Goal: Task Accomplishment & Management: Manage account settings

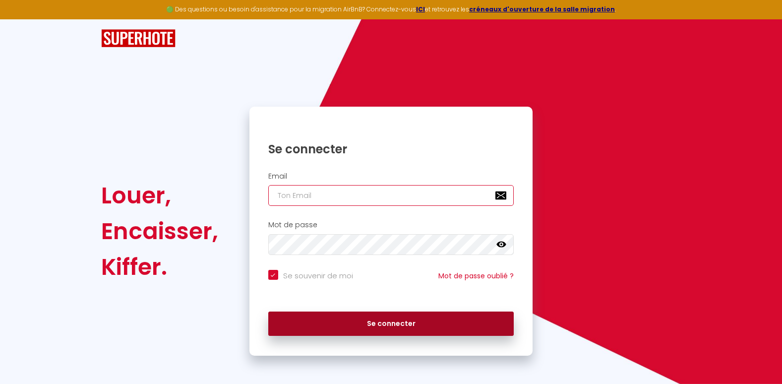
type input "[EMAIL_ADDRESS][DOMAIN_NAME]"
click at [378, 323] on button "Se connecter" at bounding box center [391, 324] width 246 height 25
checkbox input "true"
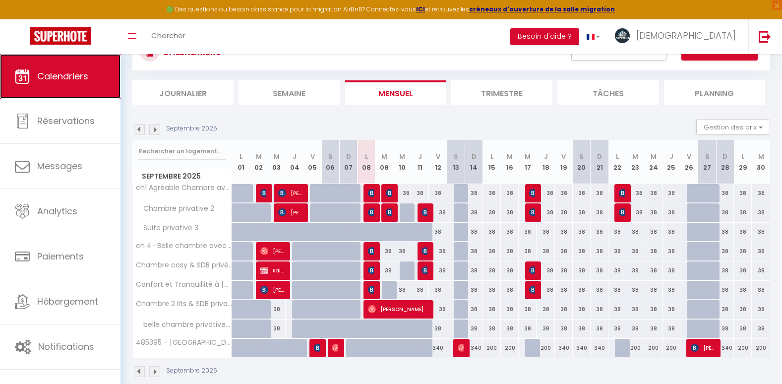
scroll to position [46, 0]
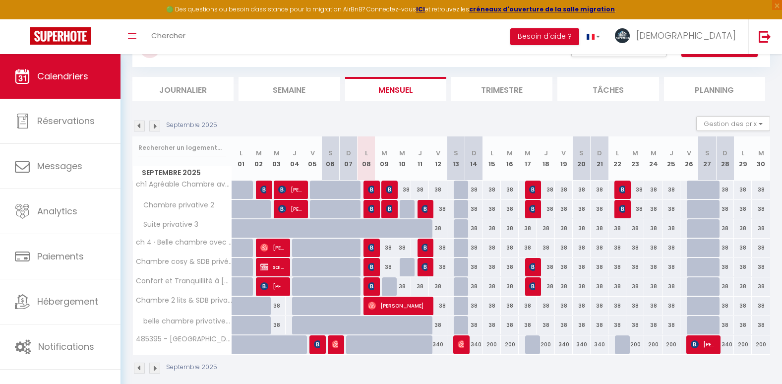
click at [408, 267] on div at bounding box center [409, 267] width 18 height 19
type input "38"
type input "Mer 10 Septembre 2025"
type input "Jeu 11 Septembre 2025"
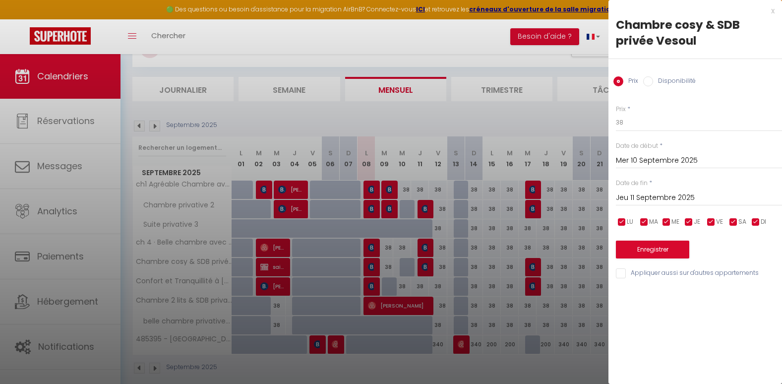
click at [774, 13] on div "x" at bounding box center [692, 11] width 166 height 12
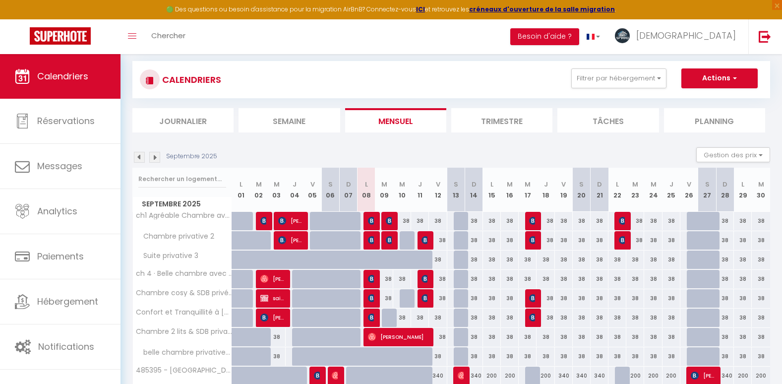
scroll to position [14, 0]
click at [720, 81] on button "Actions" at bounding box center [720, 79] width 76 height 20
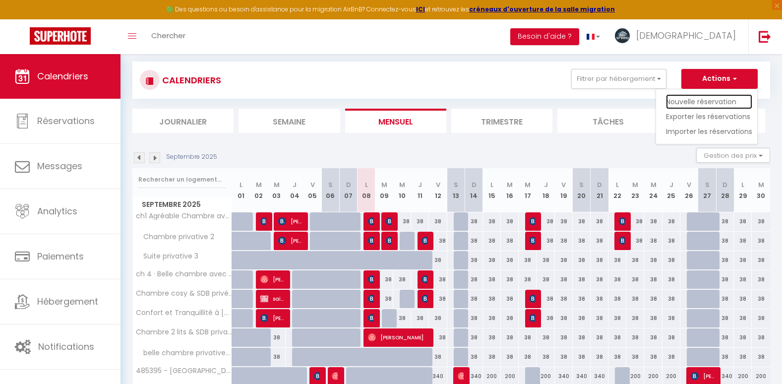
click at [692, 103] on link "Nouvelle réservation" at bounding box center [709, 101] width 86 height 15
select select
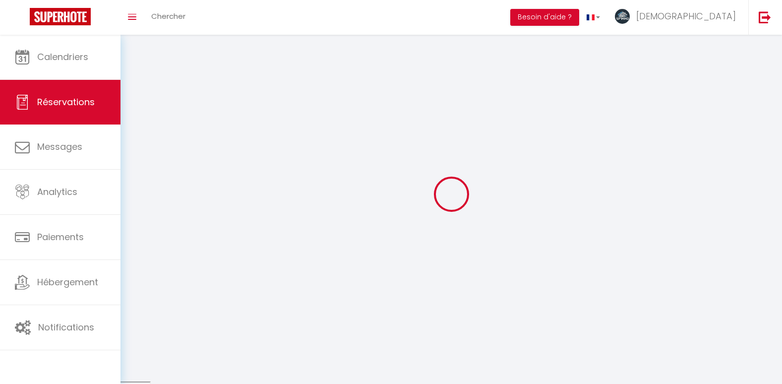
select select
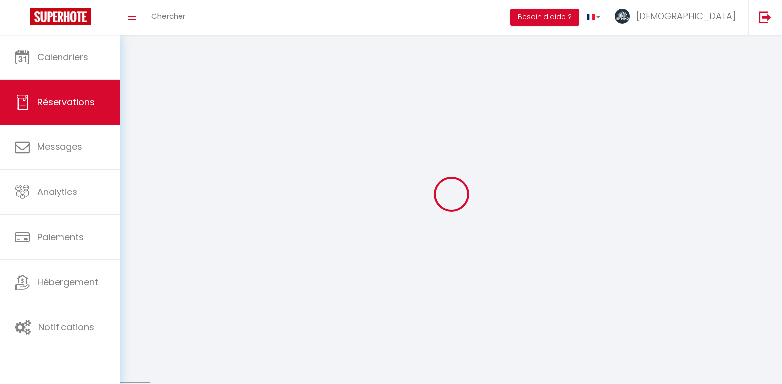
select select
checkbox input "false"
select select
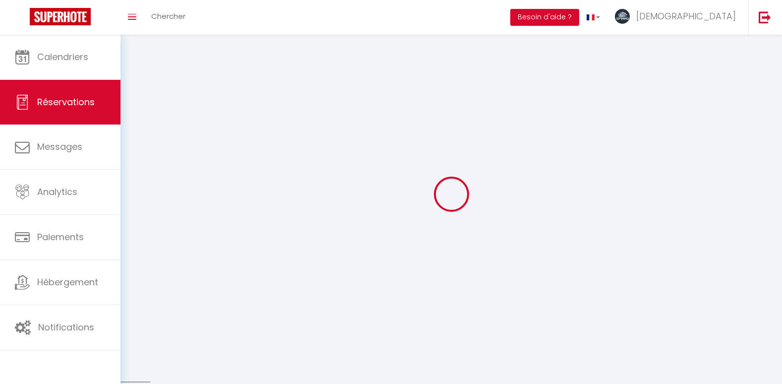
select select
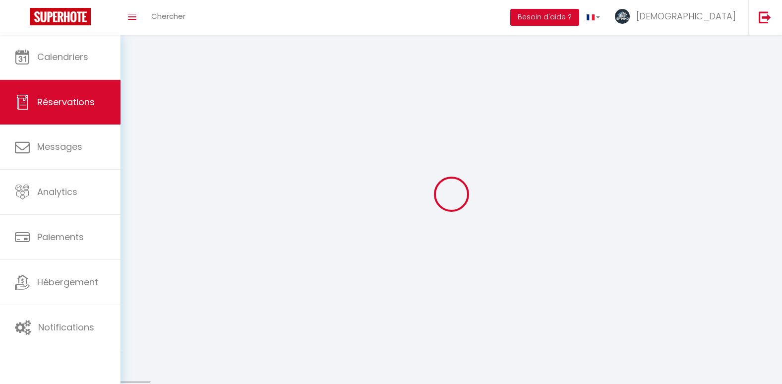
checkbox input "false"
select select
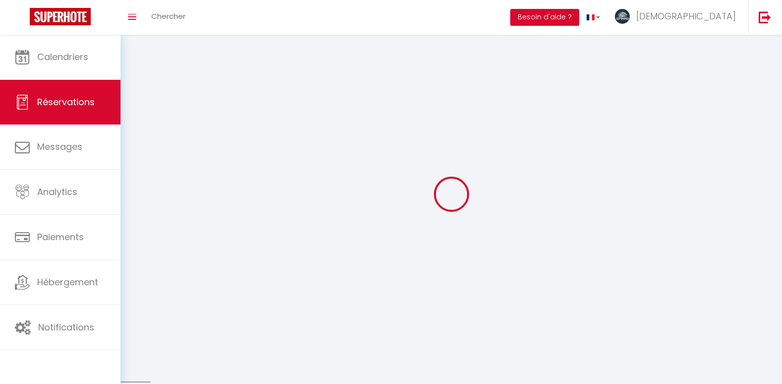
select select
checkbox input "false"
select select
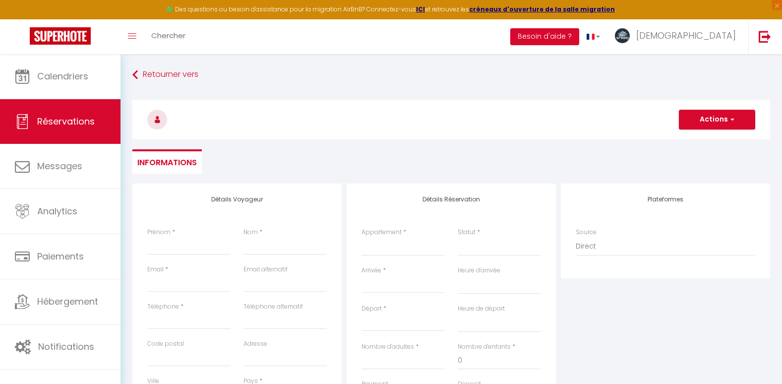
select select
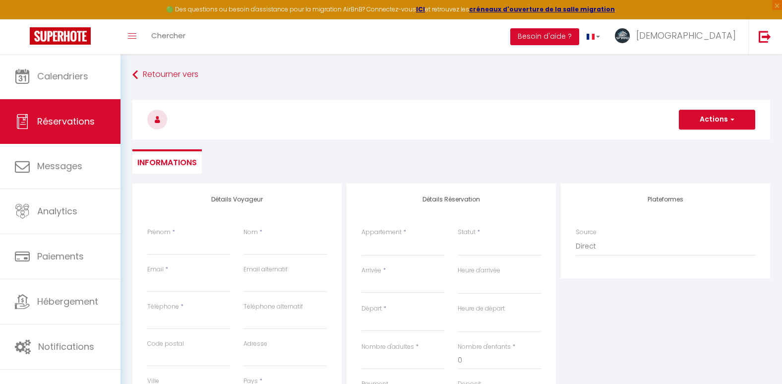
checkbox input "false"
select select
click at [170, 244] on input "Prénom" at bounding box center [188, 246] width 83 height 18
type input "saille"
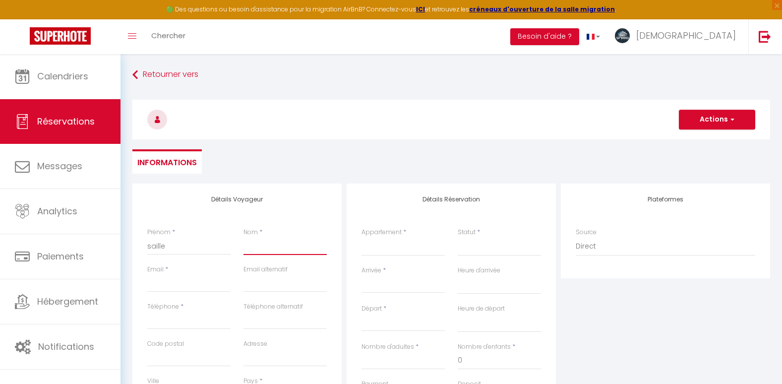
type input "sebastien"
type input "[EMAIL_ADDRESS][DOMAIN_NAME]"
type input "0684915396"
select select
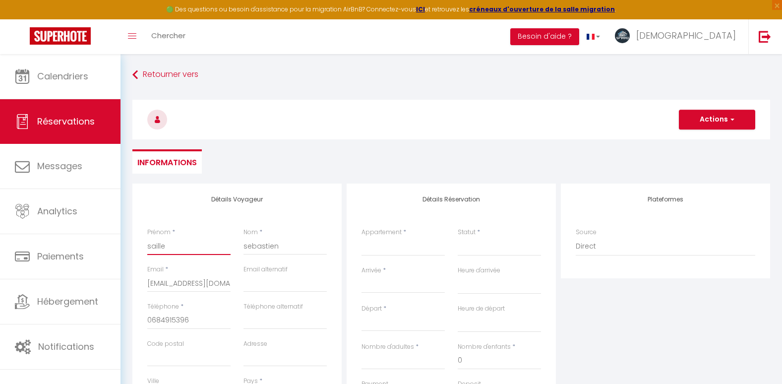
select select
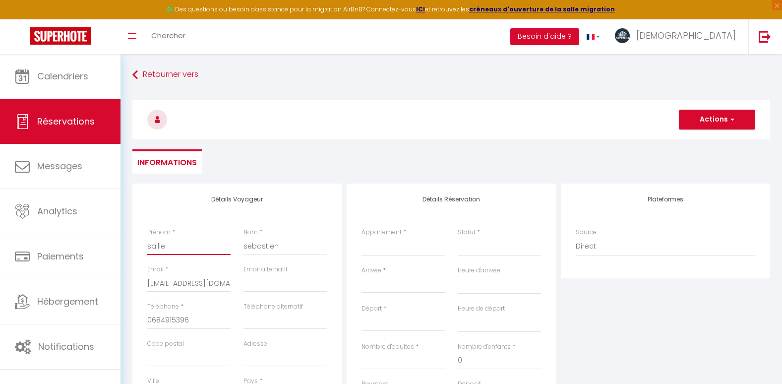
checkbox input "false"
click at [417, 245] on select "ch1 Agréable Chambre avec SDB à Vesoul Chambre privative 2 Suite privative 3 ch…" at bounding box center [403, 246] width 83 height 19
select select "63157"
click at [362, 237] on select "ch1 Agréable Chambre avec SDB à Vesoul Chambre privative 2 Suite privative 3 ch…" at bounding box center [403, 246] width 83 height 19
select select
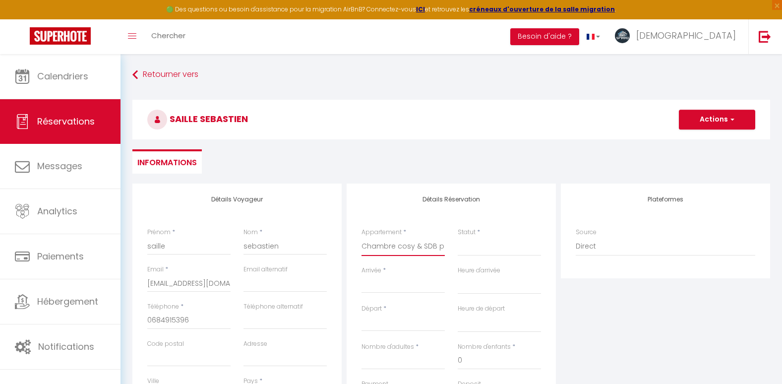
select select
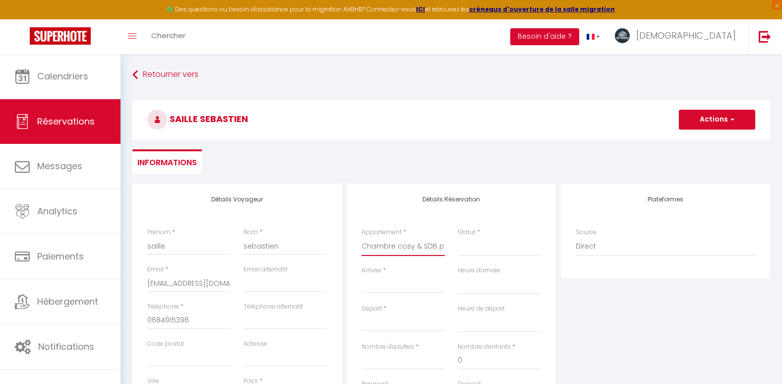
checkbox input "false"
select select
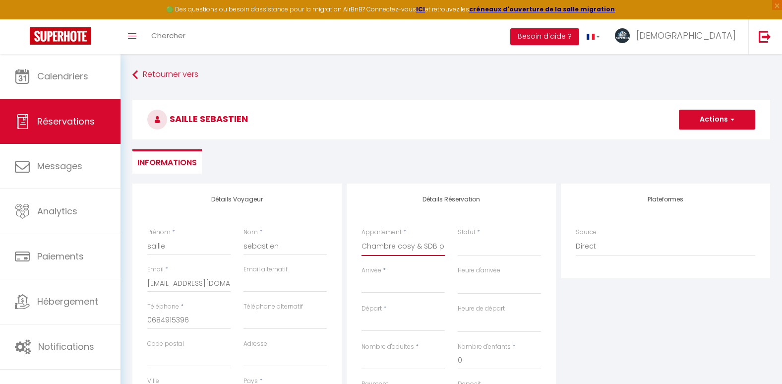
select select
checkbox input "false"
click at [502, 253] on select "Confirmé Non Confirmé Annulé Annulé par le voyageur No Show Request" at bounding box center [499, 246] width 83 height 19
select select "2"
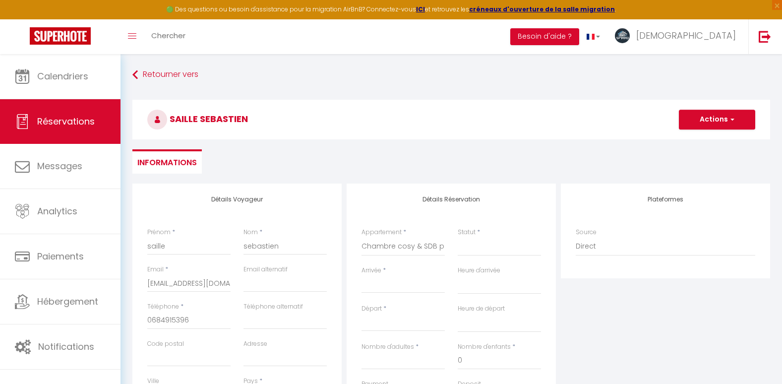
click at [458, 237] on select "Confirmé Non Confirmé Annulé Annulé par le voyageur No Show Request" at bounding box center [499, 246] width 83 height 19
select select
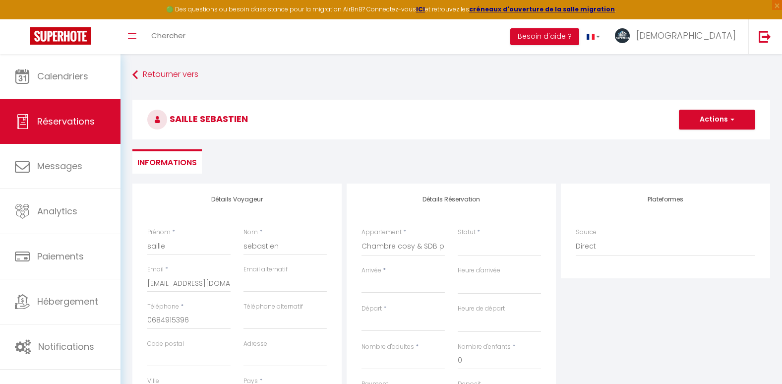
select select
checkbox input "false"
click at [408, 285] on input "Arrivée" at bounding box center [403, 285] width 83 height 13
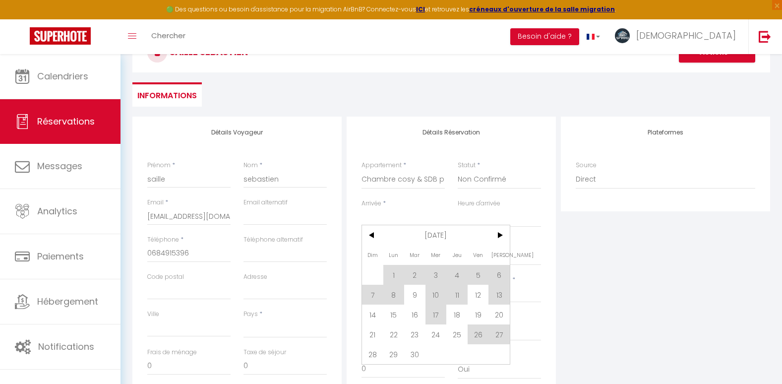
scroll to position [72, 0]
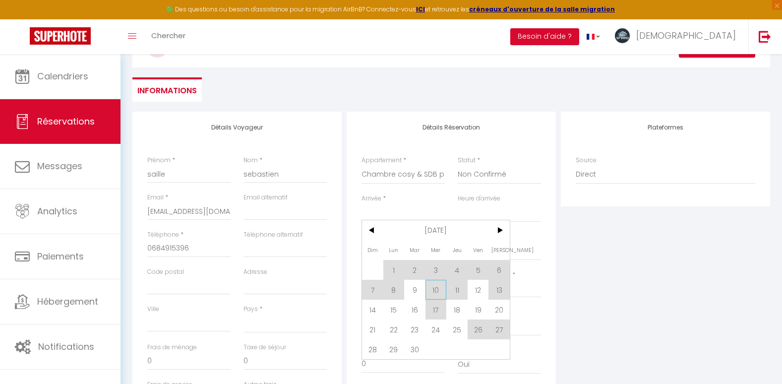
click at [439, 291] on span "10" at bounding box center [436, 290] width 21 height 20
select select
type input "Mer 10 Septembre 2025"
select select
type input "Jeu 11 Septembre 2025"
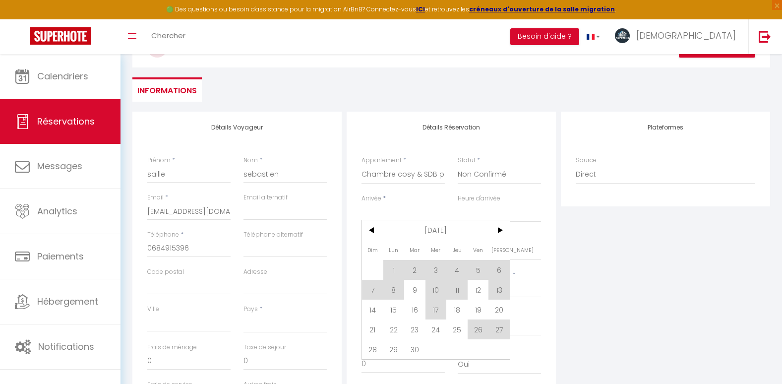
select select
checkbox input "false"
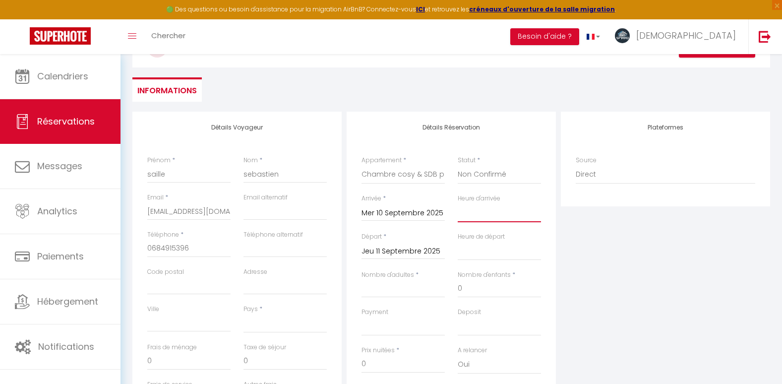
click at [481, 218] on select "00:00 00:30 01:00 01:30 02:00 02:30 03:00 03:30 04:00 04:30 05:00 05:30 06:00 0…" at bounding box center [499, 212] width 83 height 19
select select "17:00"
click at [458, 203] on select "00:00 00:30 01:00 01:30 02:00 02:30 03:00 03:30 04:00 04:30 05:00 05:30 06:00 0…" at bounding box center [499, 212] width 83 height 19
select select
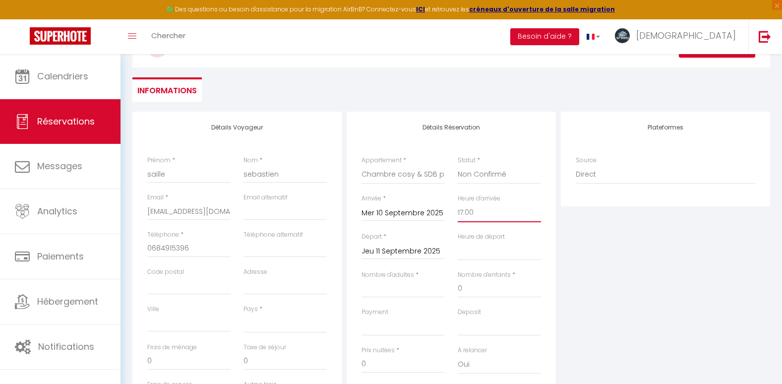
select select
checkbox input "false"
click at [475, 255] on select "00:00 00:30 01:00 01:30 02:00 02:30 03:00 03:30 04:00 04:30 05:00 05:30 06:00 0…" at bounding box center [499, 251] width 83 height 19
select select "13:00"
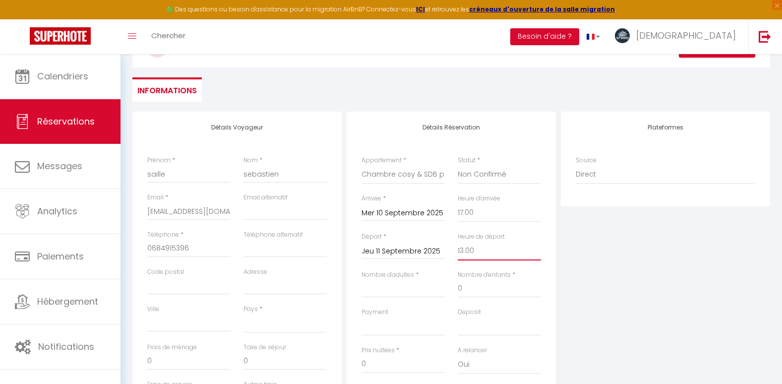
click at [458, 242] on select "00:00 00:30 01:00 01:30 02:00 02:30 03:00 03:30 04:00 04:30 05:00 05:30 06:00 0…" at bounding box center [499, 251] width 83 height 19
select select
checkbox input "false"
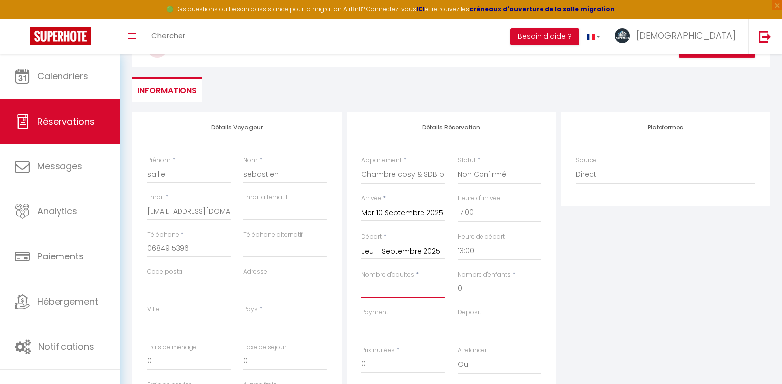
click at [365, 289] on input "Nombre d'adultes" at bounding box center [403, 289] width 83 height 18
type input "1"
select select
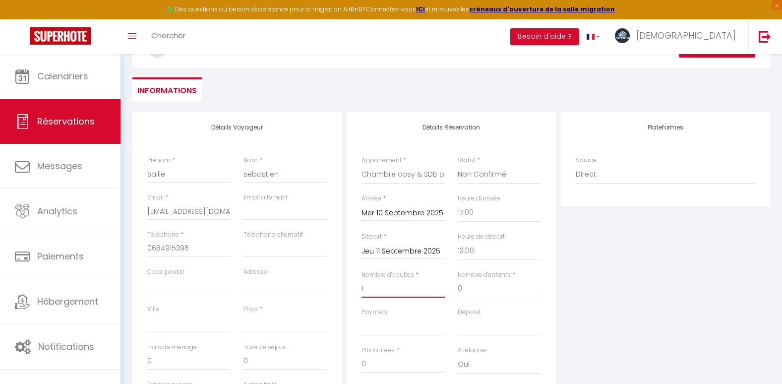
checkbox input "false"
select select
checkbox input "false"
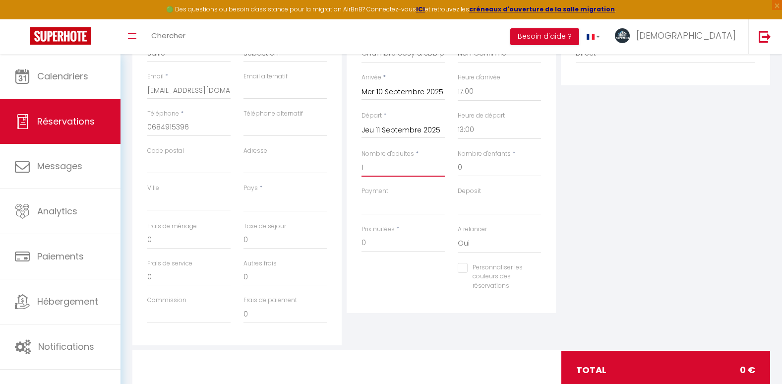
scroll to position [194, 0]
type input "1"
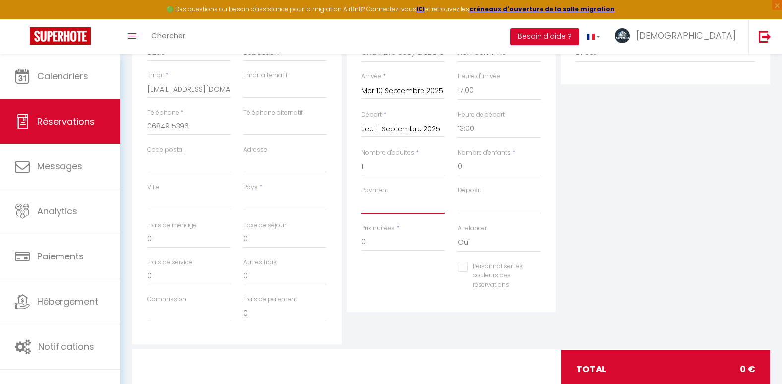
click at [398, 211] on select "OK KO" at bounding box center [403, 204] width 83 height 19
click at [290, 203] on select "France Portugal Afghanistan Albania Algeria American Samoa Andorra Angola Angui…" at bounding box center [285, 201] width 83 height 19
select select "FR"
click at [244, 192] on select "France Portugal Afghanistan Albania Algeria American Samoa Andorra Angola Angui…" at bounding box center [285, 201] width 83 height 19
select select
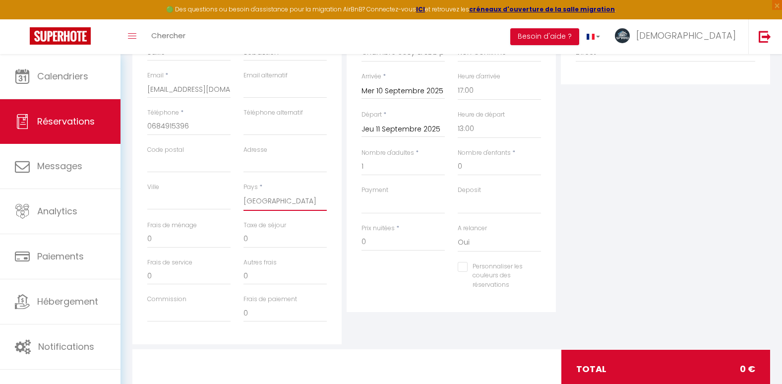
select select
checkbox input "false"
click at [390, 245] on input "0" at bounding box center [403, 242] width 83 height 18
select select
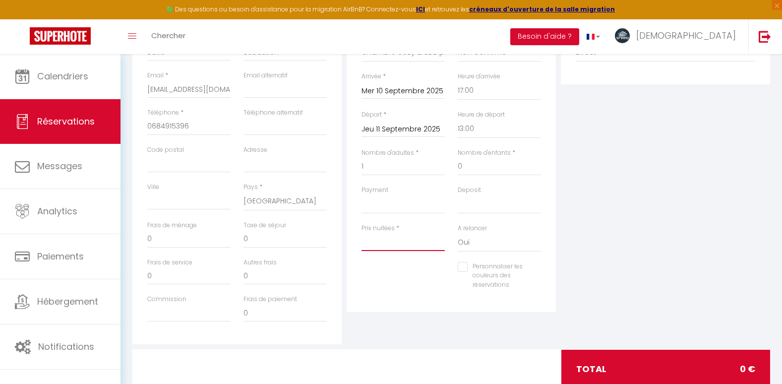
checkbox input "false"
click at [378, 240] on input "Prix nuitées" at bounding box center [403, 242] width 83 height 18
type input "3"
select select
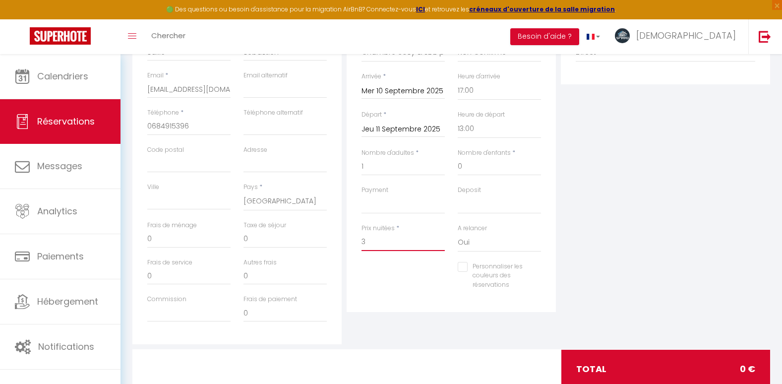
checkbox input "false"
type input "35"
select select
checkbox input "false"
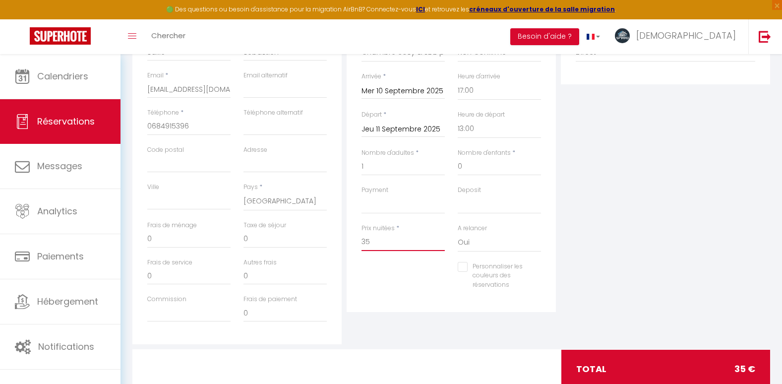
type input "3"
select select
checkbox input "false"
type input "36"
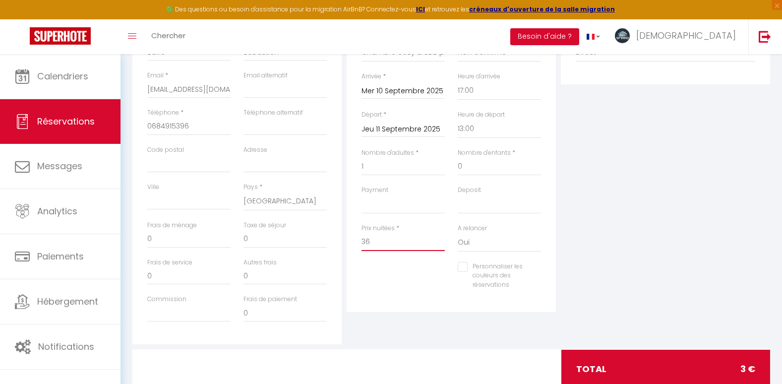
select select
checkbox input "false"
type input "36"
click at [287, 243] on input "0" at bounding box center [285, 239] width 83 height 18
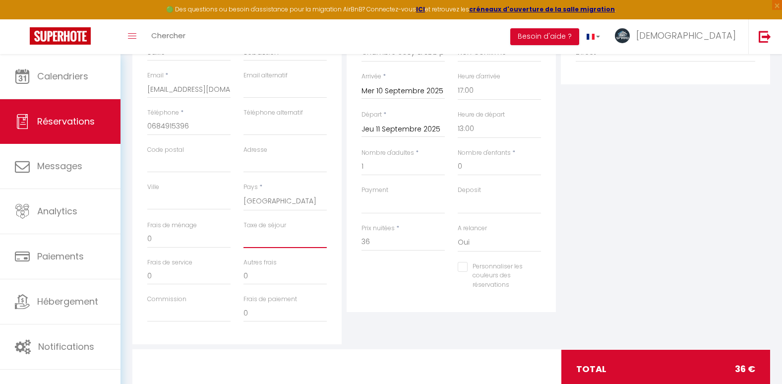
select select
checkbox input "false"
type input "1"
select select
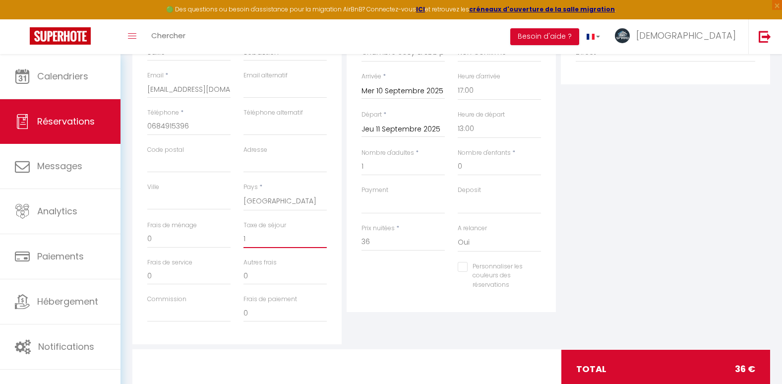
select select
checkbox input "false"
type input "1."
select select
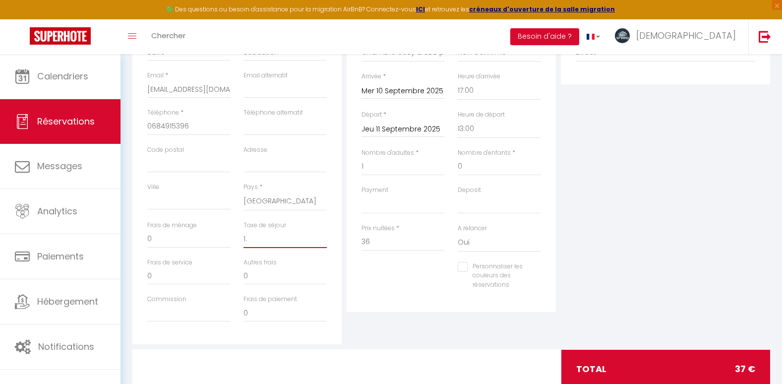
checkbox input "false"
type input "1.0"
select select
checkbox input "false"
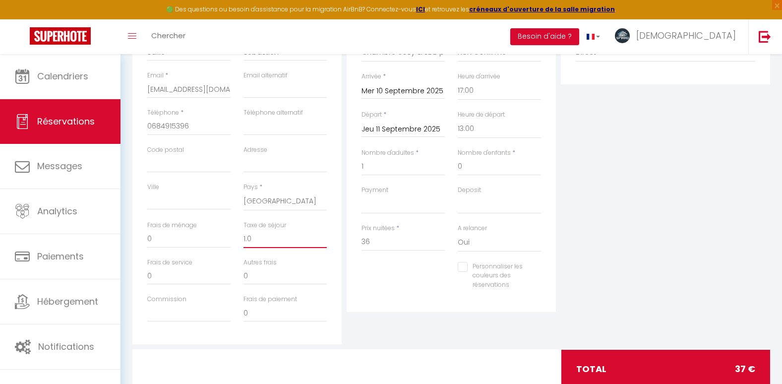
type input "1.08"
select select
checkbox input "false"
type input "1.08"
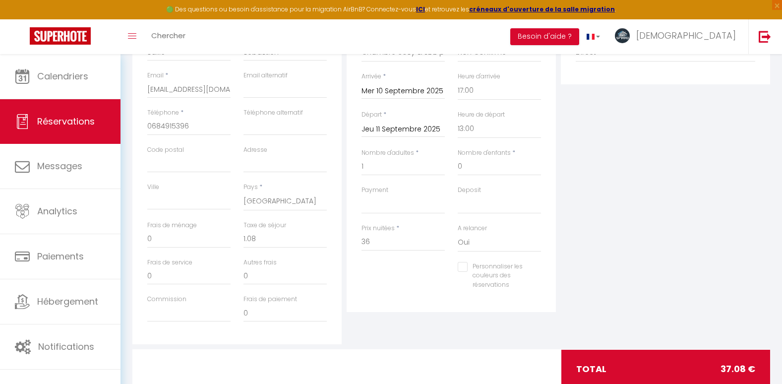
click at [371, 306] on div "Détails Réservation Appartement * ch1 Agréable Chambre avec SDB à Vesoul Chambr…" at bounding box center [451, 151] width 209 height 322
click at [380, 203] on select "OK KO" at bounding box center [403, 204] width 83 height 19
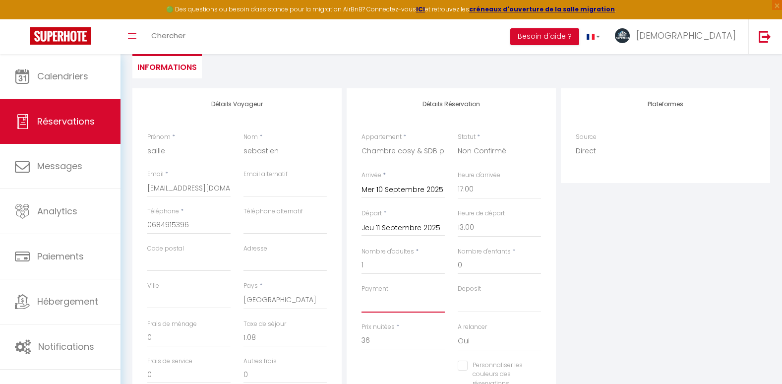
scroll to position [0, 0]
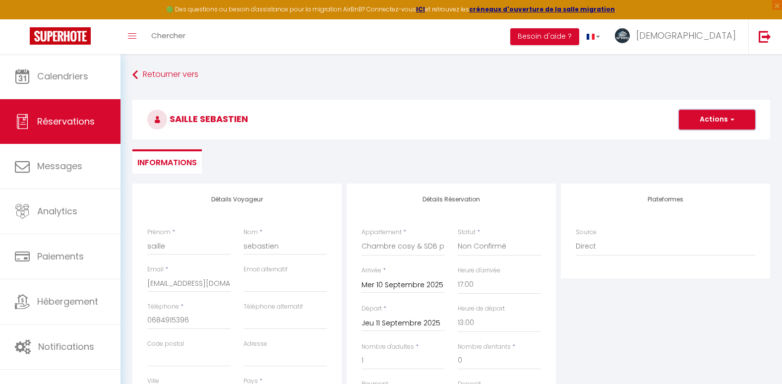
click at [712, 128] on button "Actions" at bounding box center [717, 120] width 76 height 20
click at [697, 139] on link "Enregistrer" at bounding box center [707, 141] width 78 height 13
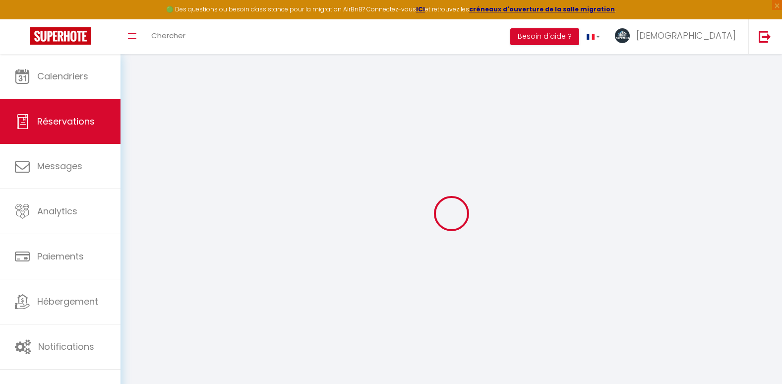
select select "not_cancelled"
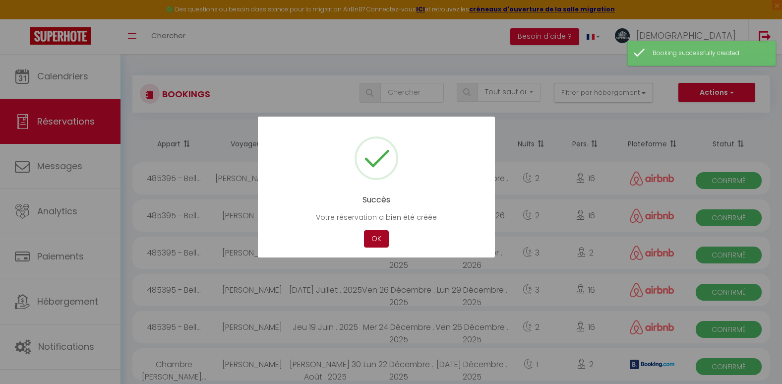
click at [379, 234] on button "OK" at bounding box center [376, 238] width 25 height 17
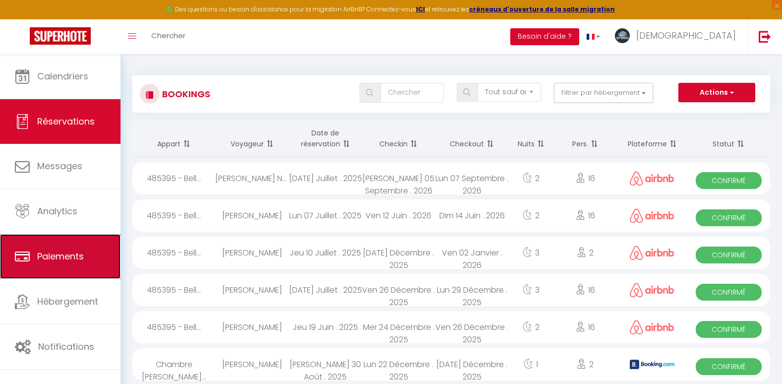
click at [47, 272] on link "Paiements" at bounding box center [60, 256] width 121 height 45
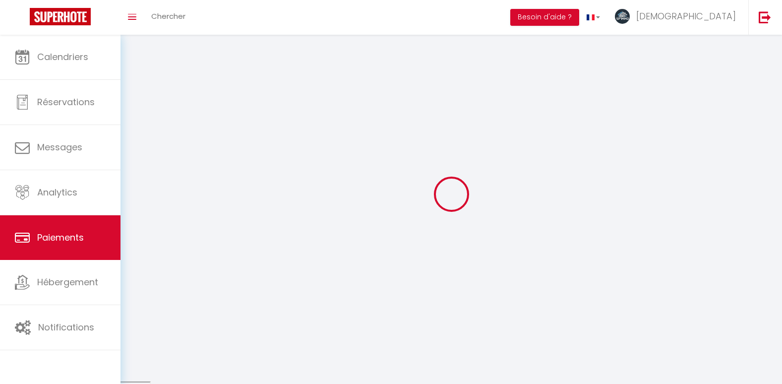
select select "2"
select select "0"
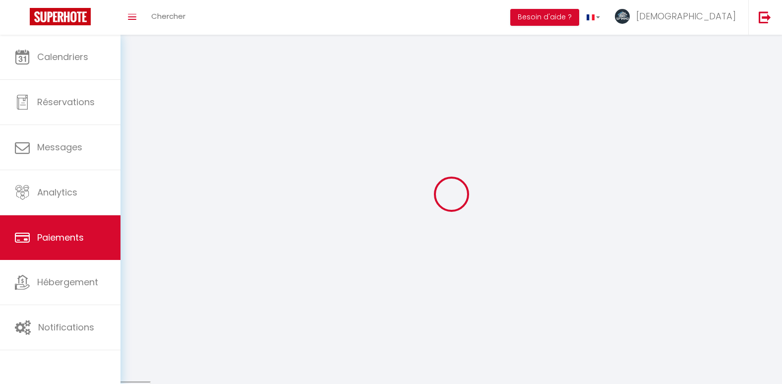
select select "0"
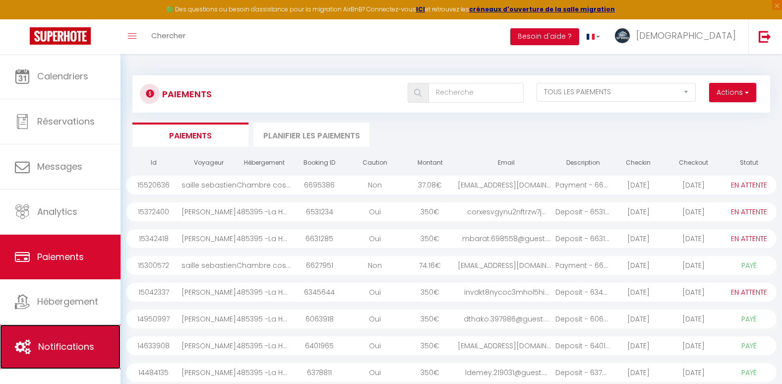
click at [72, 351] on span "Notifications" at bounding box center [66, 346] width 56 height 12
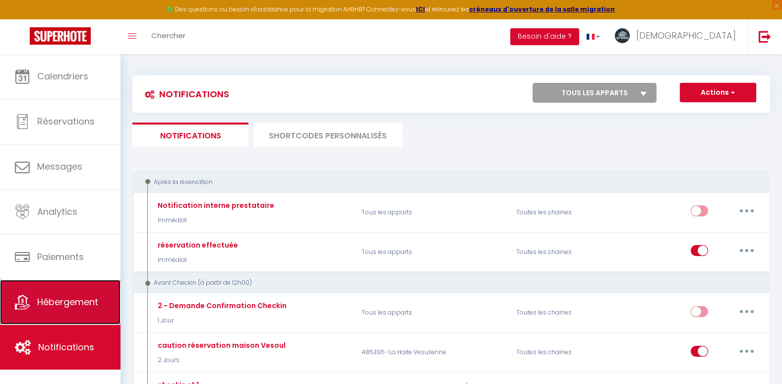
click at [76, 307] on span "Hébergement" at bounding box center [67, 302] width 61 height 12
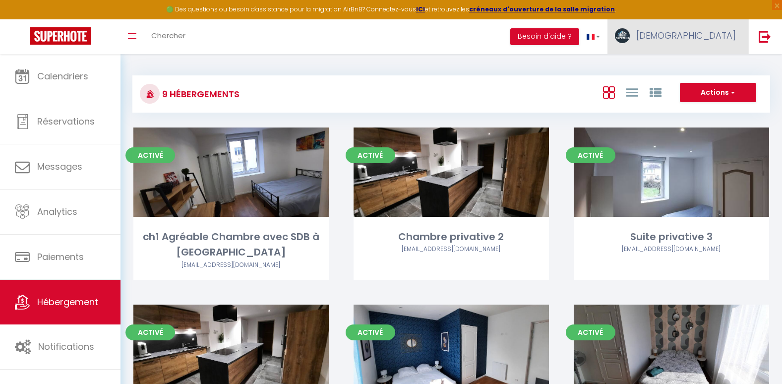
click at [682, 46] on link "[DEMOGRAPHIC_DATA]" at bounding box center [678, 36] width 141 height 35
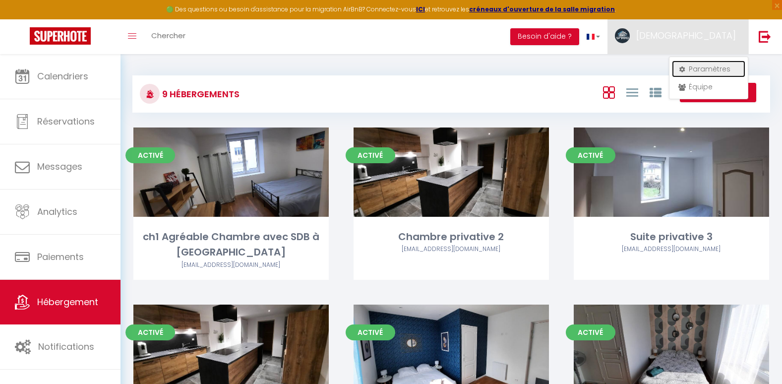
click at [685, 74] on link "Paramètres" at bounding box center [708, 69] width 73 height 17
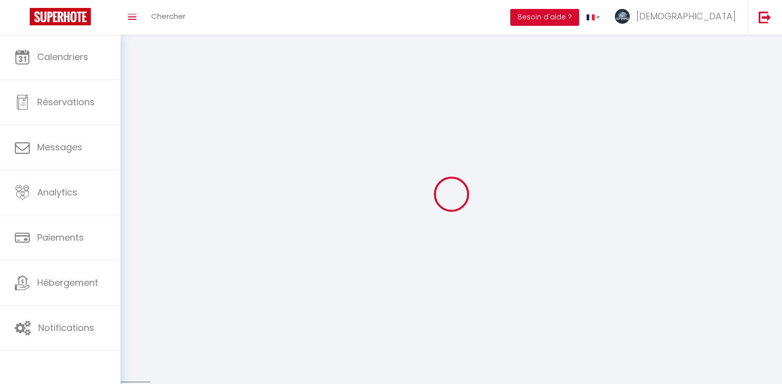
type input "[DEMOGRAPHIC_DATA]"
type input "penot"
type input "0669038994"
type input "56 rue gérome"
type input "70000"
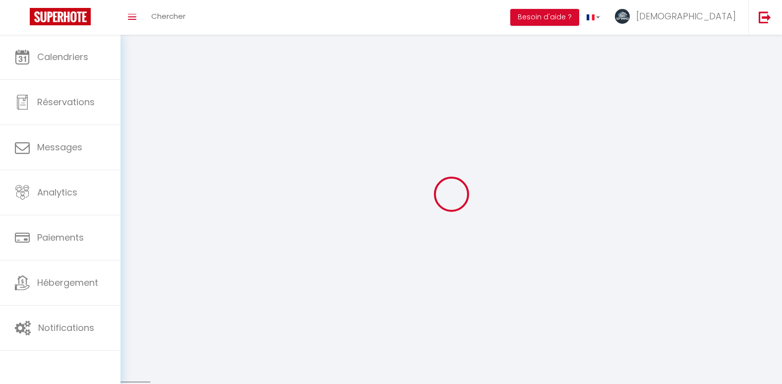
type input "vesoul"
type input "rB4u5EzGcYwFmOjU82FpCsSct"
type input "JxDxLPP6kBzAGYd0TehngNrz8"
select select "1"
select select "28"
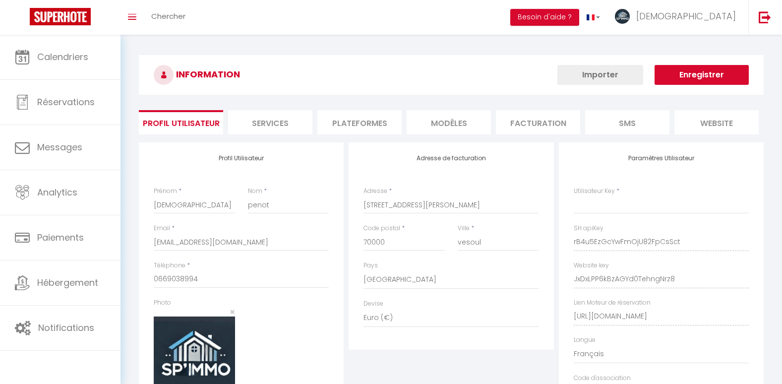
select select "fr"
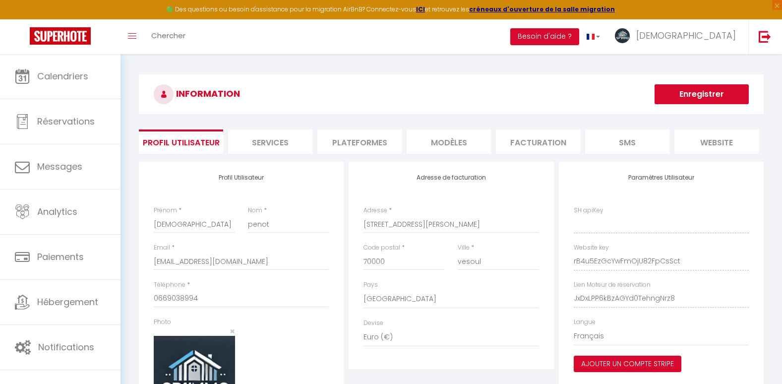
type input "rB4u5EzGcYwFmOjU82FpCsSct"
type input "JxDxLPP6kBzAGYd0TehngNrz8"
type input "https://app.superhote.com/#/get-available-rentals/JxDxLPP6kBzAGYd0TehngNrz8"
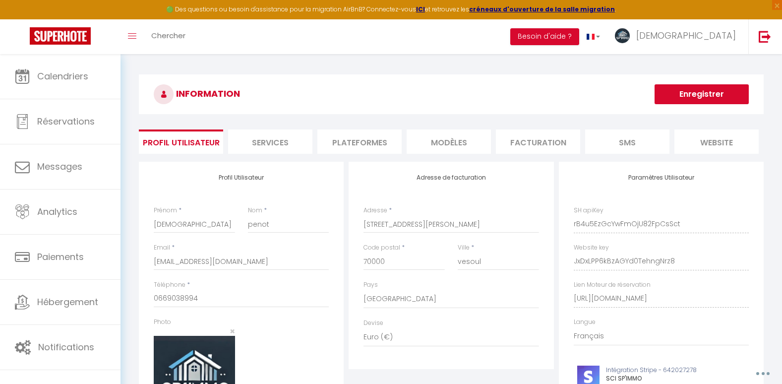
click at [295, 145] on li "Services" at bounding box center [270, 141] width 84 height 24
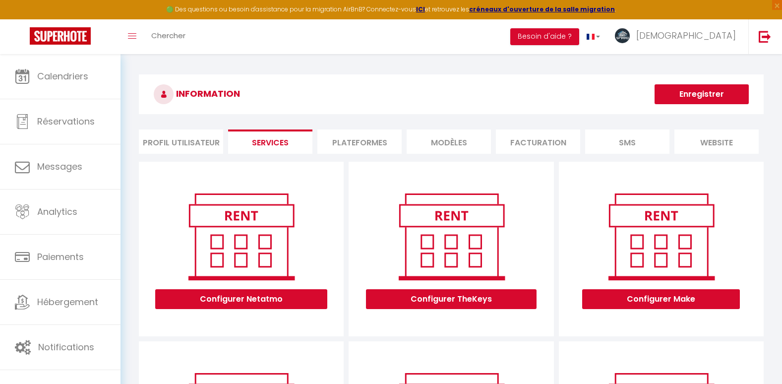
click at [189, 140] on li "Profil Utilisateur" at bounding box center [181, 141] width 84 height 24
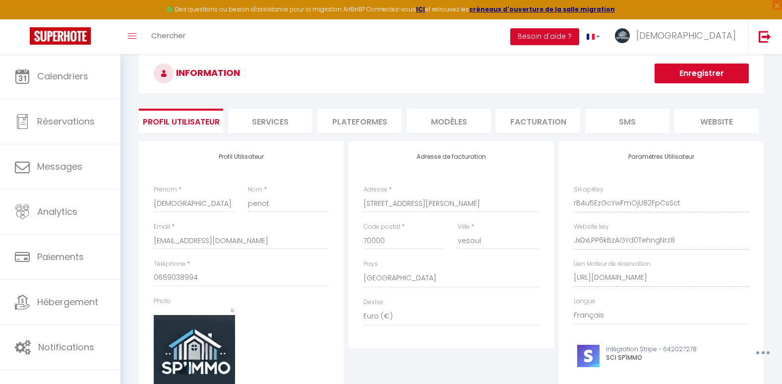
scroll to position [17, 0]
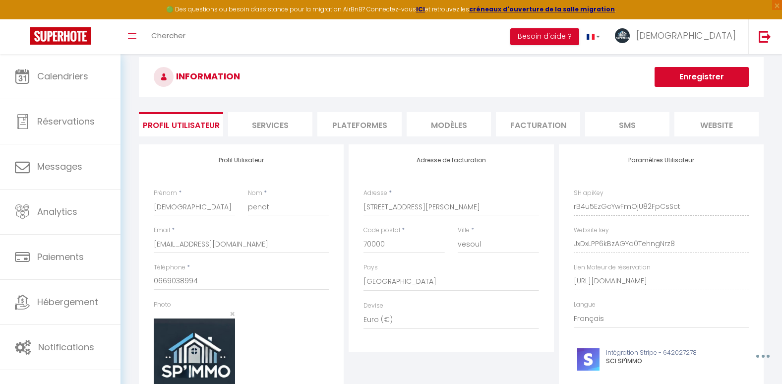
click at [276, 122] on li "Services" at bounding box center [270, 124] width 84 height 24
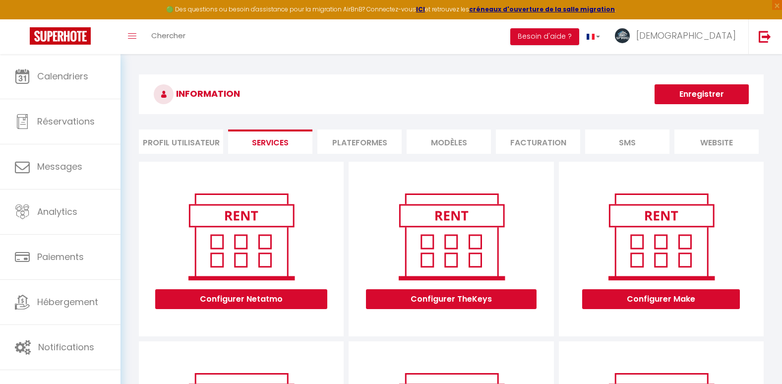
click at [362, 136] on li "Plateformes" at bounding box center [359, 141] width 84 height 24
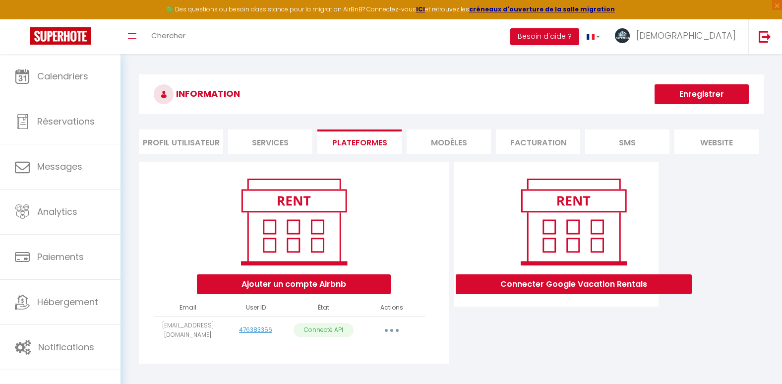
click at [448, 142] on li "MODÈLES" at bounding box center [449, 141] width 84 height 24
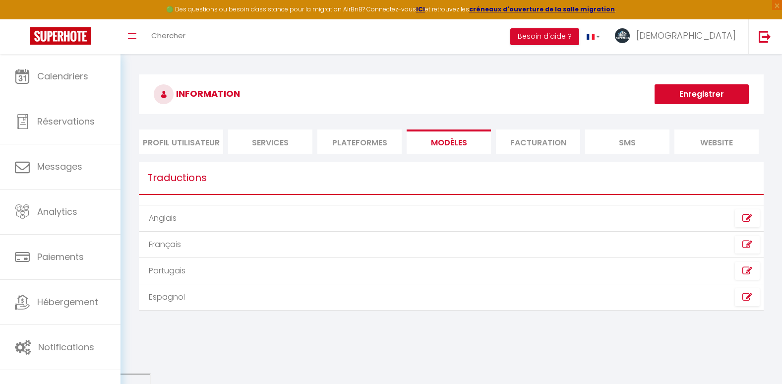
click at [379, 136] on li "Plateformes" at bounding box center [359, 141] width 84 height 24
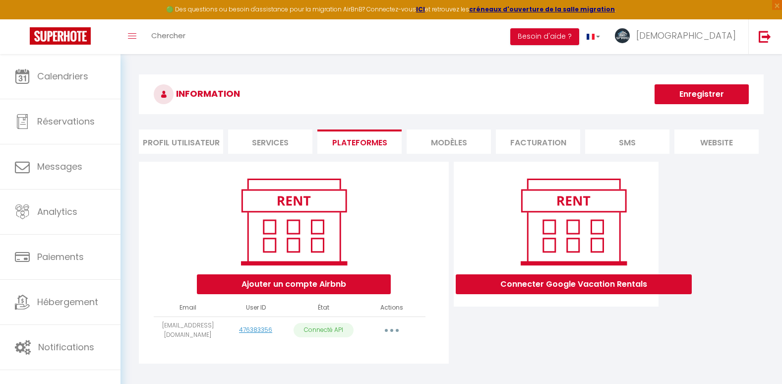
click at [441, 139] on li "MODÈLES" at bounding box center [449, 141] width 84 height 24
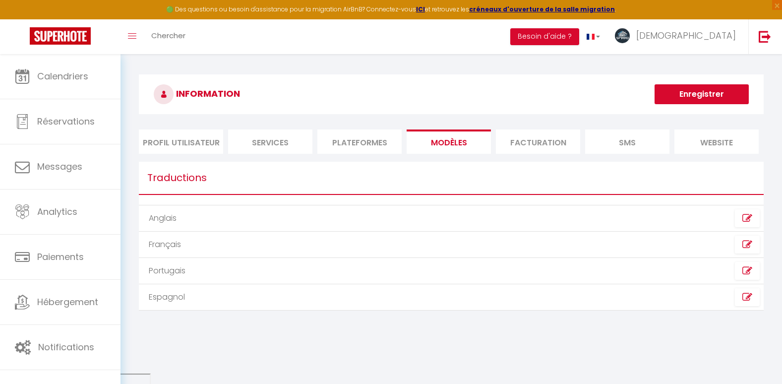
click at [549, 130] on li "Facturation" at bounding box center [538, 141] width 84 height 24
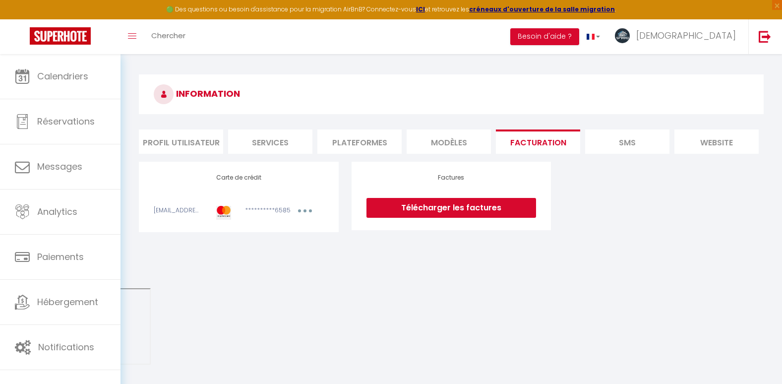
click at [608, 134] on li "SMS" at bounding box center [627, 141] width 84 height 24
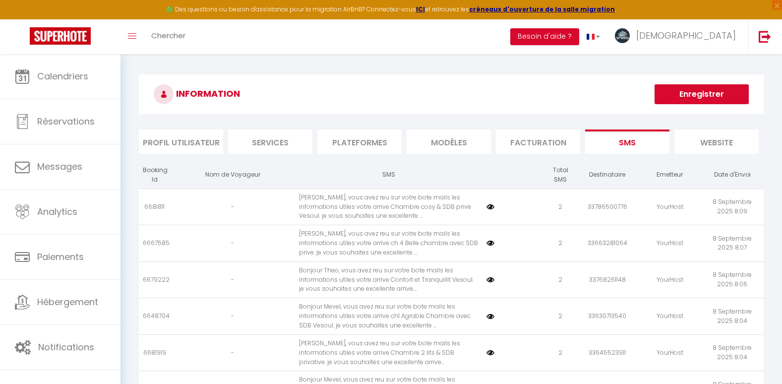
click at [704, 132] on li "website" at bounding box center [717, 141] width 84 height 24
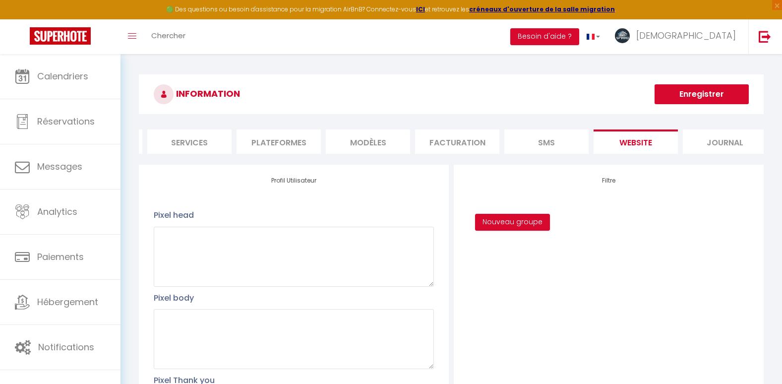
scroll to position [0, 89]
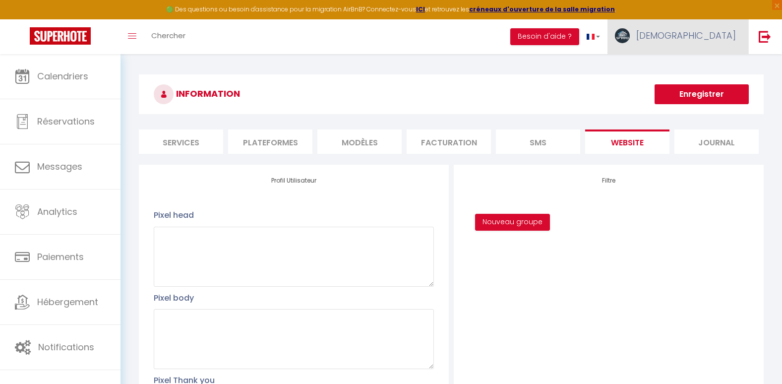
click at [696, 38] on link "[DEMOGRAPHIC_DATA]" at bounding box center [678, 36] width 141 height 35
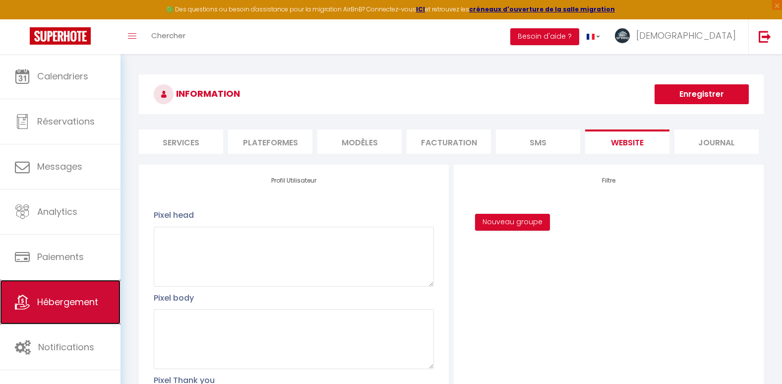
click at [67, 298] on span "Hébergement" at bounding box center [67, 302] width 61 height 12
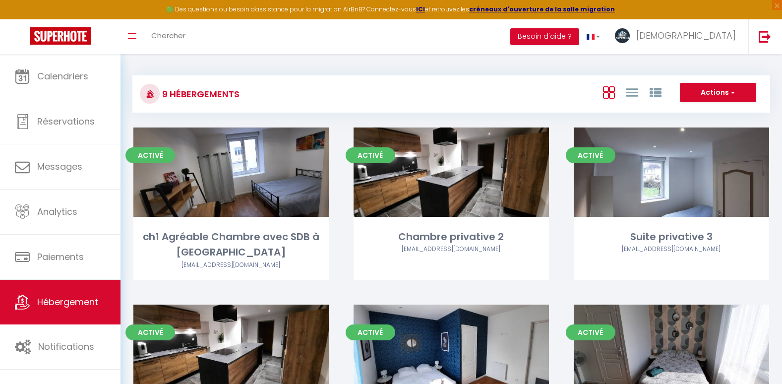
scroll to position [255, 0]
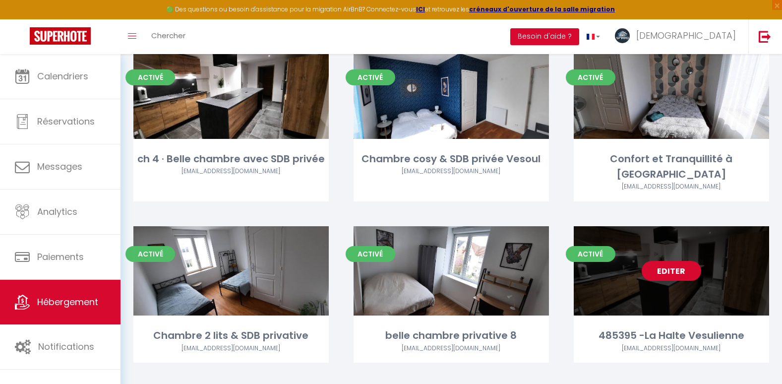
click at [675, 261] on link "Editer" at bounding box center [672, 271] width 60 height 20
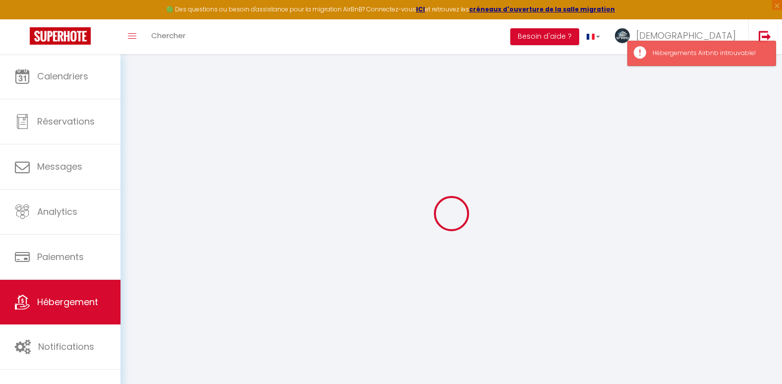
select select "17:00"
select select "23:45"
select select "13:00"
select select "15"
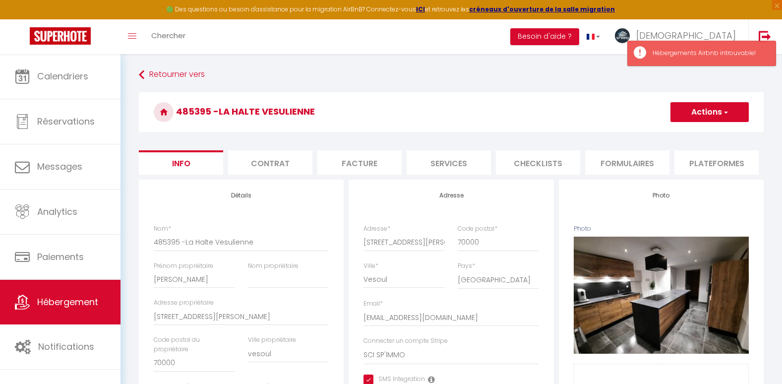
checkbox input "true"
checkbox input "false"
checkbox input "true"
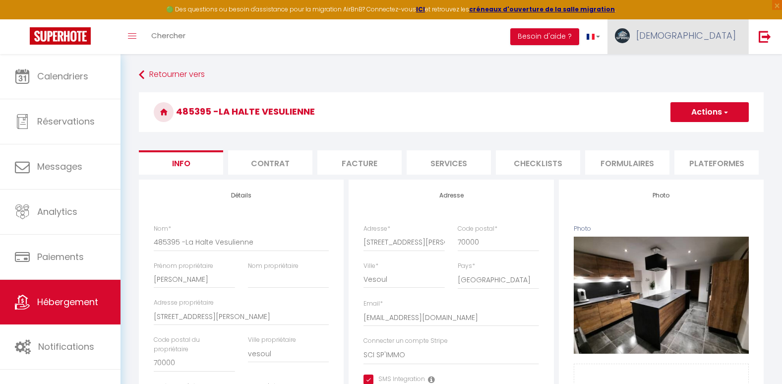
click at [710, 35] on span "[DEMOGRAPHIC_DATA]" at bounding box center [686, 35] width 100 height 12
click at [698, 85] on link "Équipe" at bounding box center [708, 86] width 73 height 17
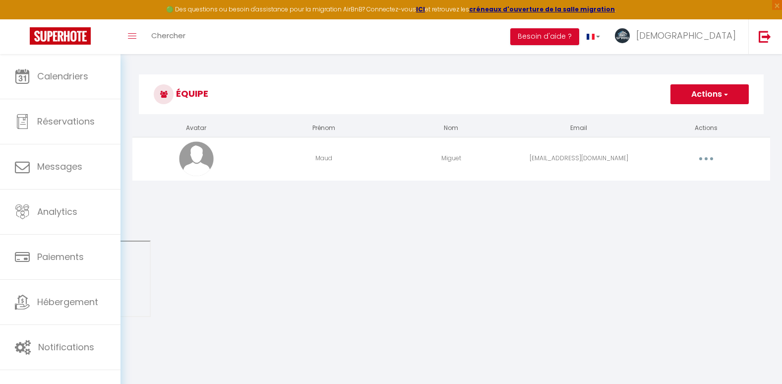
click at [493, 160] on td "Miguet" at bounding box center [450, 158] width 127 height 43
click at [699, 155] on button "button" at bounding box center [707, 159] width 28 height 16
click at [663, 183] on link "Editer" at bounding box center [680, 181] width 73 height 17
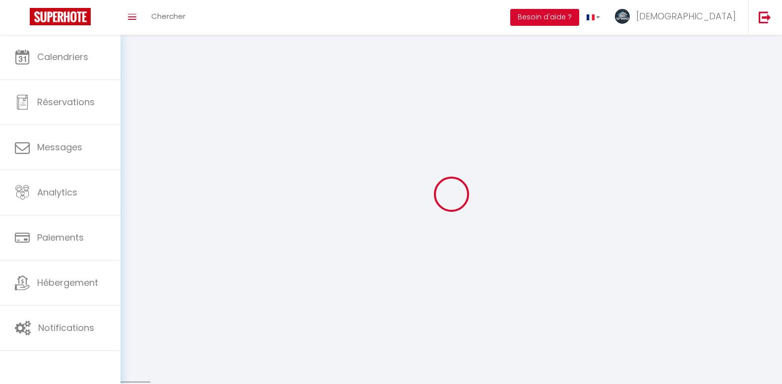
type input "Maud"
type input "Miguet"
type input "PNT70@outlook.fr"
type textarea "https://app.superhote.com/#/connect/5t74RRp5B1"
checkbox input "false"
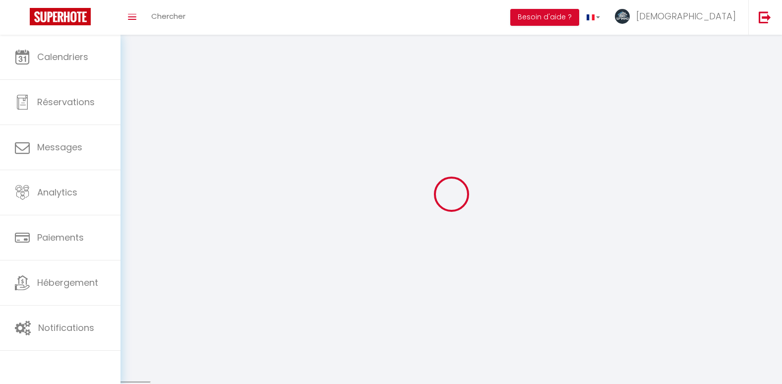
checkbox input "false"
checkbox input "true"
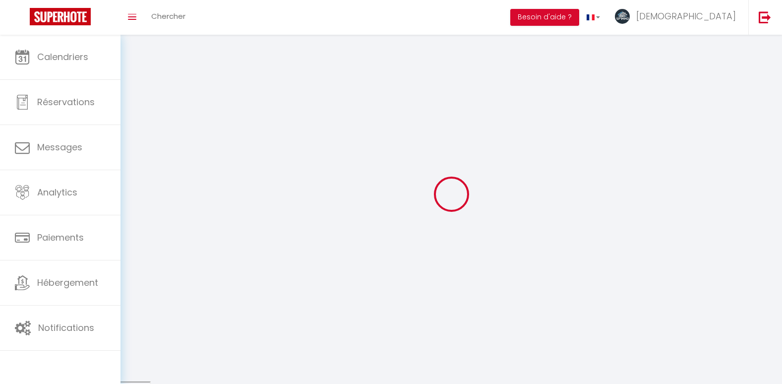
checkbox input "false"
checkbox input "true"
checkbox input "false"
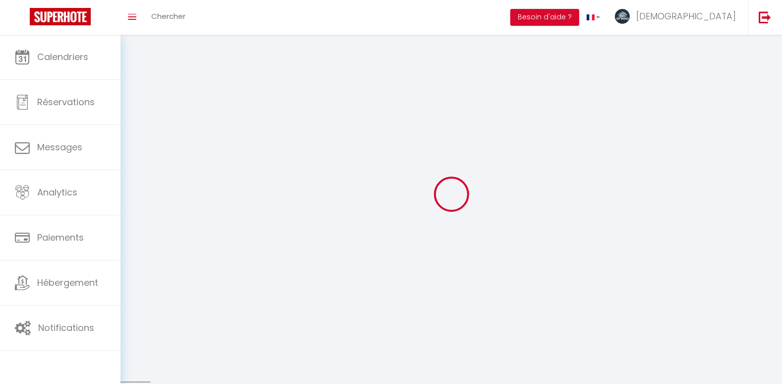
checkbox input "false"
checkbox input "true"
checkbox input "false"
select select
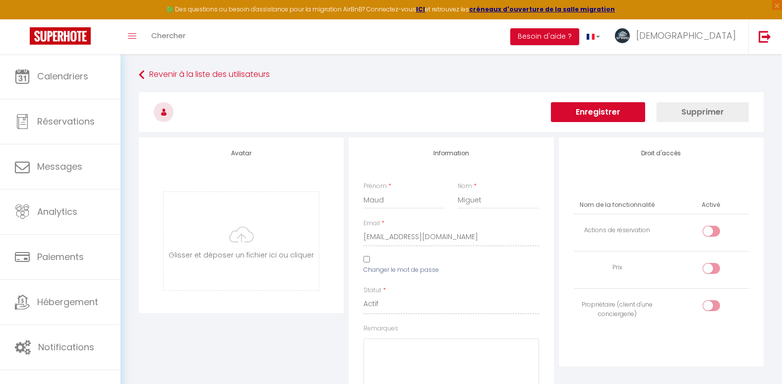
click at [717, 106] on button "Supprimer" at bounding box center [703, 112] width 92 height 20
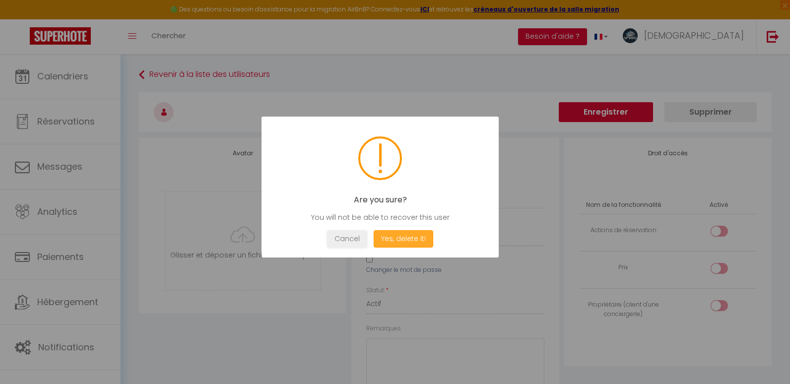
click at [399, 234] on button "Yes, delete it!" at bounding box center [404, 238] width 60 height 17
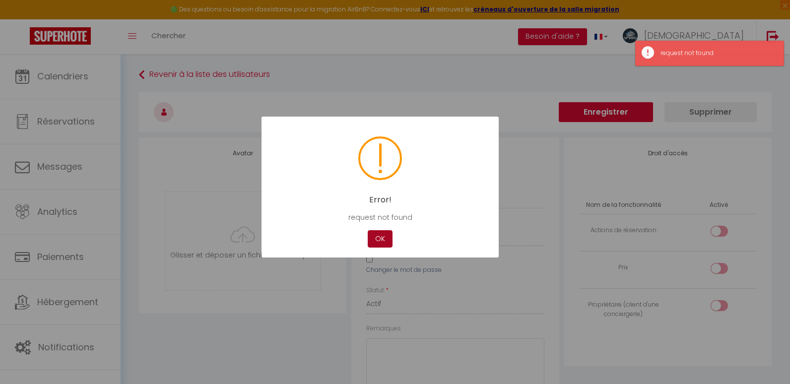
click at [377, 234] on button "OK" at bounding box center [380, 238] width 25 height 17
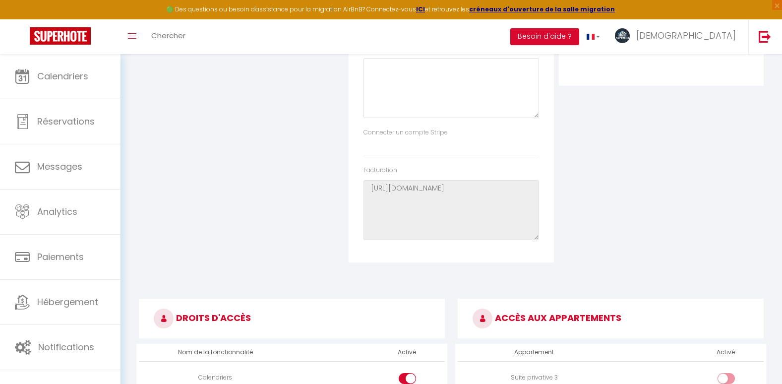
scroll to position [258, 0]
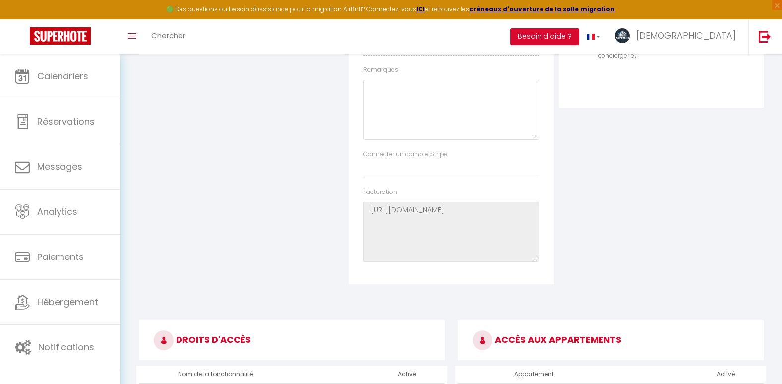
click at [503, 153] on div "Connecter un compte Stripe SCI SP'IMMO" at bounding box center [451, 164] width 175 height 28
click at [471, 167] on select "SCI SP'IMMO" at bounding box center [451, 168] width 175 height 19
click at [584, 130] on div "Droit d'accès Nom de la fonctionnalité Activé Actions de réservation Prix Propr…" at bounding box center [662, 81] width 210 height 405
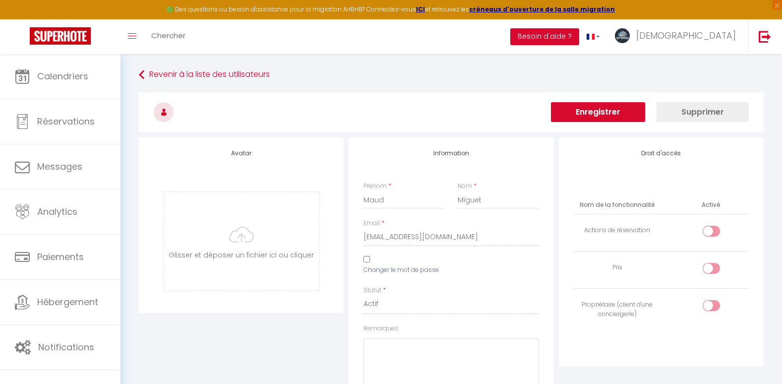
click at [708, 114] on button "Supprimer" at bounding box center [703, 112] width 92 height 20
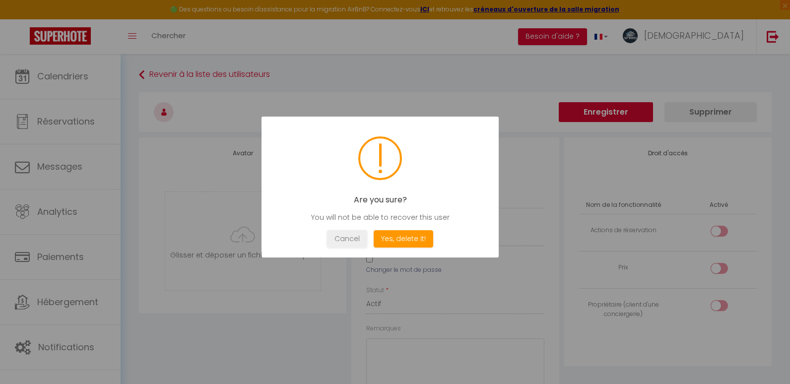
click at [406, 249] on div "Are you sure? You will not be able to recover this user Not valid Cancel Yes, d…" at bounding box center [379, 187] width 237 height 141
click at [416, 235] on button "Yes, delete it!" at bounding box center [404, 238] width 60 height 17
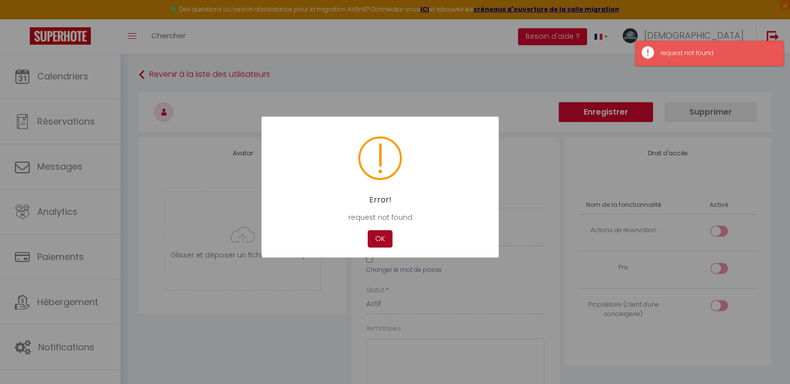
click at [383, 237] on button "OK" at bounding box center [380, 238] width 25 height 17
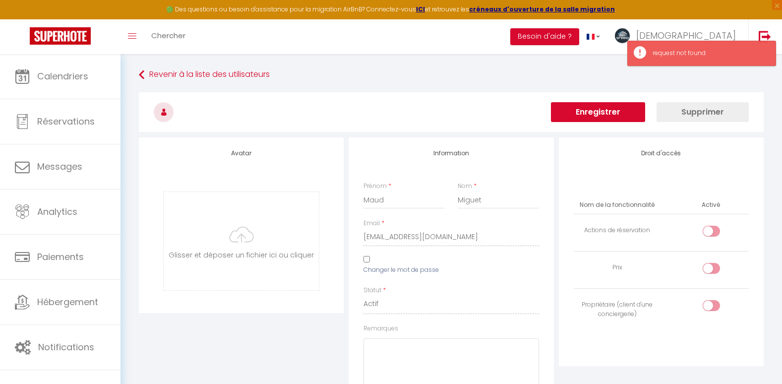
click at [365, 251] on div "Email * PNT70@outlook.fr" at bounding box center [451, 237] width 189 height 37
click at [366, 257] on input "Changer le mot de passe" at bounding box center [367, 259] width 6 height 6
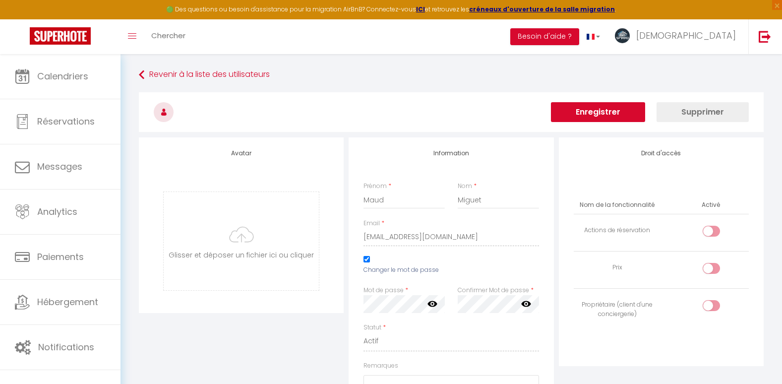
click at [702, 111] on button "Supprimer" at bounding box center [703, 112] width 92 height 20
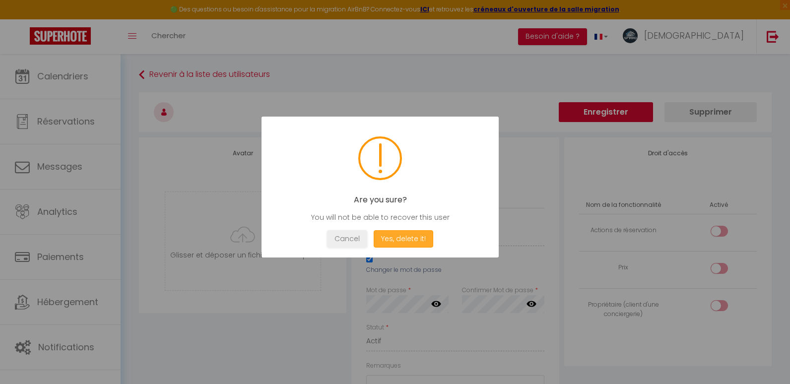
click at [404, 239] on button "Yes, delete it!" at bounding box center [404, 238] width 60 height 17
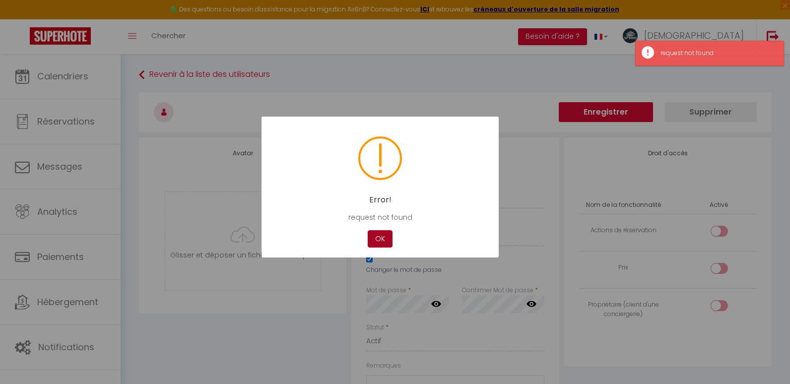
click at [388, 238] on button "OK" at bounding box center [380, 238] width 25 height 17
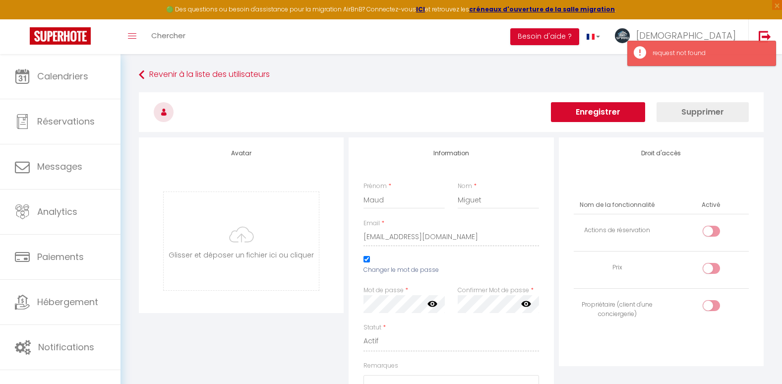
click at [373, 261] on div "Changer le mot de passe" at bounding box center [404, 267] width 94 height 22
click at [367, 259] on input "Changer le mot de passe" at bounding box center [367, 259] width 6 height 6
checkbox input "false"
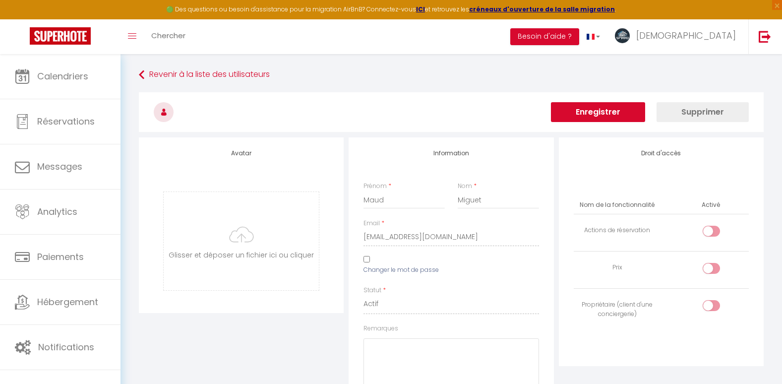
click at [370, 253] on div "Email * PNT70@outlook.fr" at bounding box center [451, 237] width 189 height 37
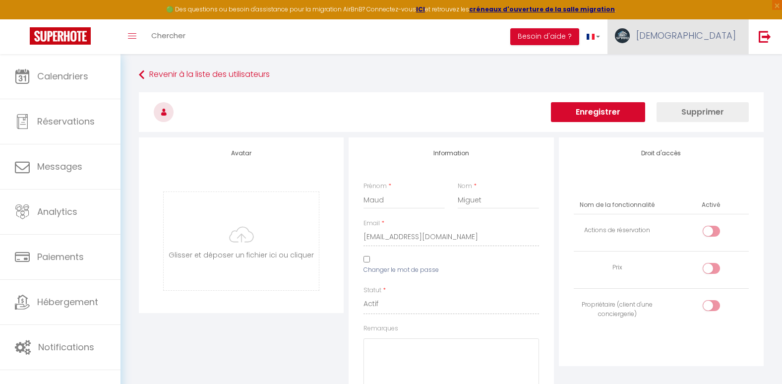
click at [702, 34] on span "[DEMOGRAPHIC_DATA]" at bounding box center [686, 35] width 100 height 12
click at [701, 91] on link "Équipe" at bounding box center [708, 86] width 73 height 17
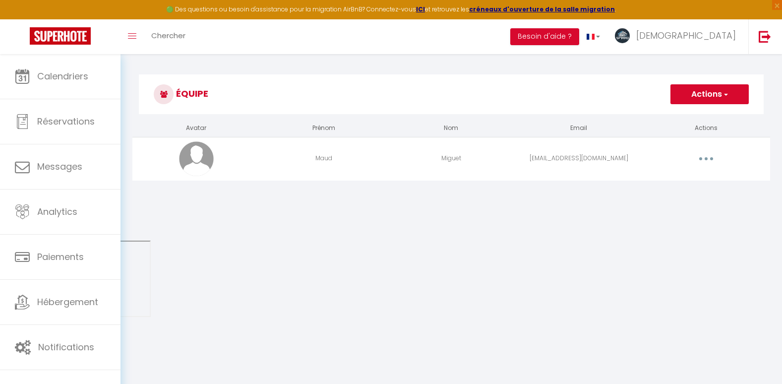
click at [710, 156] on button "button" at bounding box center [707, 159] width 28 height 16
click at [665, 199] on link "Supprimer" at bounding box center [680, 199] width 73 height 17
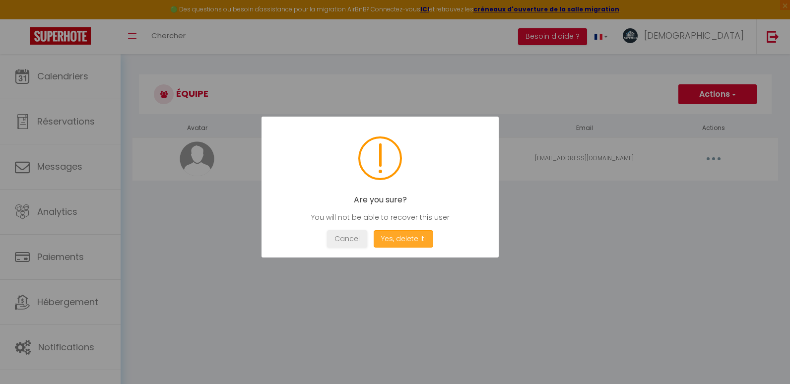
click at [425, 241] on button "Yes, delete it!" at bounding box center [404, 238] width 60 height 17
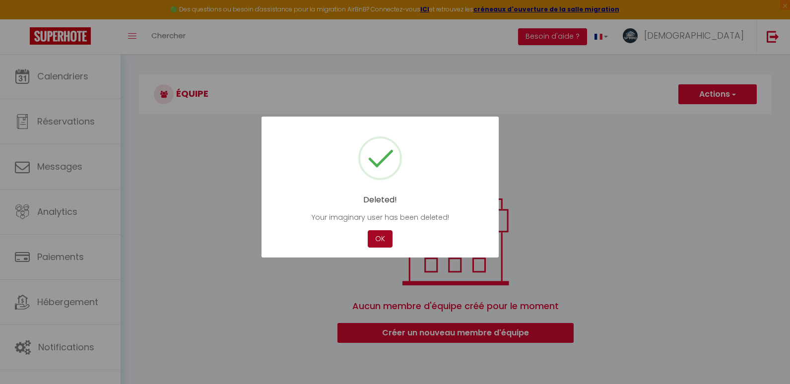
click at [380, 238] on button "OK" at bounding box center [380, 238] width 25 height 17
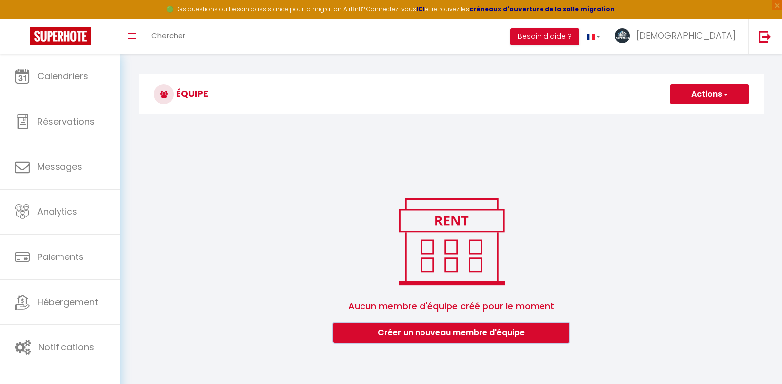
click at [470, 337] on button "Créer un nouveau membre d'équipe" at bounding box center [451, 333] width 236 height 20
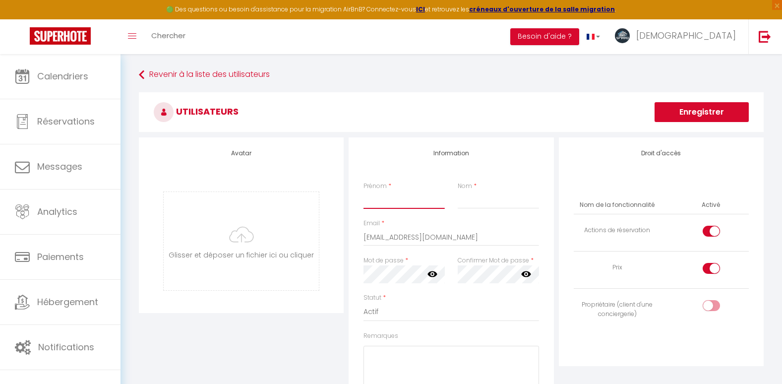
click at [404, 200] on input "Prénom" at bounding box center [404, 200] width 81 height 18
click at [462, 235] on input "[EMAIL_ADDRESS][DOMAIN_NAME]" at bounding box center [451, 237] width 175 height 18
click at [305, 326] on div "Avatar Glisser et déposer un fichier ici ou cliquer Ooops, something wrong happ…" at bounding box center [241, 308] width 210 height 342
click at [382, 308] on select "Actif Inactif" at bounding box center [451, 312] width 175 height 19
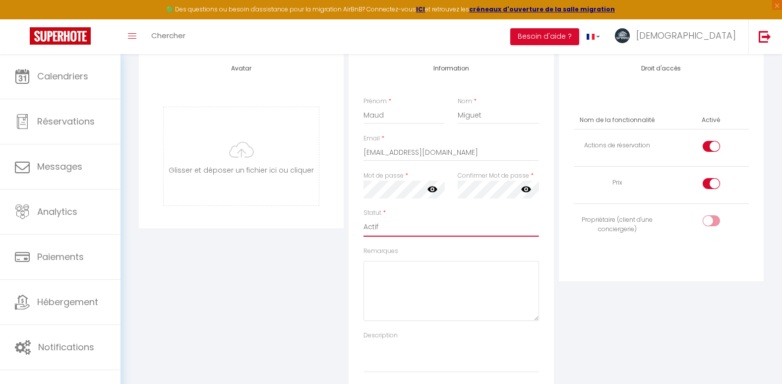
scroll to position [86, 0]
click at [703, 143] on label at bounding box center [711, 146] width 17 height 15
click at [711, 143] on input "checkbox" at bounding box center [719, 146] width 17 height 15
click at [710, 187] on div at bounding box center [711, 182] width 17 height 11
click at [711, 187] on input "checkbox" at bounding box center [719, 184] width 17 height 15
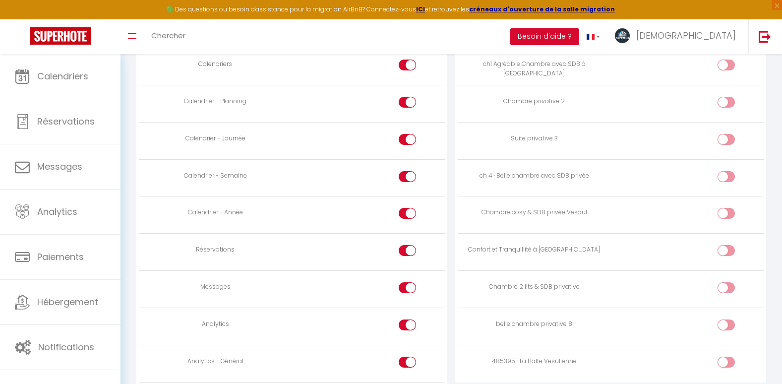
scroll to position [548, 0]
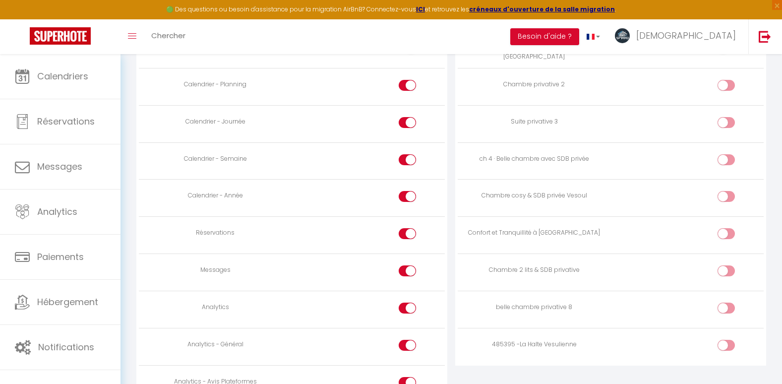
click at [403, 168] on label at bounding box center [407, 161] width 17 height 15
click at [407, 168] on input "checkbox" at bounding box center [415, 161] width 17 height 15
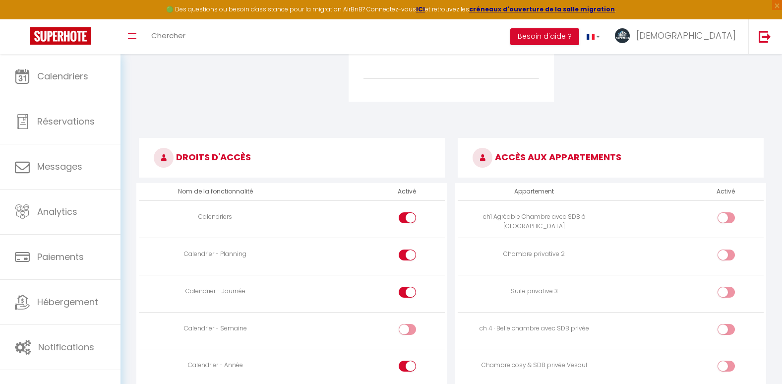
scroll to position [413, 0]
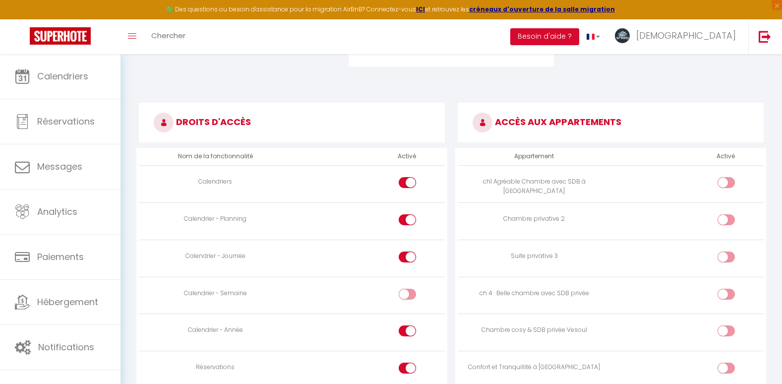
click at [733, 179] on input "checkbox" at bounding box center [734, 184] width 17 height 15
click at [730, 214] on input "checkbox" at bounding box center [734, 221] width 17 height 15
click at [731, 256] on input "checkbox" at bounding box center [734, 259] width 17 height 15
click at [728, 293] on input "checkbox" at bounding box center [734, 296] width 17 height 15
click at [728, 329] on input "checkbox" at bounding box center [734, 332] width 17 height 15
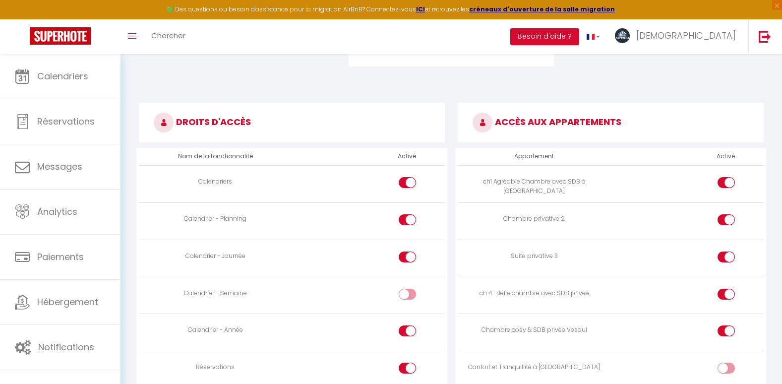
click at [729, 365] on input "checkbox" at bounding box center [734, 370] width 17 height 15
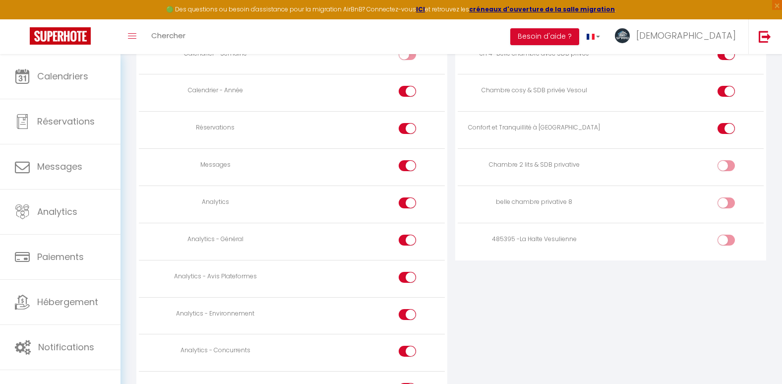
scroll to position [654, 0]
click at [726, 246] on input "checkbox" at bounding box center [734, 240] width 17 height 15
click at [729, 203] on input "checkbox" at bounding box center [734, 203] width 17 height 15
click at [726, 167] on div at bounding box center [726, 164] width 17 height 11
click at [726, 167] on input "checkbox" at bounding box center [734, 166] width 17 height 15
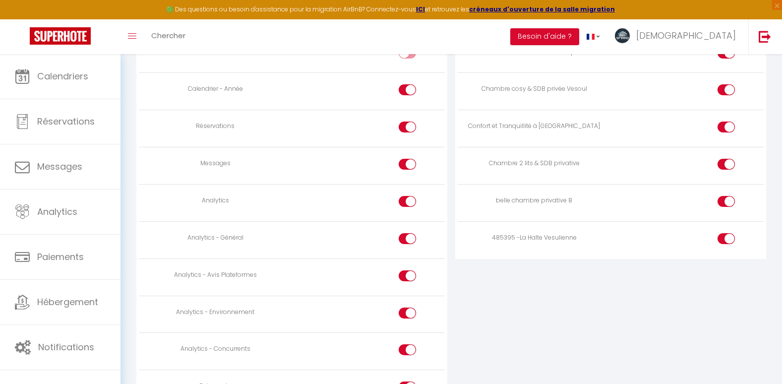
click at [401, 279] on div at bounding box center [407, 275] width 17 height 11
click at [407, 279] on input "checkbox" at bounding box center [415, 277] width 17 height 15
click at [405, 232] on td at bounding box center [368, 239] width 153 height 37
click at [404, 240] on div at bounding box center [407, 238] width 17 height 11
click at [407, 240] on input "checkbox" at bounding box center [415, 240] width 17 height 15
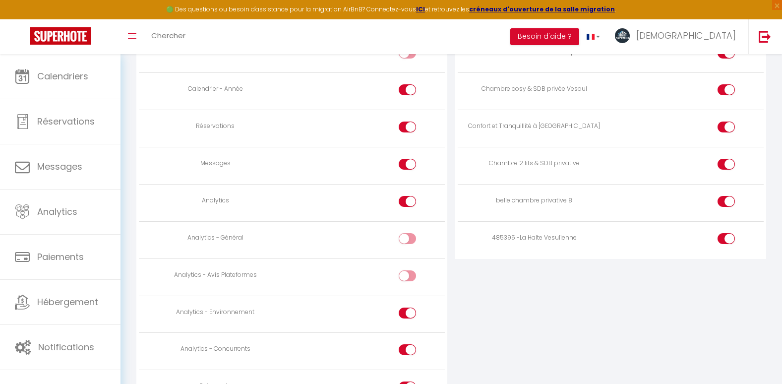
click at [404, 201] on div at bounding box center [407, 201] width 17 height 11
click at [407, 201] on input "checkbox" at bounding box center [415, 203] width 17 height 15
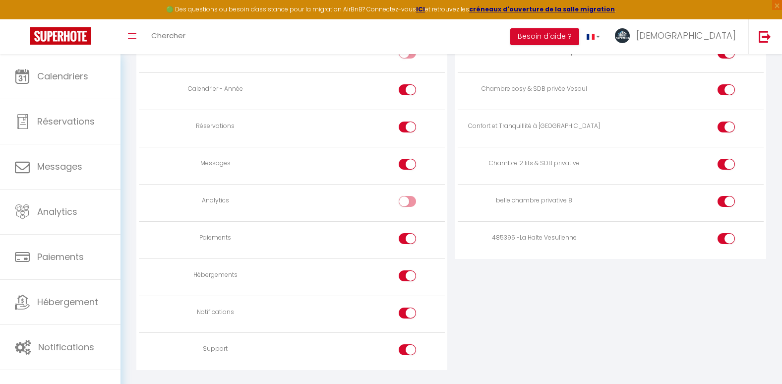
click at [406, 165] on div at bounding box center [407, 164] width 17 height 11
click at [407, 165] on input "checkbox" at bounding box center [415, 166] width 17 height 15
click at [404, 132] on div at bounding box center [407, 127] width 17 height 11
click at [407, 132] on input "checkbox" at bounding box center [415, 129] width 17 height 15
click at [398, 275] on td at bounding box center [368, 276] width 153 height 37
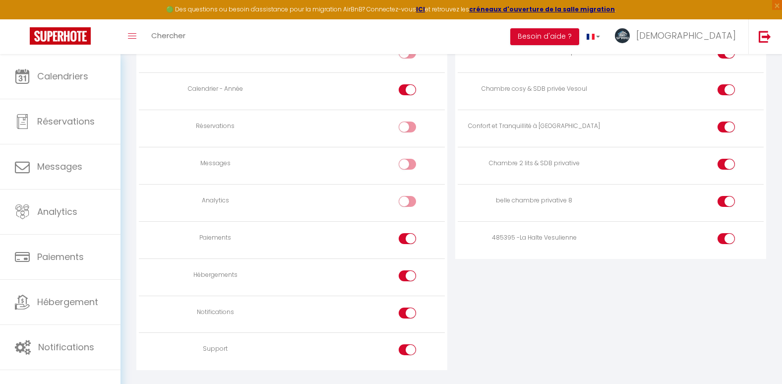
click at [402, 277] on div at bounding box center [407, 275] width 17 height 11
click at [407, 277] on input "checkbox" at bounding box center [415, 277] width 17 height 15
click at [400, 239] on div at bounding box center [407, 238] width 17 height 11
click at [407, 239] on input "checkbox" at bounding box center [415, 240] width 17 height 15
click at [405, 314] on div at bounding box center [407, 313] width 17 height 11
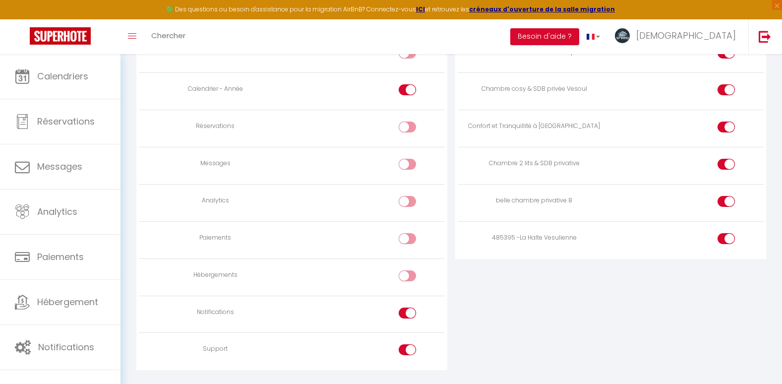
click at [407, 314] on input "checkbox" at bounding box center [415, 315] width 17 height 15
click at [404, 347] on div at bounding box center [407, 349] width 17 height 11
click at [407, 347] on input "checkbox" at bounding box center [415, 351] width 17 height 15
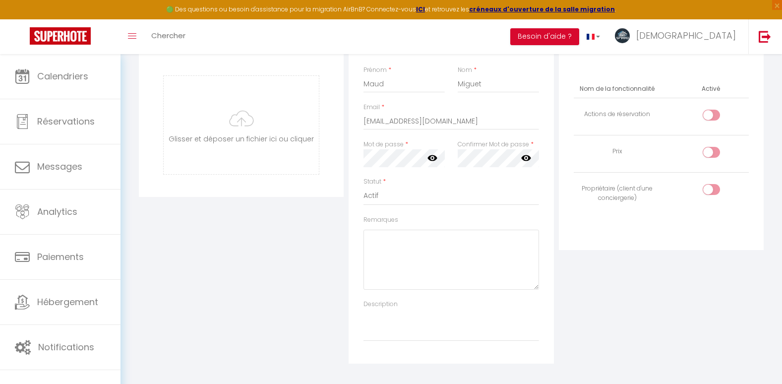
scroll to position [115, 0]
click at [408, 324] on textarea "Description" at bounding box center [451, 326] width 175 height 33
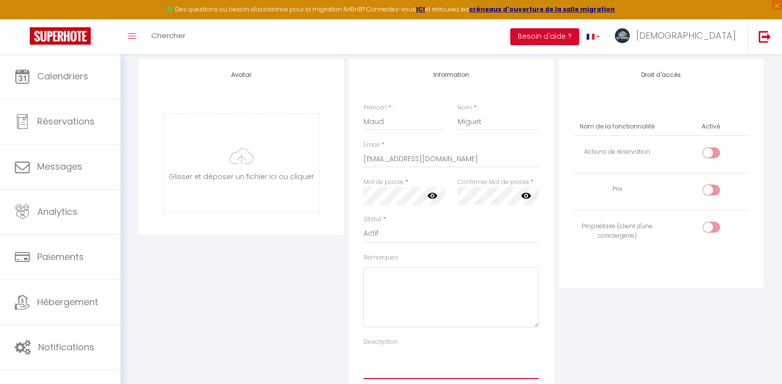
scroll to position [0, 0]
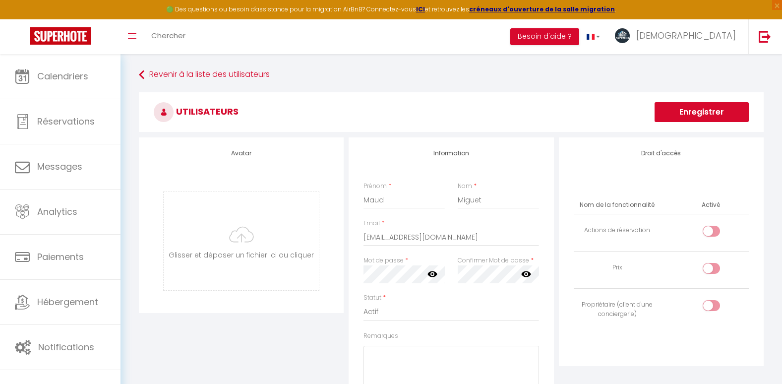
click at [682, 111] on button "Enregistrer" at bounding box center [702, 112] width 94 height 20
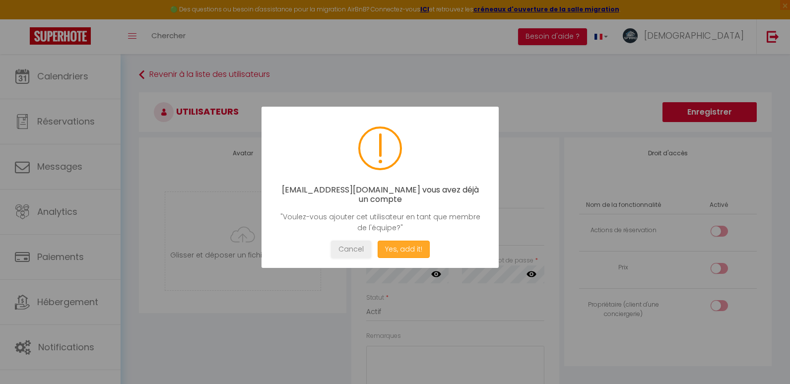
click at [399, 252] on button "Yes, add it!" at bounding box center [404, 249] width 52 height 17
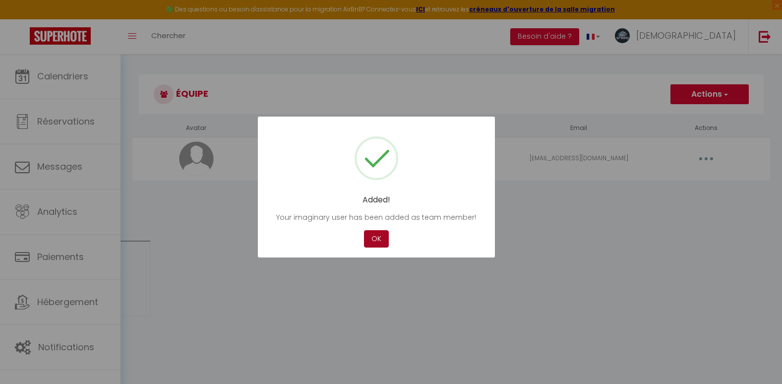
click at [378, 240] on button "OK" at bounding box center [376, 238] width 25 height 17
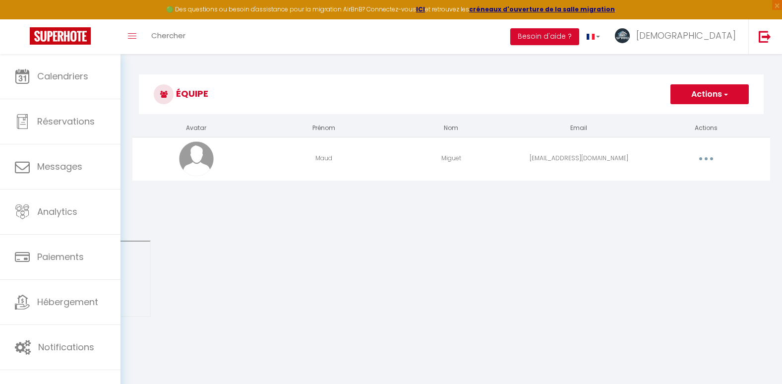
click at [707, 156] on button "button" at bounding box center [707, 159] width 28 height 16
click at [582, 206] on div "Équipe Actions Ajouter un nouvel utilisateur Avatar Prénom Nom Email Actions Ma…" at bounding box center [452, 133] width 662 height 158
click at [681, 90] on button "Actions" at bounding box center [710, 94] width 78 height 20
click at [458, 238] on body "🟢 Des questions ou besoin d'assistance pour la migration AirBnB? Connectez-vous…" at bounding box center [391, 246] width 782 height 384
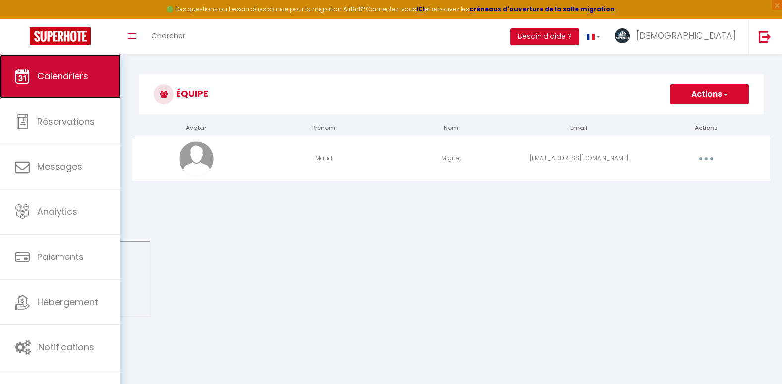
click at [89, 84] on link "Calendriers" at bounding box center [60, 76] width 121 height 45
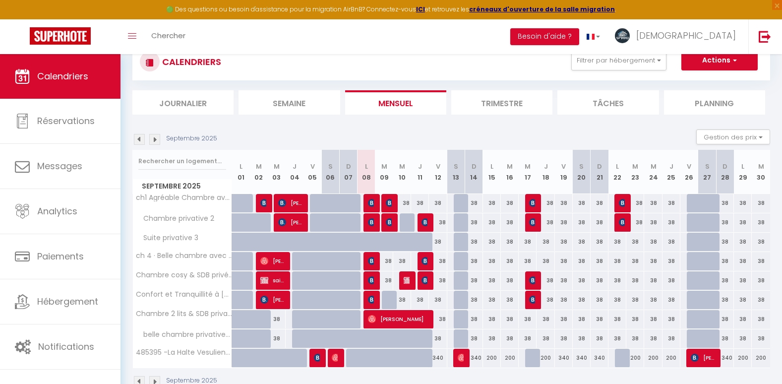
scroll to position [58, 0]
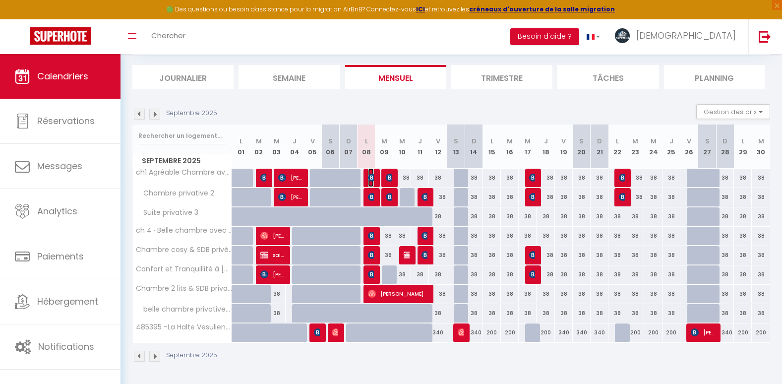
click at [373, 179] on img at bounding box center [372, 178] width 8 height 8
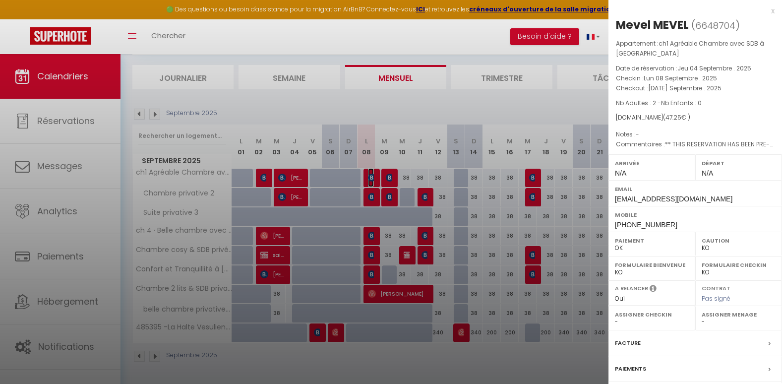
scroll to position [88, 0]
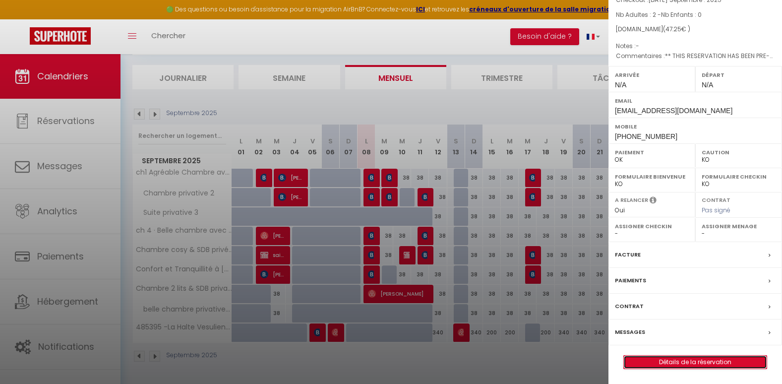
click at [673, 360] on link "Détails de la réservation" at bounding box center [695, 362] width 143 height 13
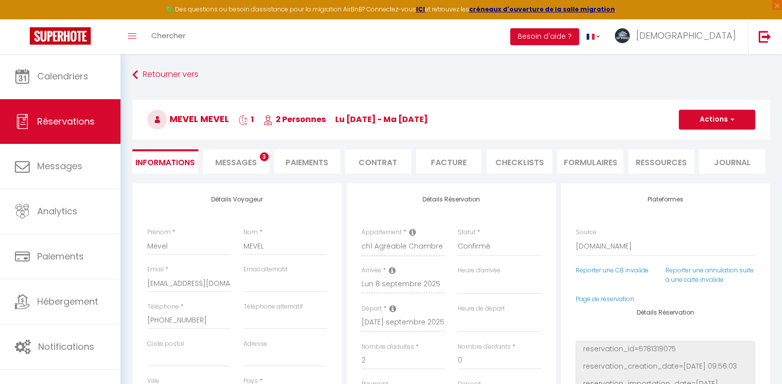
click at [653, 160] on li "Ressources" at bounding box center [662, 161] width 66 height 24
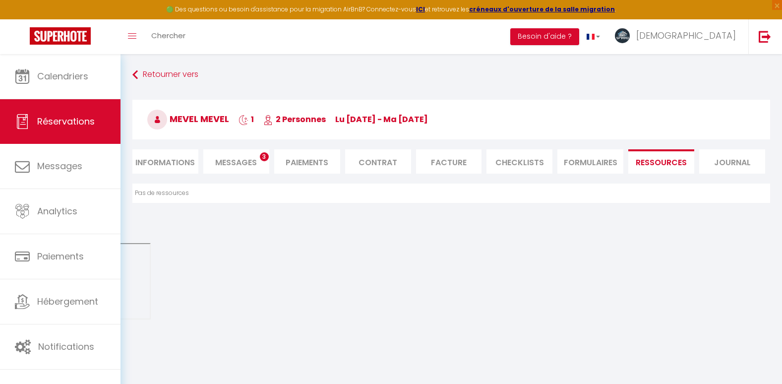
click at [726, 160] on li "Journal" at bounding box center [732, 161] width 66 height 24
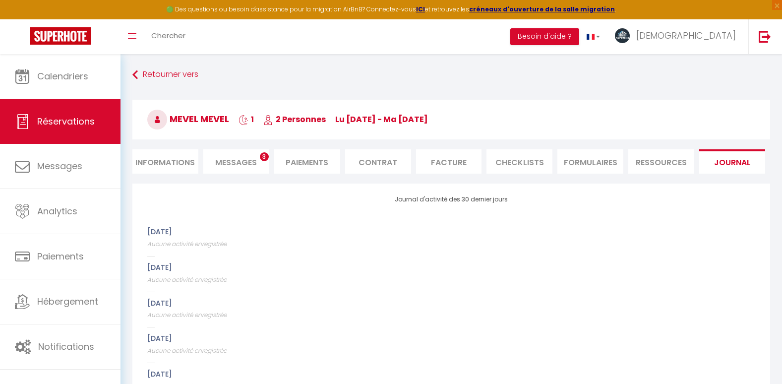
click at [167, 162] on li "Informations" at bounding box center [165, 161] width 66 height 24
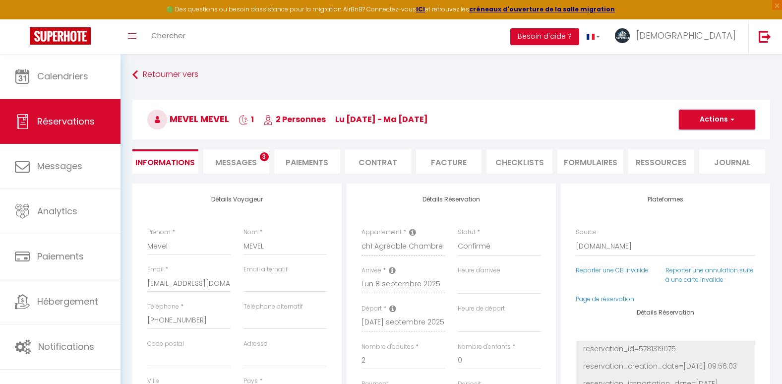
click at [735, 117] on button "Actions" at bounding box center [717, 120] width 76 height 20
click at [579, 109] on h3 "Mevel MEVEL 1 2 Personnes lu 08 Sep - ma 09 Sep" at bounding box center [451, 120] width 638 height 40
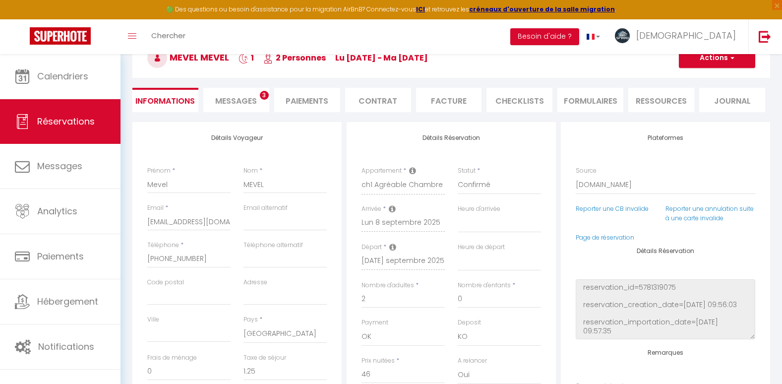
scroll to position [50, 0]
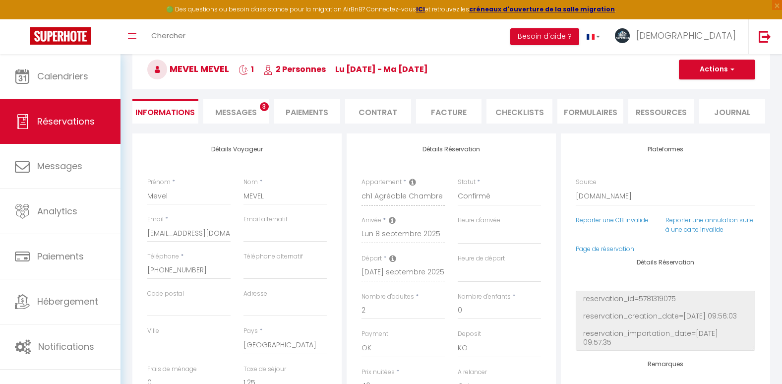
click at [236, 111] on span "Messages" at bounding box center [236, 112] width 42 height 11
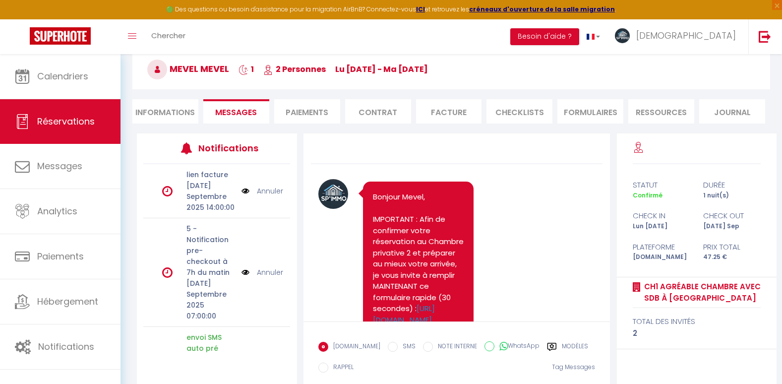
click at [300, 110] on li "Paiements" at bounding box center [307, 111] width 66 height 24
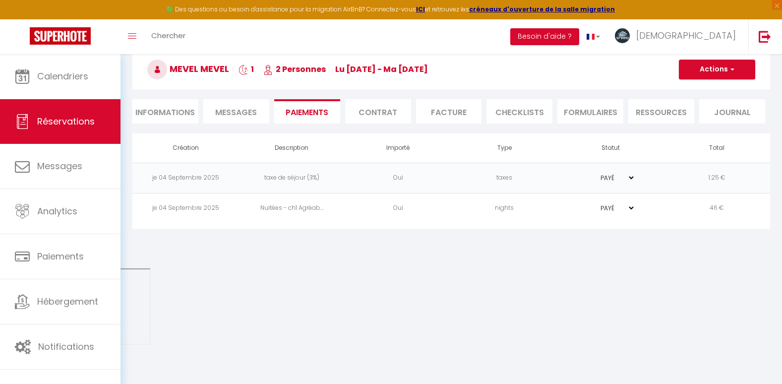
click at [380, 108] on li "Contrat" at bounding box center [378, 111] width 66 height 24
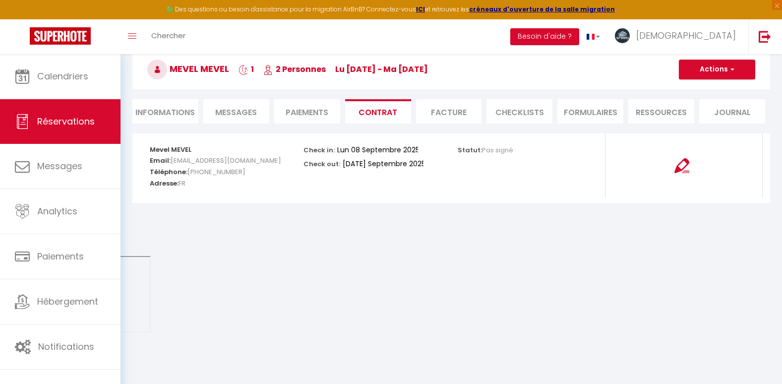
click at [456, 107] on li "Facture" at bounding box center [449, 111] width 66 height 24
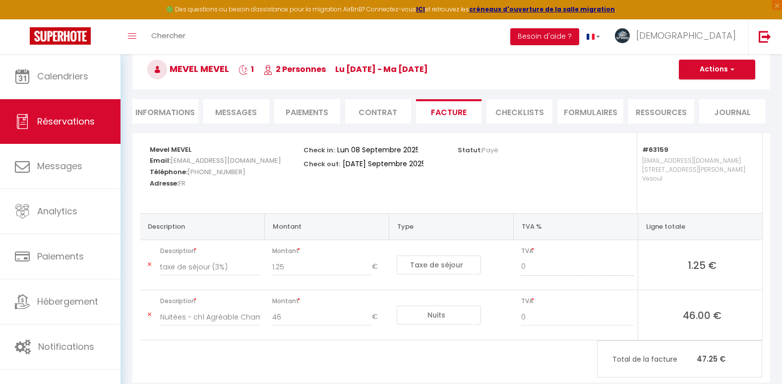
click at [515, 114] on li "CHECKLISTS" at bounding box center [520, 111] width 66 height 24
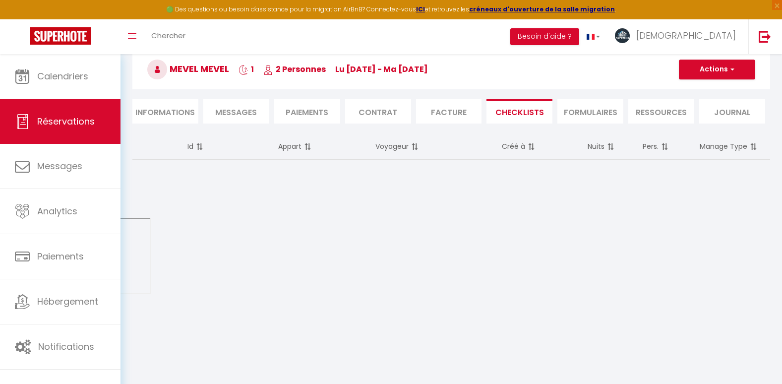
click at [622, 104] on li "FORMULAIRES" at bounding box center [591, 111] width 66 height 24
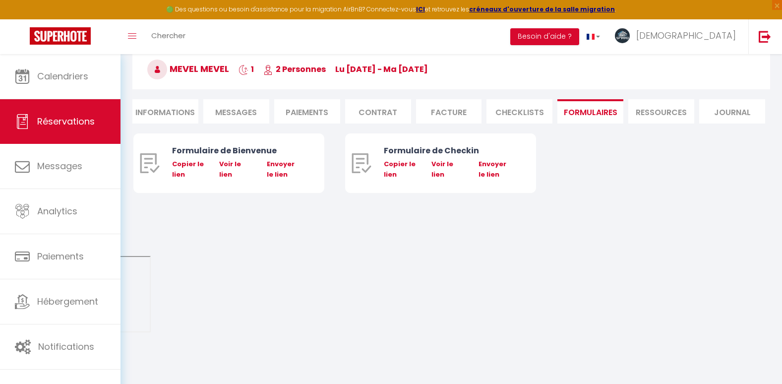
click at [659, 106] on li "Ressources" at bounding box center [662, 111] width 66 height 24
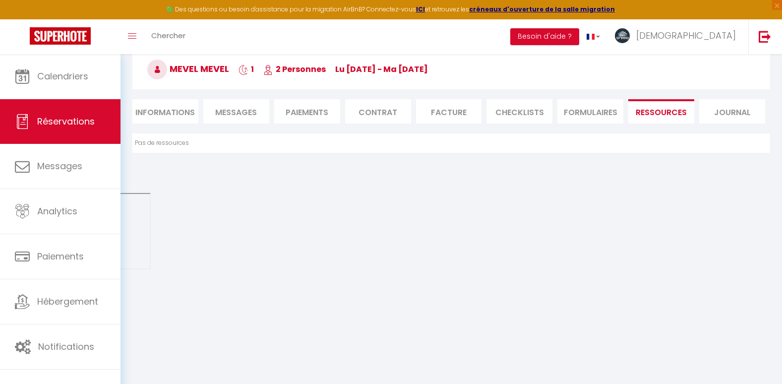
click at [736, 107] on li "Journal" at bounding box center [732, 111] width 66 height 24
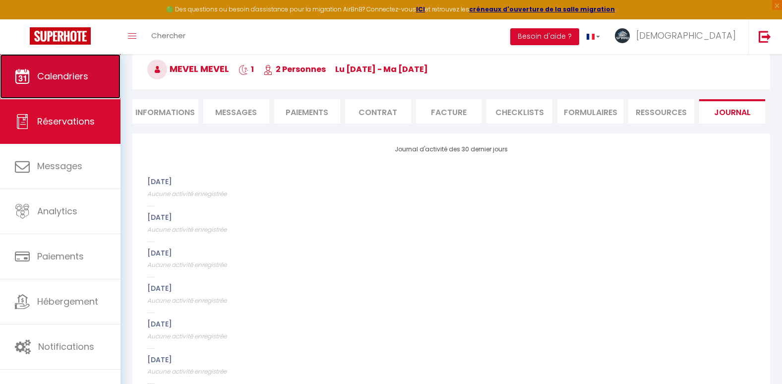
click at [39, 93] on link "Calendriers" at bounding box center [60, 76] width 121 height 45
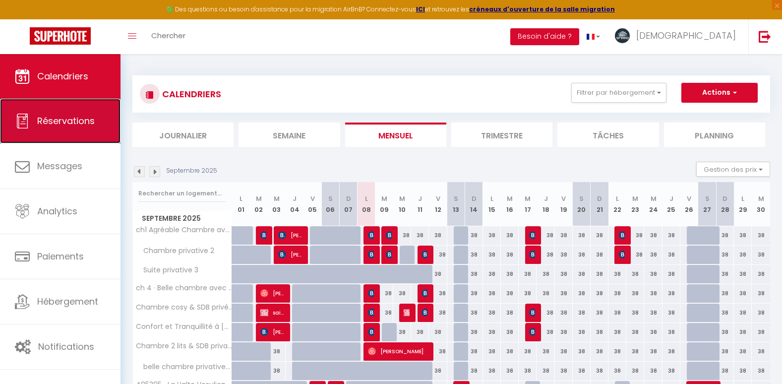
click at [75, 136] on link "Réservations" at bounding box center [60, 121] width 121 height 45
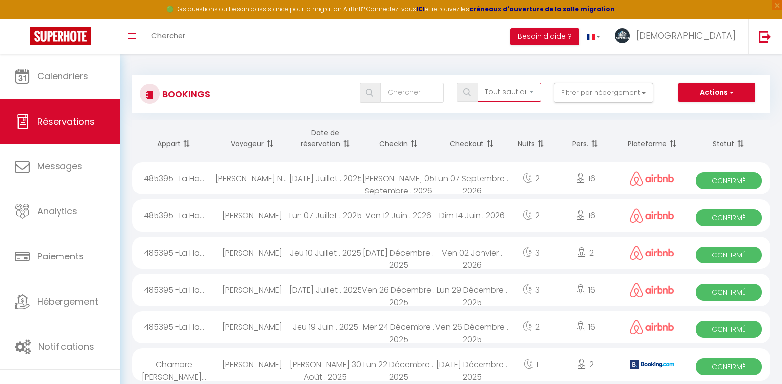
click at [526, 92] on select "Tous les statuts Annulé Confirmé Non Confirmé Tout sauf annulé No Show Request" at bounding box center [509, 92] width 63 height 19
click at [380, 186] on div "Sam 05 Septembre . 2026" at bounding box center [398, 178] width 73 height 32
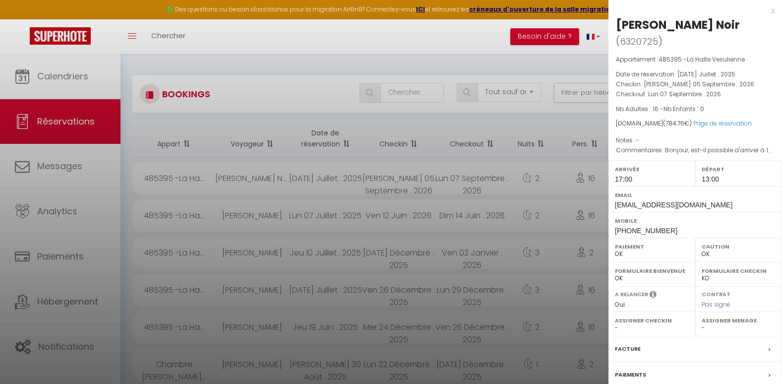
click at [380, 186] on div at bounding box center [391, 192] width 782 height 384
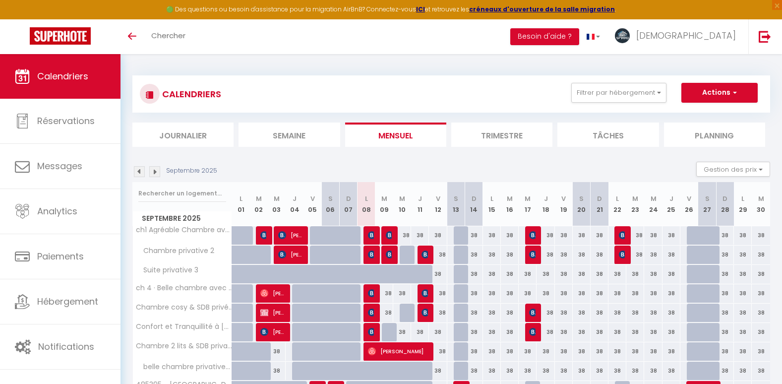
click at [138, 167] on img at bounding box center [139, 171] width 11 height 11
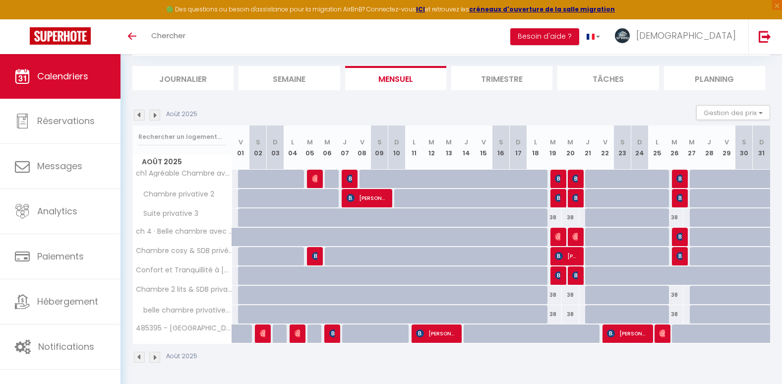
scroll to position [58, 0]
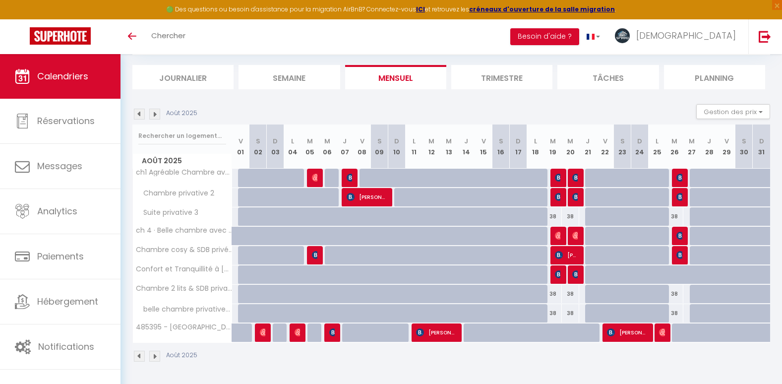
click at [157, 115] on img at bounding box center [154, 114] width 11 height 11
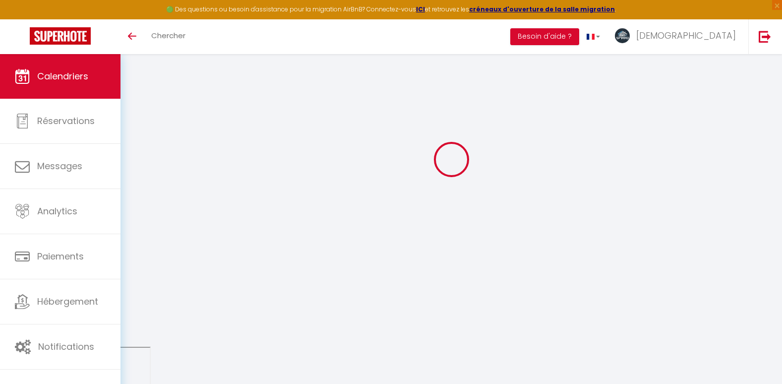
select select
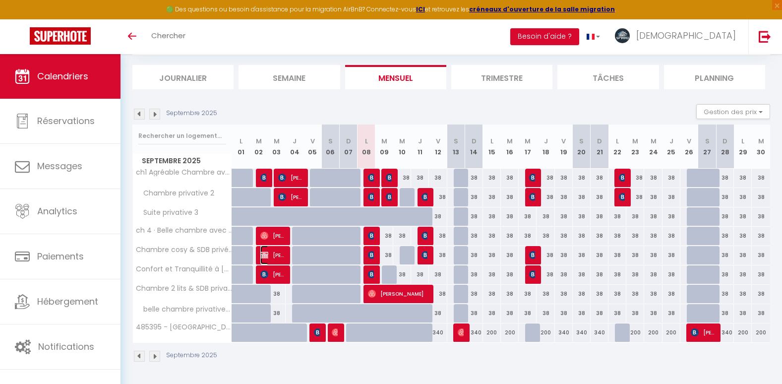
click at [271, 256] on span "[PERSON_NAME]" at bounding box center [272, 255] width 24 height 19
select select "OK"
select select "KO"
select select "0"
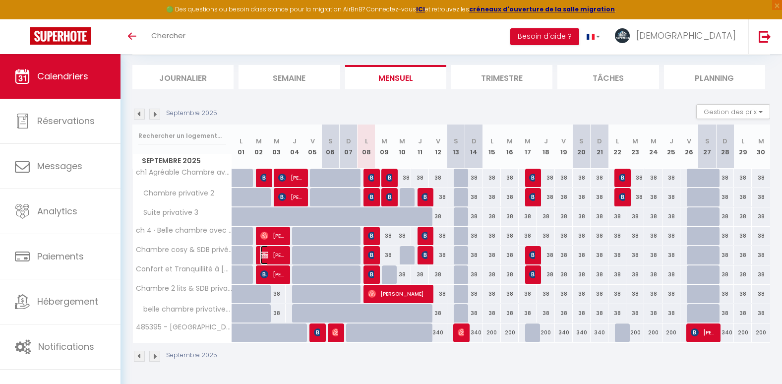
select select "1"
select select
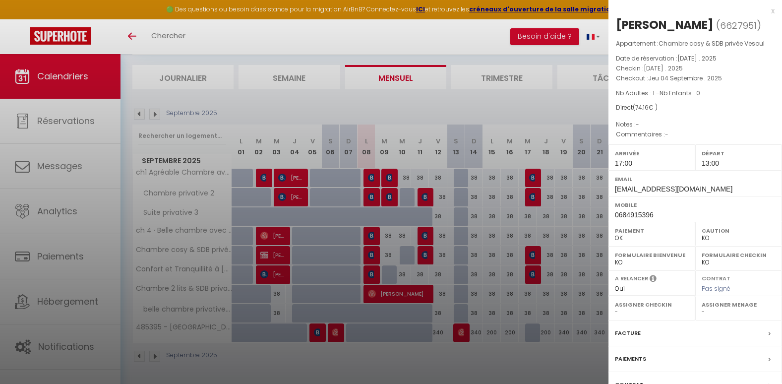
click at [240, 189] on div at bounding box center [391, 192] width 782 height 384
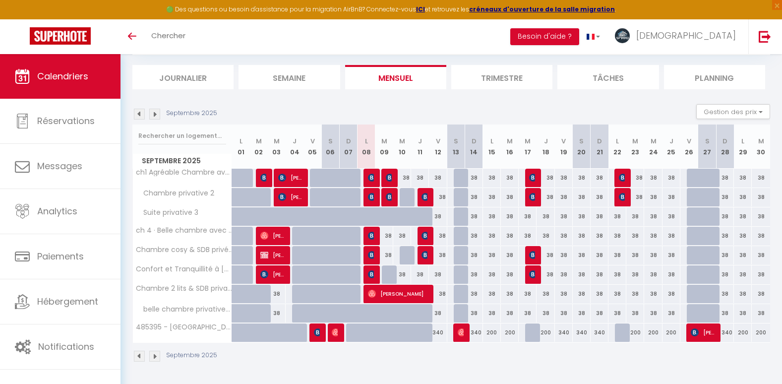
click at [140, 109] on img at bounding box center [139, 114] width 11 height 11
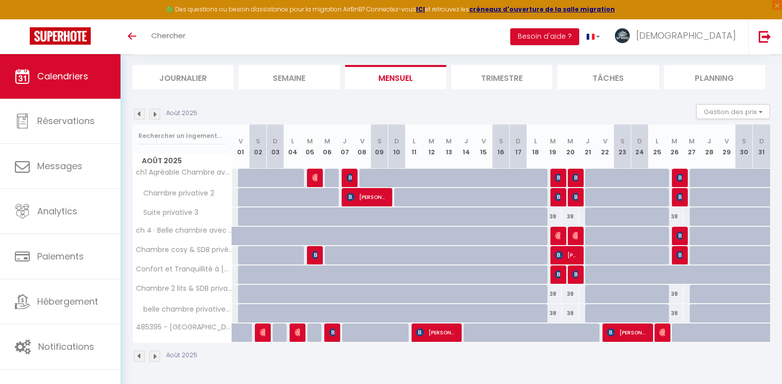
click at [140, 109] on img at bounding box center [139, 114] width 11 height 11
select select "KO"
select select "0"
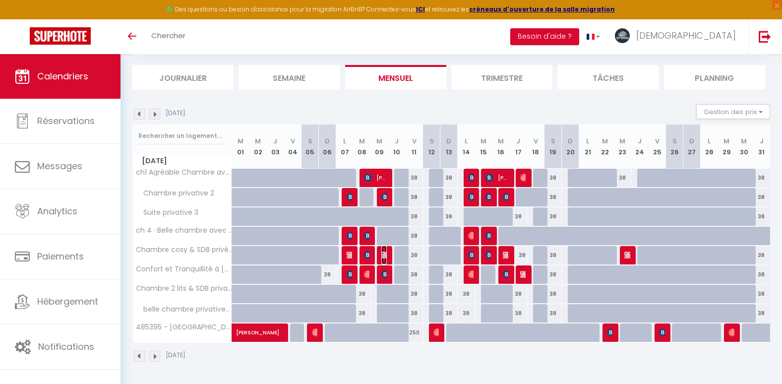
click at [385, 255] on img at bounding box center [385, 255] width 8 height 8
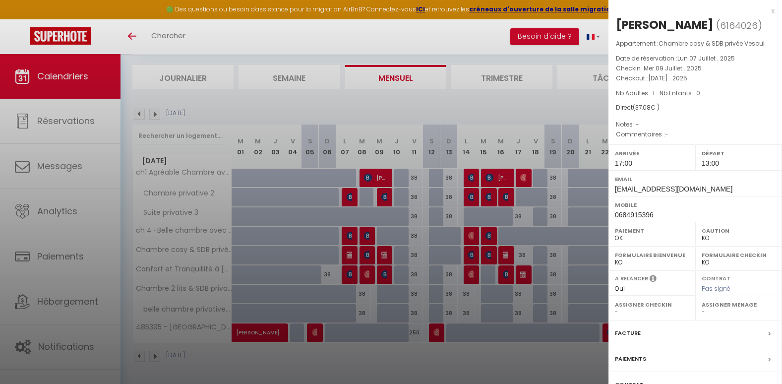
click at [235, 106] on div at bounding box center [391, 192] width 782 height 384
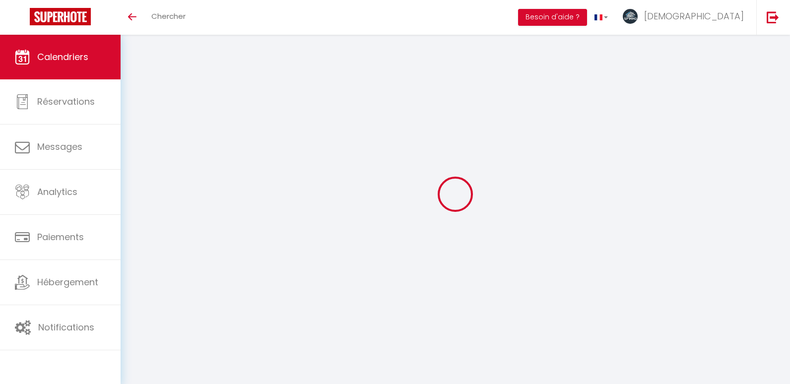
select select
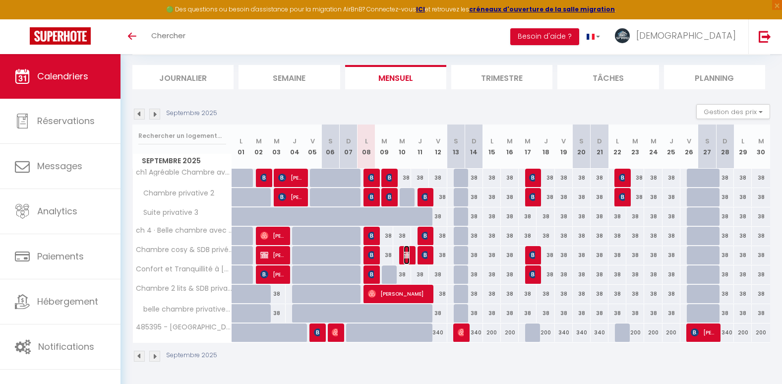
click at [406, 256] on img at bounding box center [408, 255] width 8 height 8
select select "KO"
select select "0"
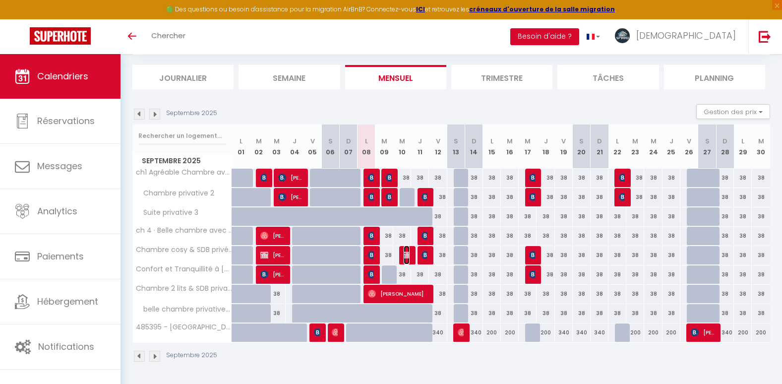
select select "1"
select select
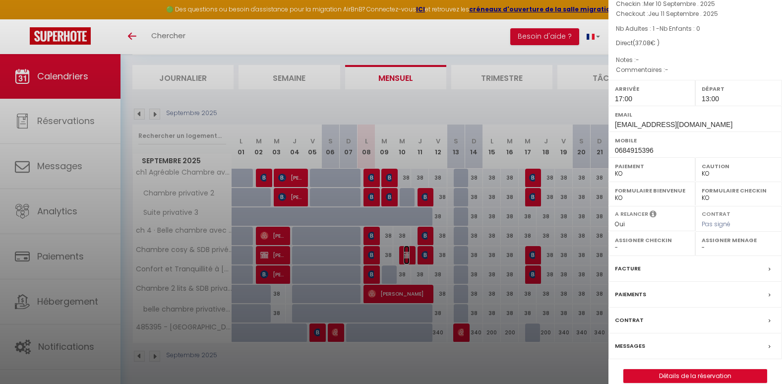
scroll to position [78, 0]
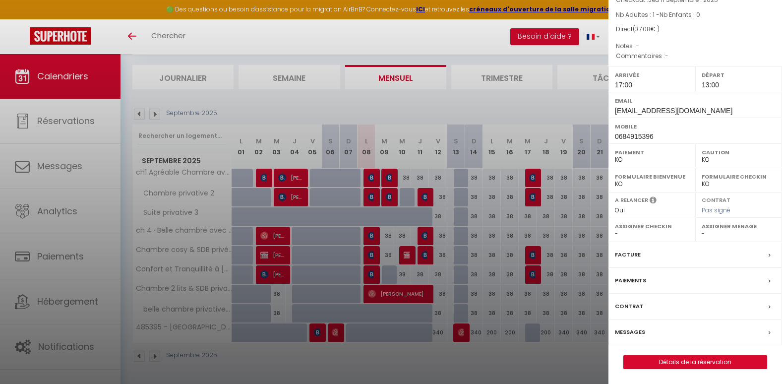
click at [633, 281] on label "Paiements" at bounding box center [630, 280] width 31 height 10
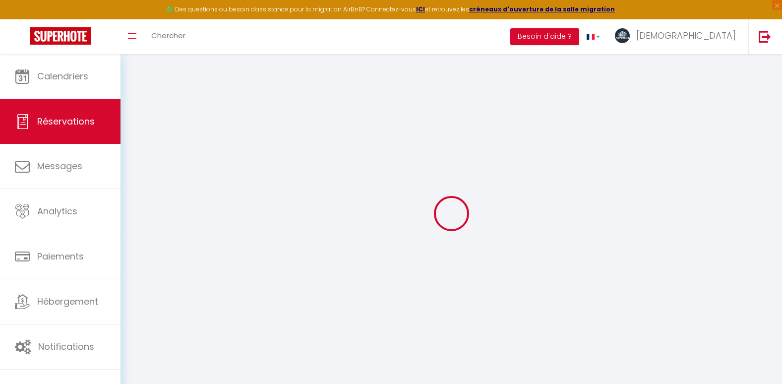
select select "0"
select select
checkbox input "false"
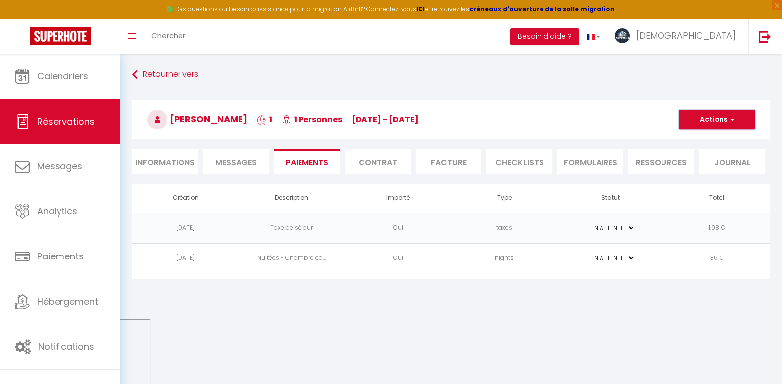
click at [732, 122] on span "button" at bounding box center [731, 119] width 6 height 9
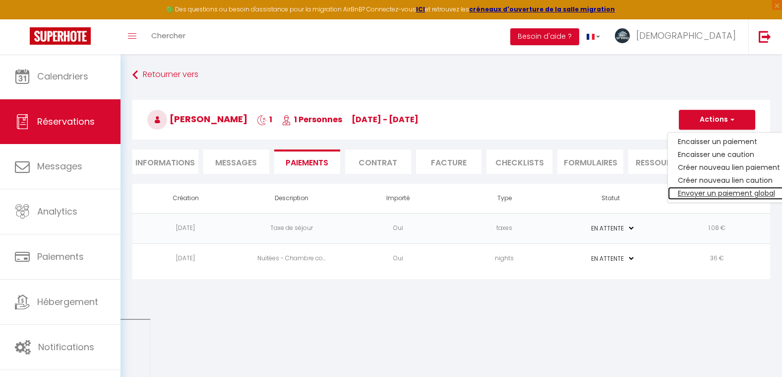
click at [708, 195] on link "Envoyer un paiement global" at bounding box center [729, 193] width 122 height 13
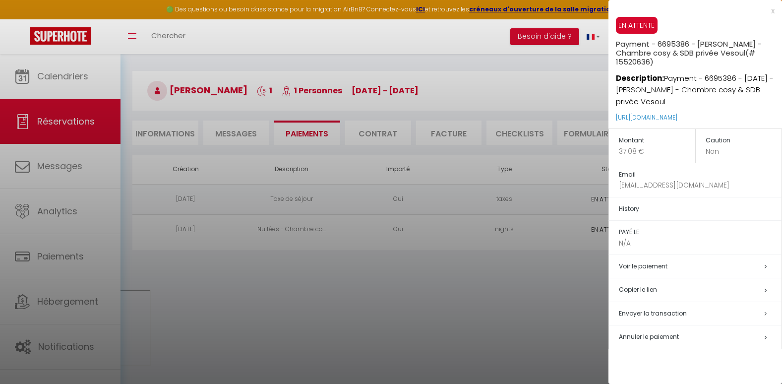
scroll to position [54, 0]
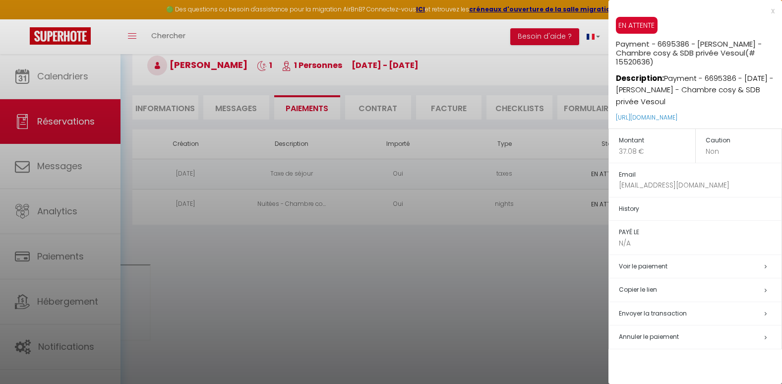
click at [646, 313] on span "Envoyer la transaction" at bounding box center [653, 313] width 68 height 8
select select "fr"
type input "[EMAIL_ADDRESS][DOMAIN_NAME]"
type input "Demande de paiement"
type textarea "Bonjour, Nous vous invitons à cliquer sur le lien ci-dessous pour effectuer le …"
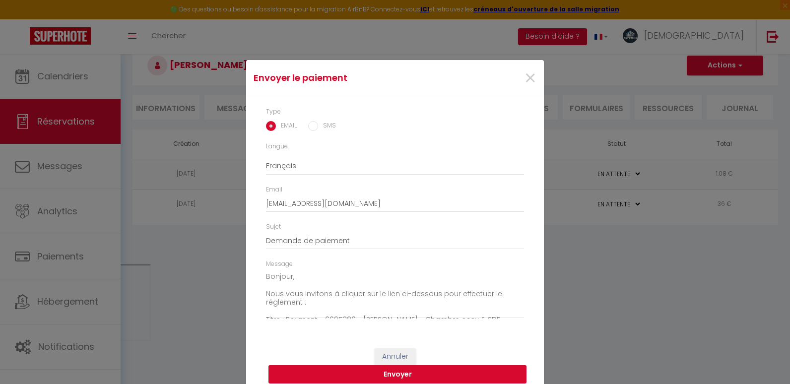
click at [446, 376] on button "Envoyer" at bounding box center [397, 374] width 258 height 19
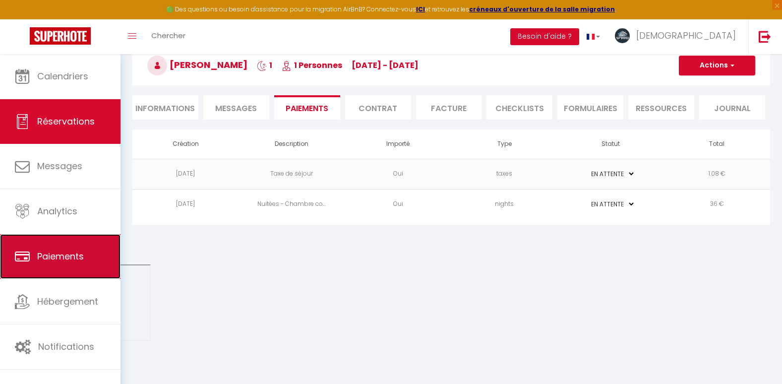
click at [81, 256] on span "Paiements" at bounding box center [60, 256] width 47 height 12
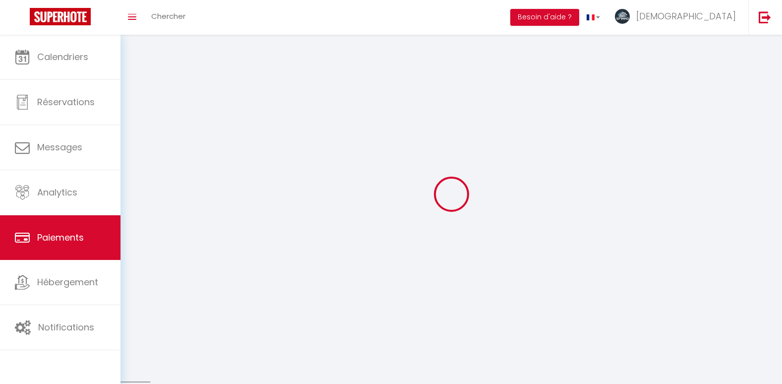
select select "2"
select select "0"
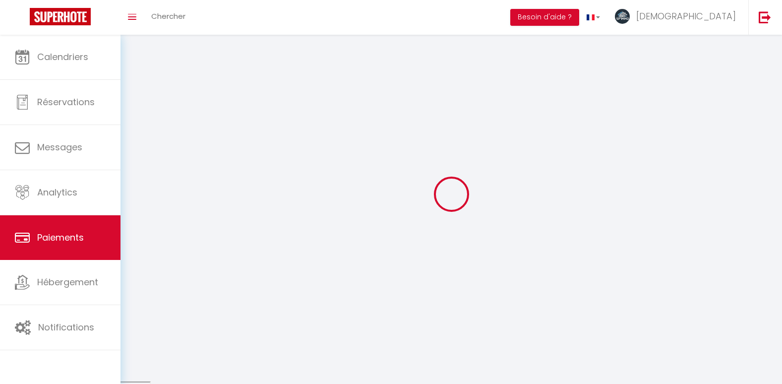
select select "0"
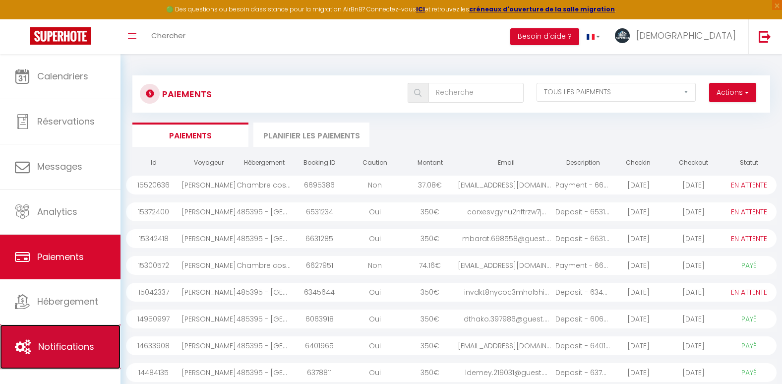
click at [74, 339] on link "Notifications" at bounding box center [60, 346] width 121 height 45
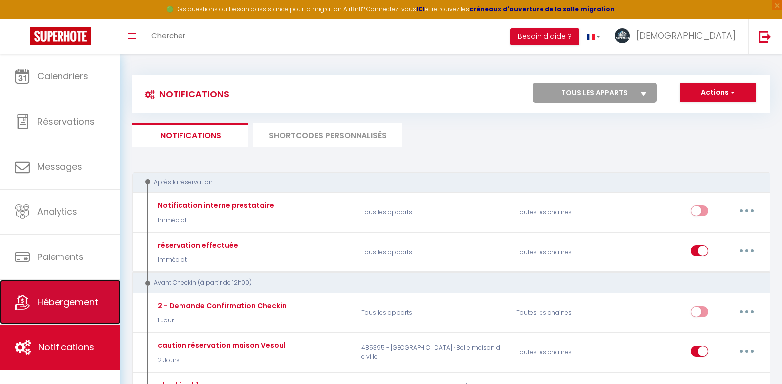
click at [67, 304] on span "Hébergement" at bounding box center [67, 302] width 61 height 12
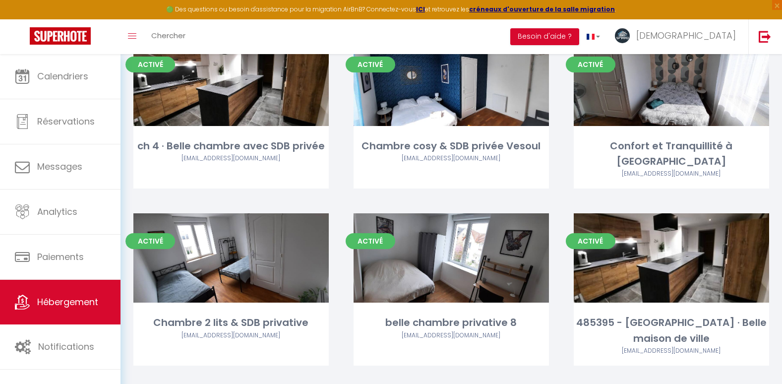
scroll to position [270, 0]
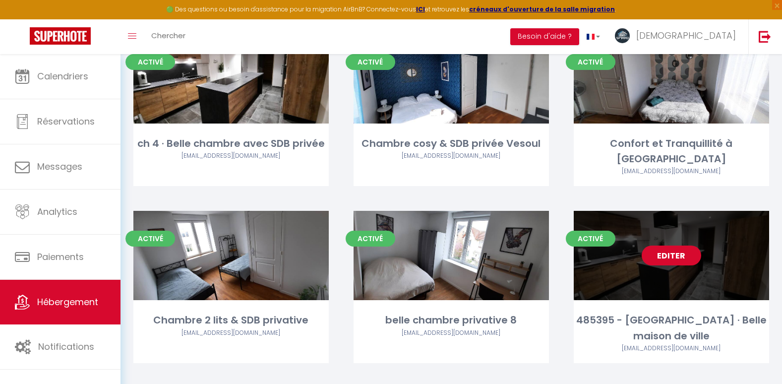
click at [669, 230] on div "Editer" at bounding box center [671, 255] width 195 height 89
click at [669, 246] on link "Editer" at bounding box center [672, 256] width 60 height 20
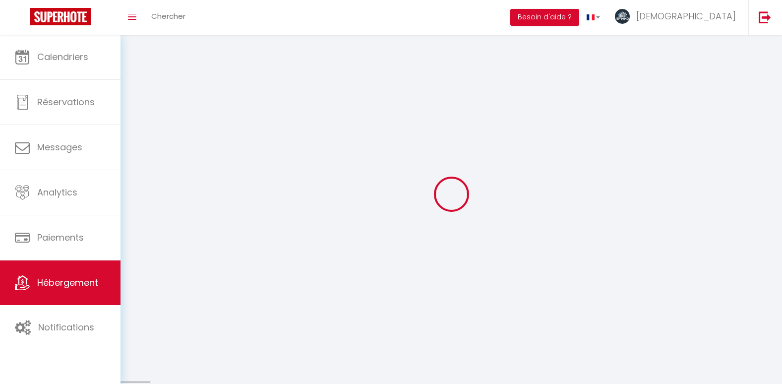
select select
select select "28"
select select
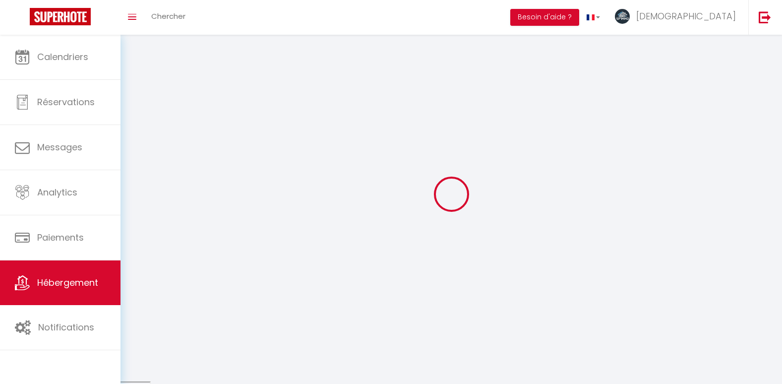
select select
checkbox input "false"
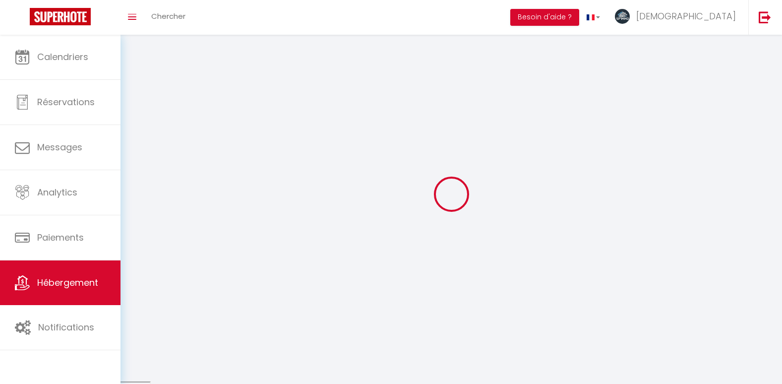
checkbox input "false"
select select
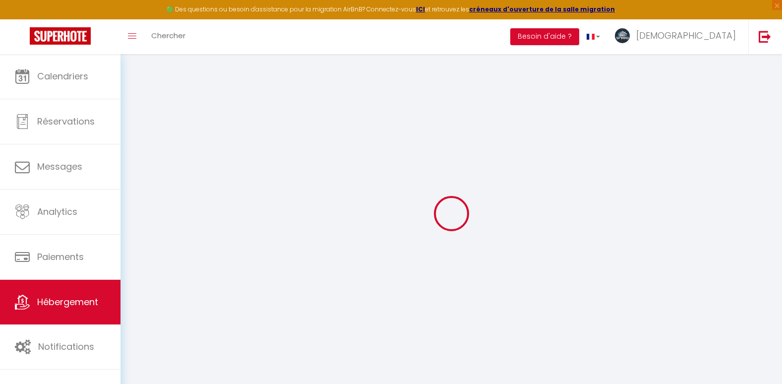
select select
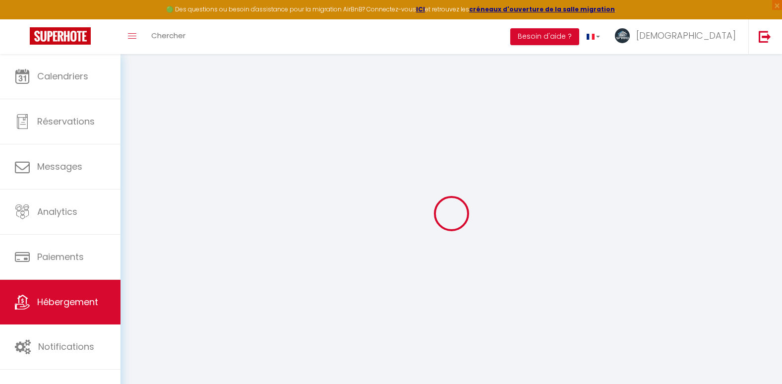
select select
checkbox input "false"
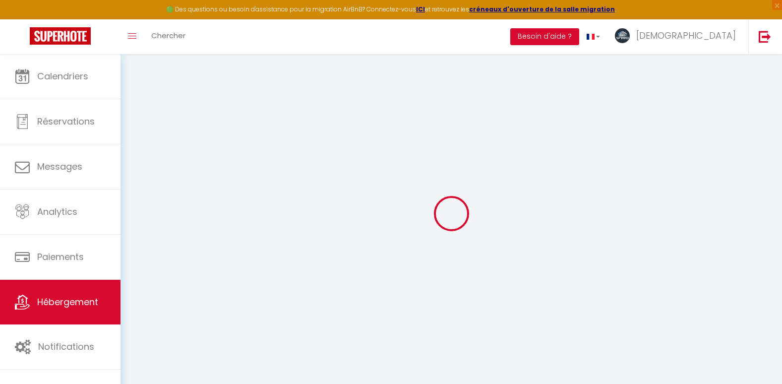
select select
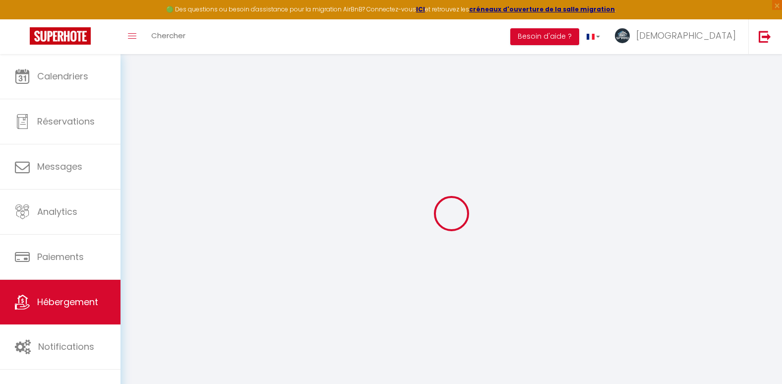
select select
checkbox input "false"
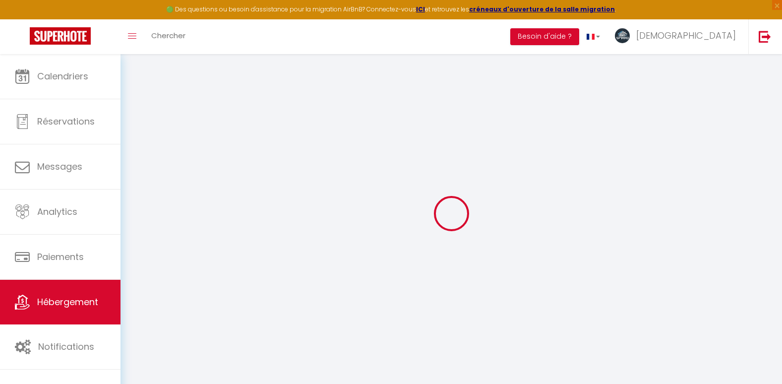
checkbox input "false"
select select
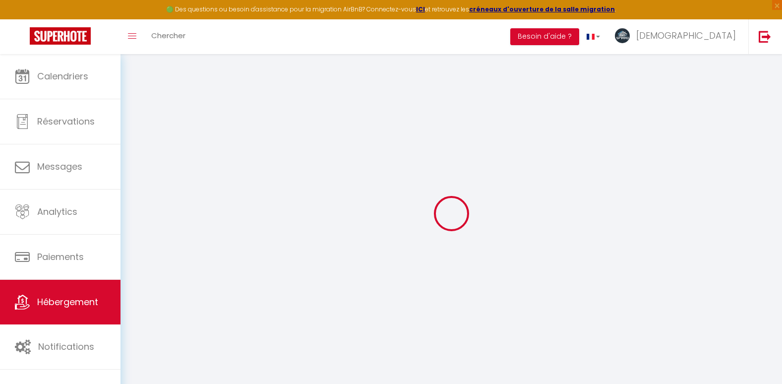
select select
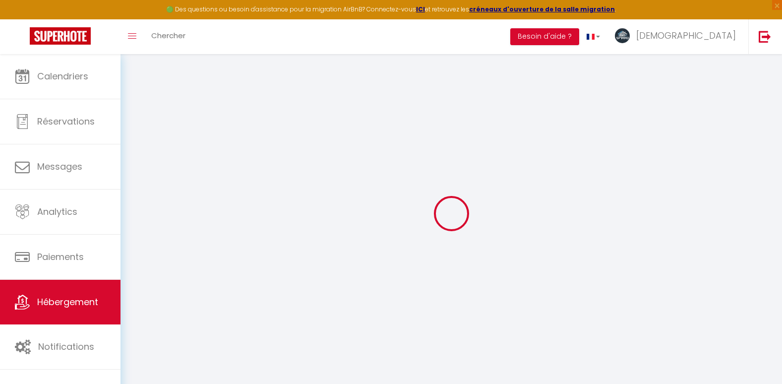
checkbox input "false"
select select
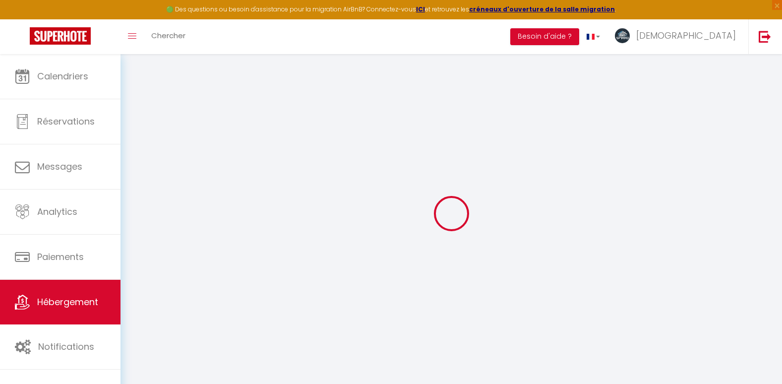
select select
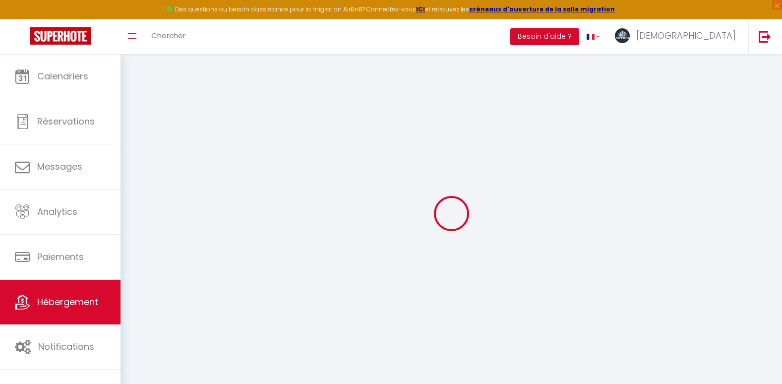
select select
checkbox input "false"
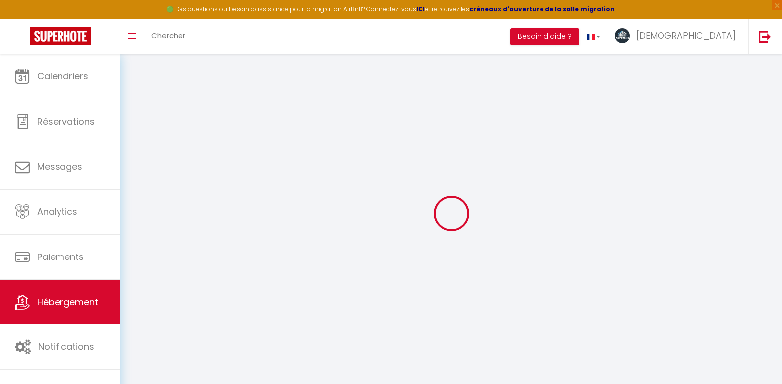
checkbox input "false"
select select
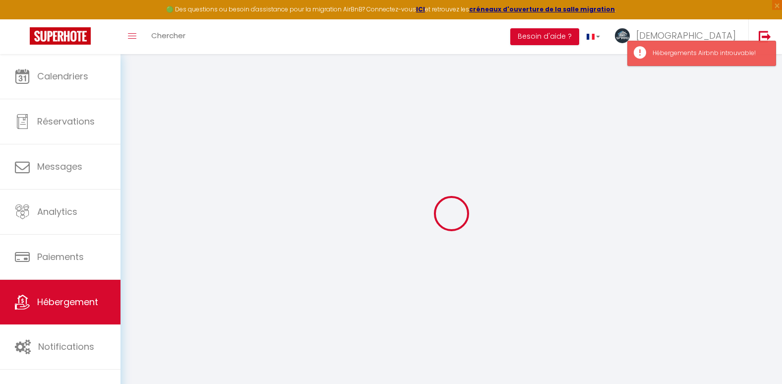
type input "485395 - [GEOGRAPHIC_DATA] · Belle maison de ville"
type input "Baptiste"
type input "56 rue gérome"
type input "70000"
type input "vesoul"
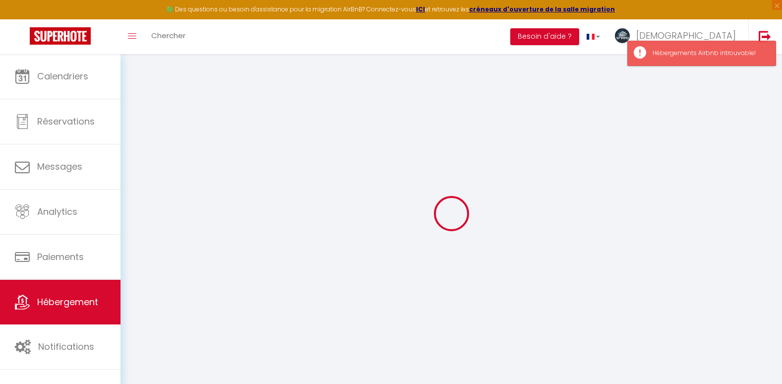
select select "houses"
select select "16"
select select "8"
type input "340"
type input "3"
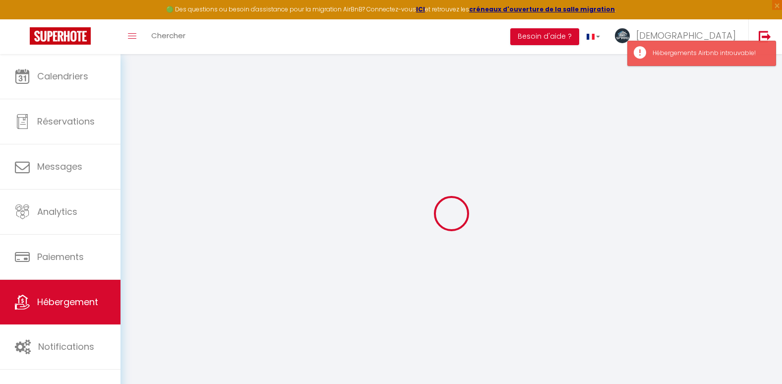
type input "4"
type input "350"
select select
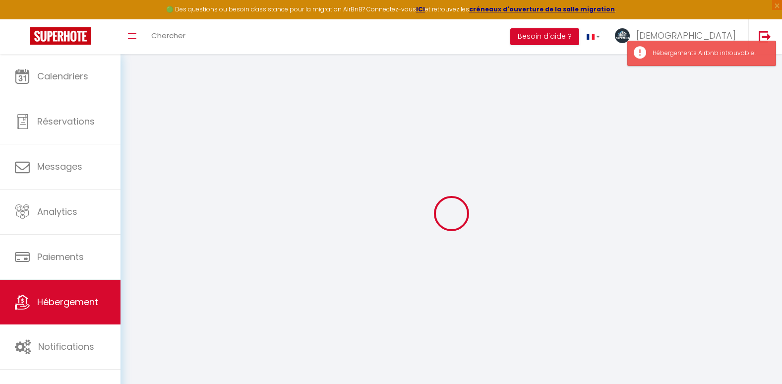
select select
type input "56 rue gérome"
type input "70000"
type input "Vesoul"
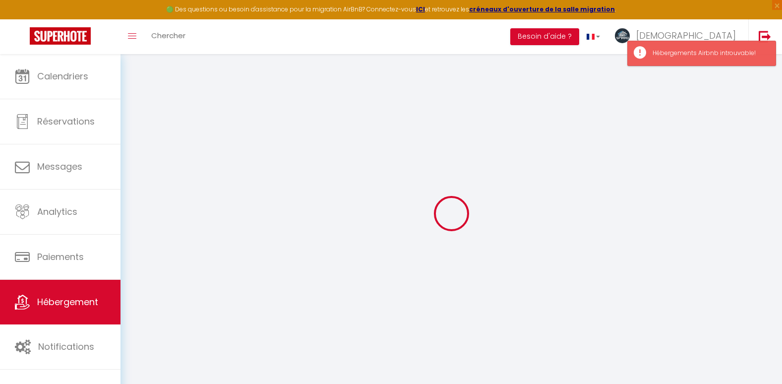
type input "[EMAIL_ADDRESS][DOMAIN_NAME]"
select select "13214"
checkbox input "true"
checkbox input "false"
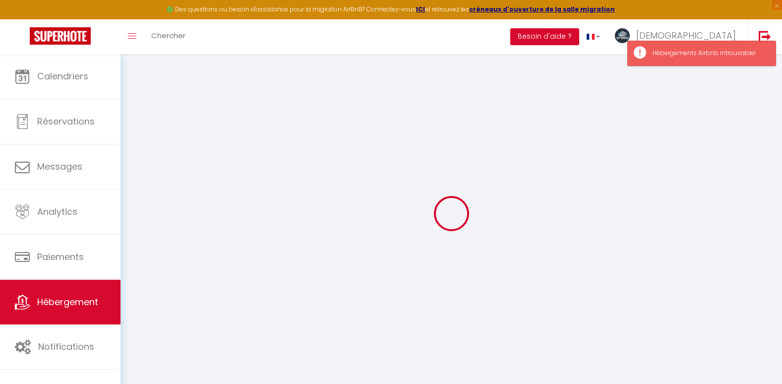
checkbox input "true"
radio input "true"
select select
type input "0"
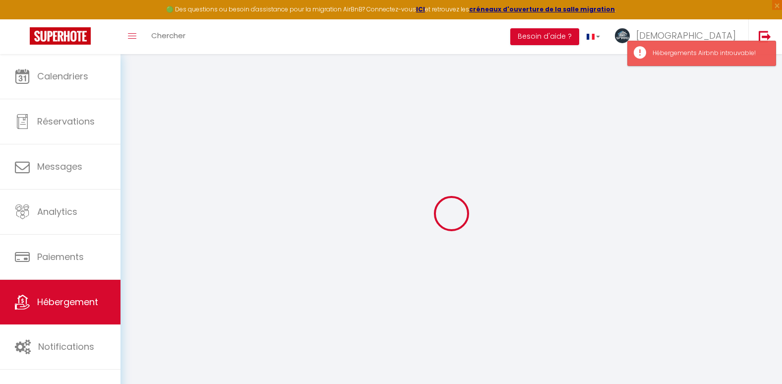
type input "0"
select select
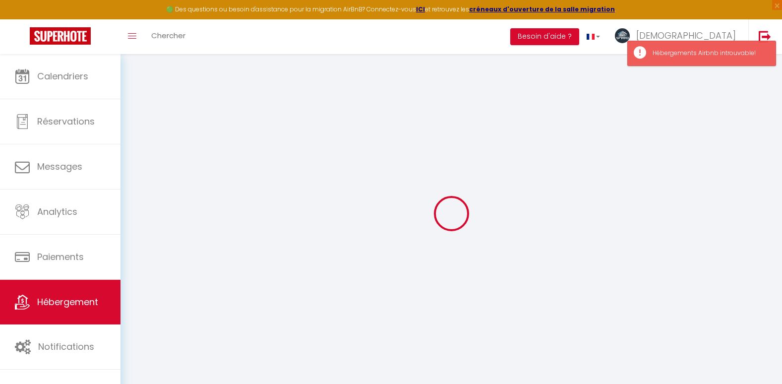
select select
checkbox input "true"
checkbox input "false"
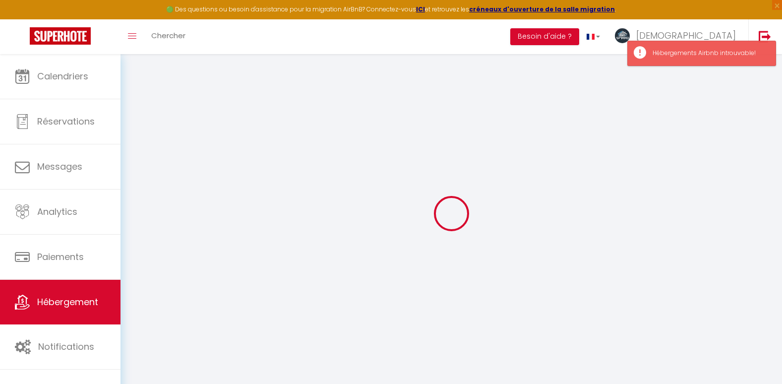
checkbox input "false"
checkbox input "true"
select select
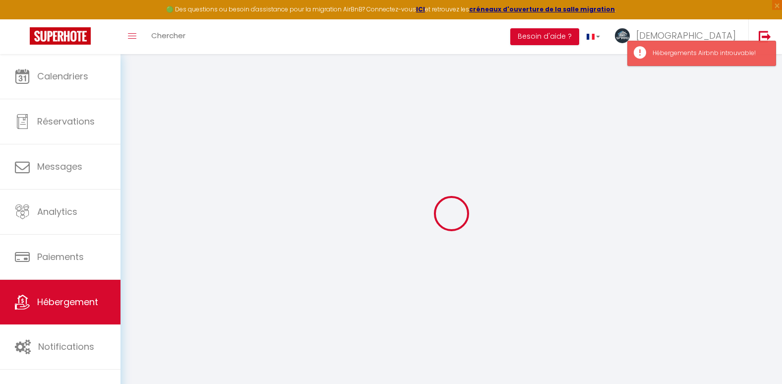
select select
checkbox input "true"
checkbox input "false"
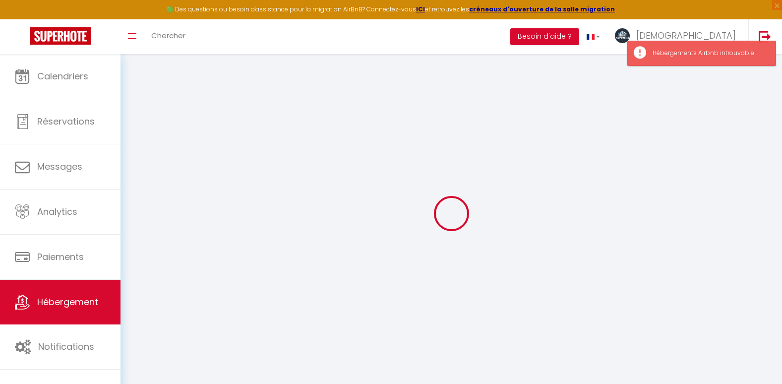
checkbox input "true"
select select "townhouse"
checkbox input "true"
checkbox input "false"
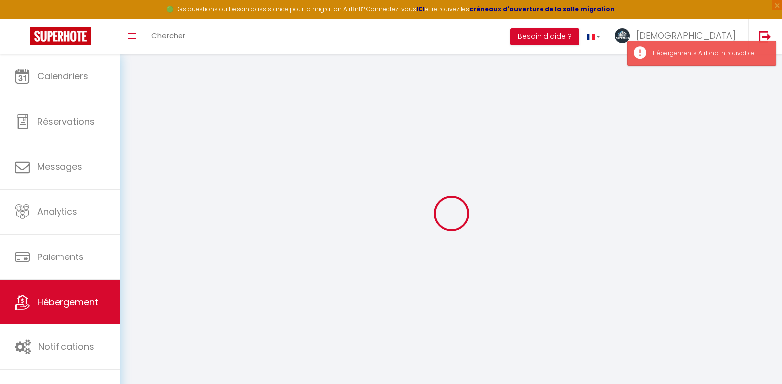
checkbox input "true"
checkbox input "false"
checkbox input "true"
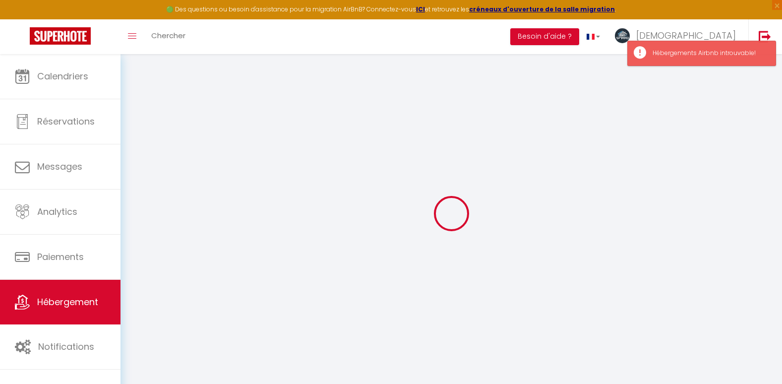
select select "17:00"
select select "23:45"
select select "13:00"
select select "15"
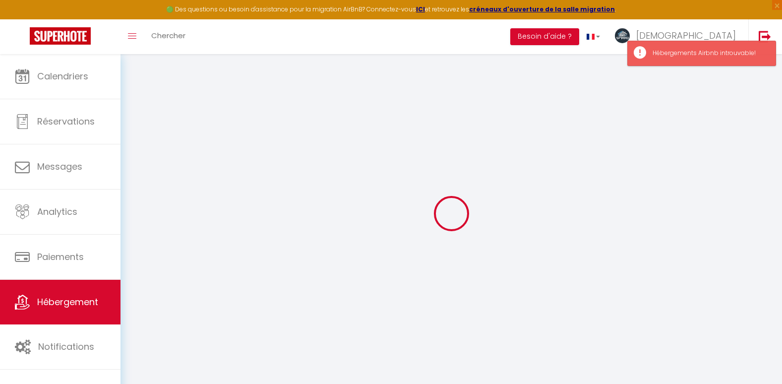
checkbox input "true"
checkbox input "false"
checkbox input "true"
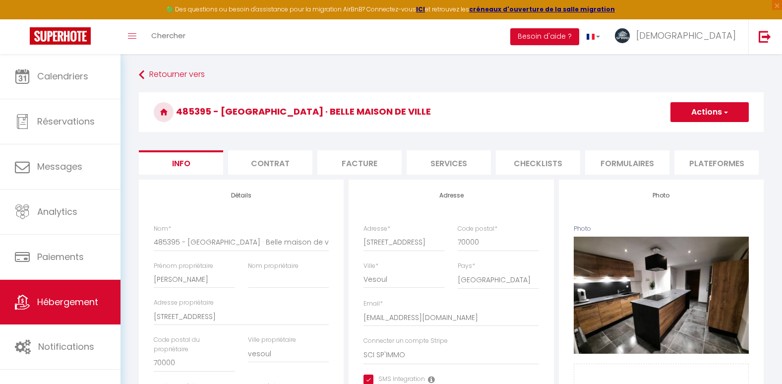
click at [303, 167] on li "Contrat" at bounding box center [270, 162] width 84 height 24
checkbox input "true"
checkbox input "false"
checkbox input "true"
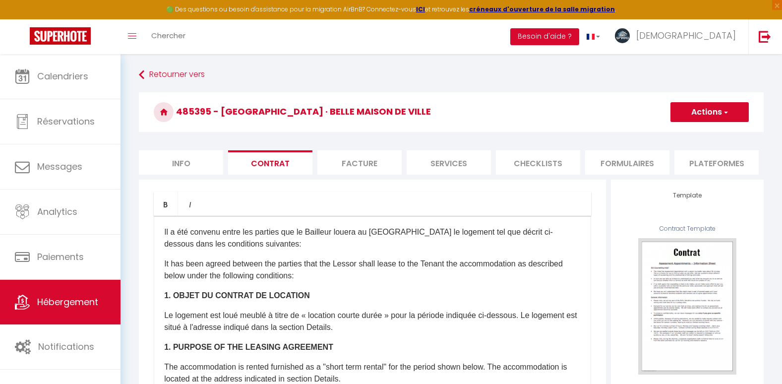
click at [204, 159] on li "Info" at bounding box center [181, 162] width 84 height 24
checkbox input "true"
checkbox input "false"
checkbox input "true"
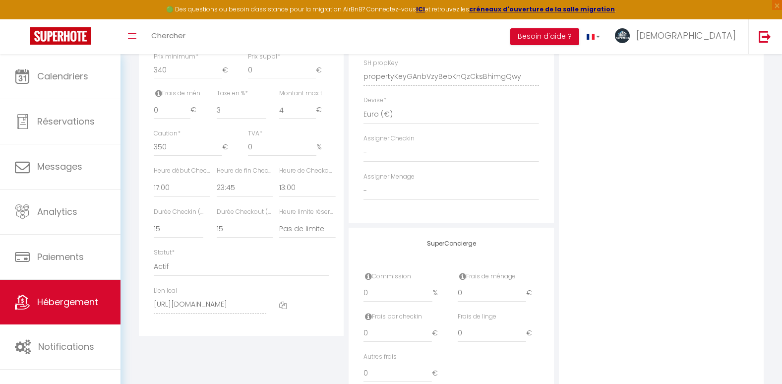
scroll to position [435, 0]
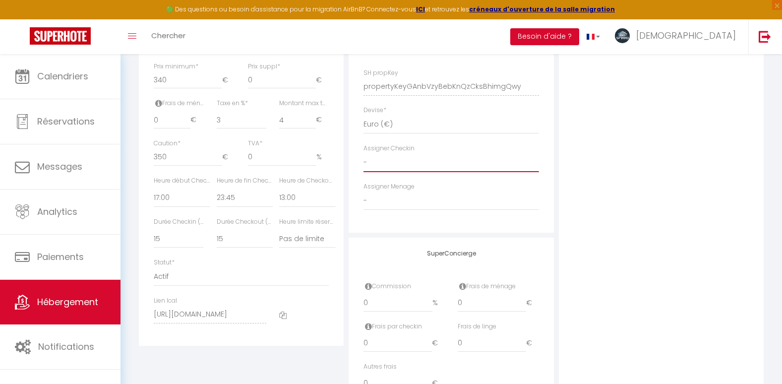
click at [390, 170] on select "-" at bounding box center [451, 162] width 175 height 19
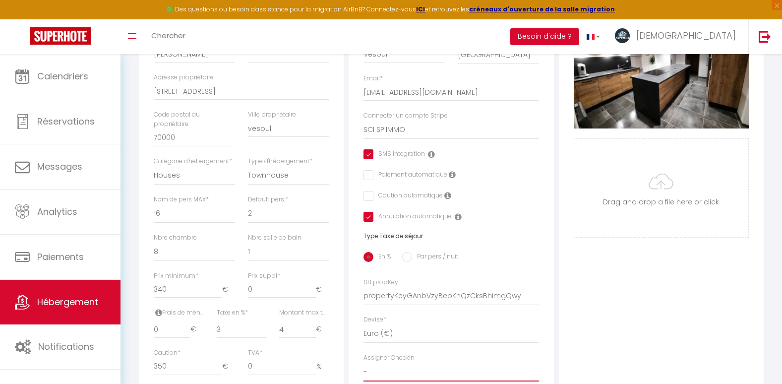
scroll to position [224, 0]
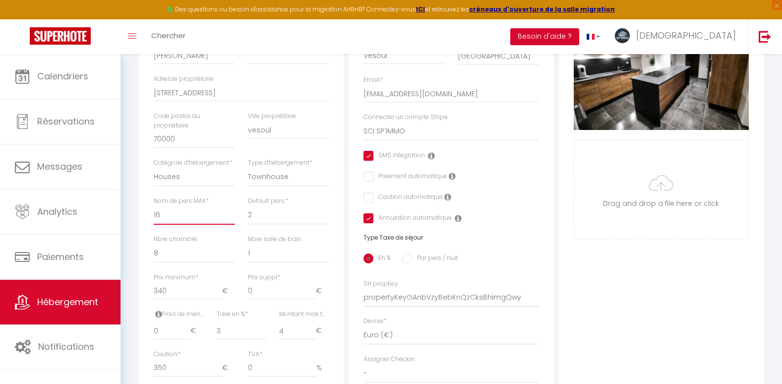
click at [180, 225] on select "1 2 3 4 5 6 7 8 9 10 11 12 13 14" at bounding box center [194, 215] width 81 height 19
select select "17"
click at [154, 222] on select "1 2 3 4 5 6 7 8 9 10 11 12 13 14" at bounding box center [194, 215] width 81 height 19
checkbox input "true"
checkbox input "false"
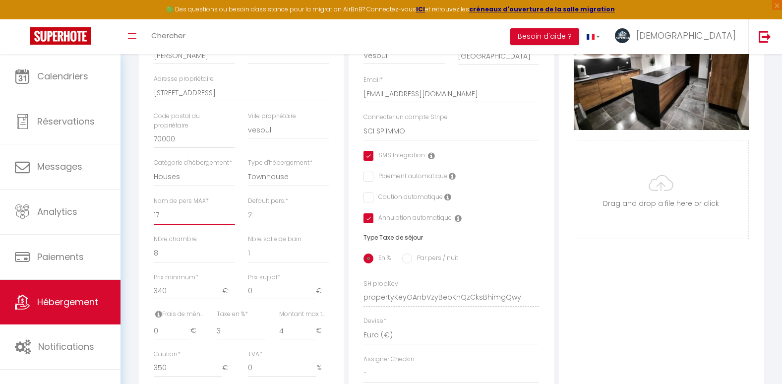
checkbox input "false"
checkbox input "true"
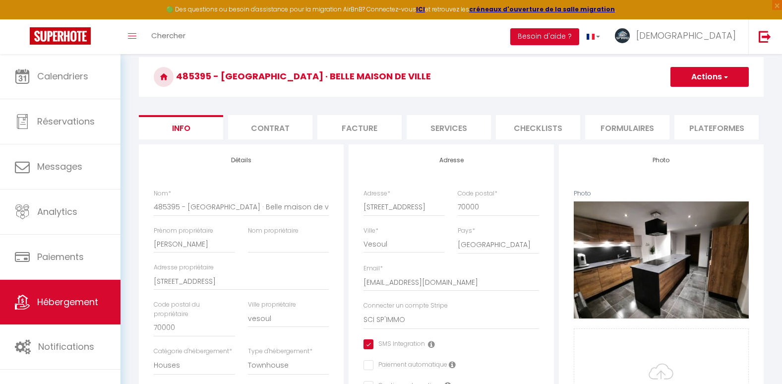
scroll to position [24, 0]
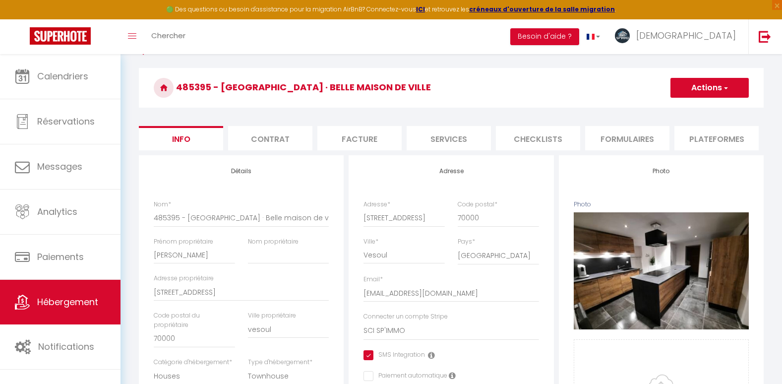
click at [725, 80] on button "Actions" at bounding box center [710, 88] width 78 height 20
click at [668, 109] on input "Enregistrer" at bounding box center [670, 110] width 37 height 10
checkbox input "true"
checkbox input "false"
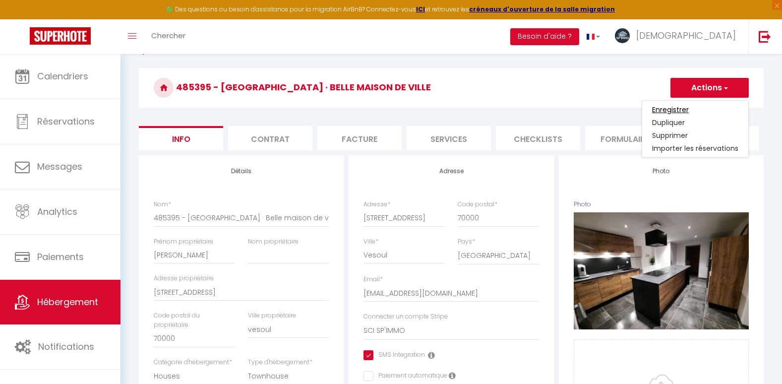
checkbox input "true"
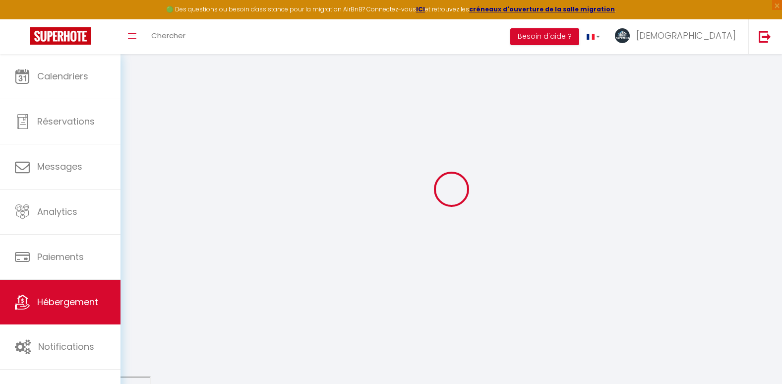
checkbox input "true"
checkbox input "false"
checkbox input "true"
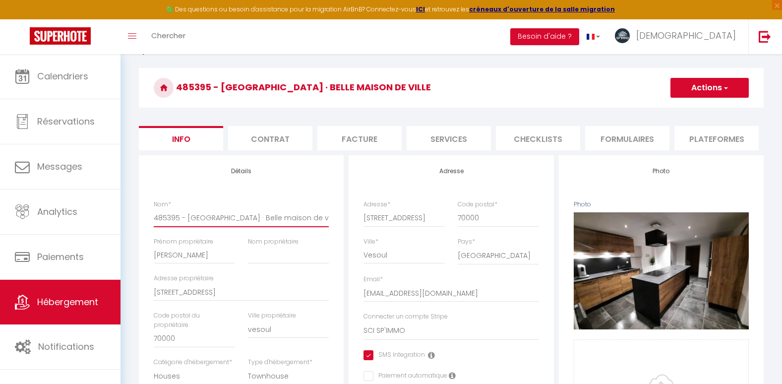
scroll to position [0, 1]
drag, startPoint x: 185, startPoint y: 224, endPoint x: 363, endPoint y: 221, distance: 178.6
type input "485395 -L"
checkbox input "true"
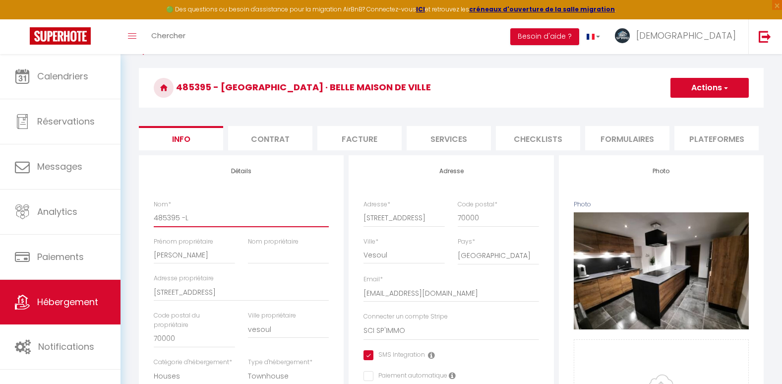
checkbox input "false"
checkbox input "true"
type input "485395 -La"
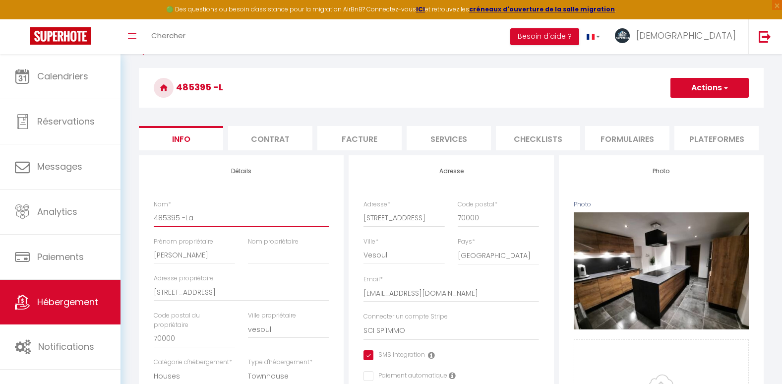
checkbox input "true"
checkbox input "false"
checkbox input "true"
type input "485395 -La"
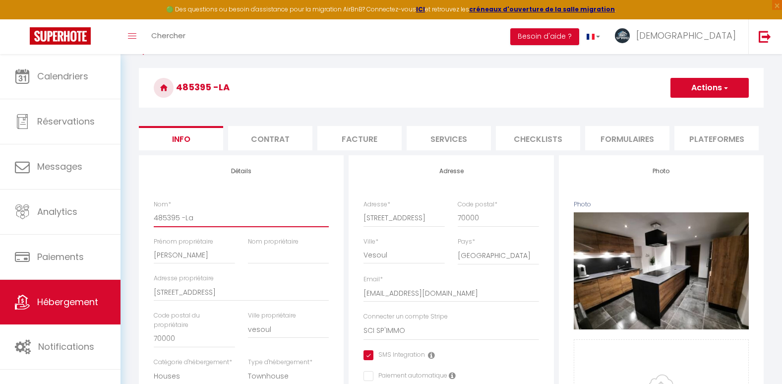
checkbox input "true"
checkbox input "false"
checkbox input "true"
type input "485395 -La h"
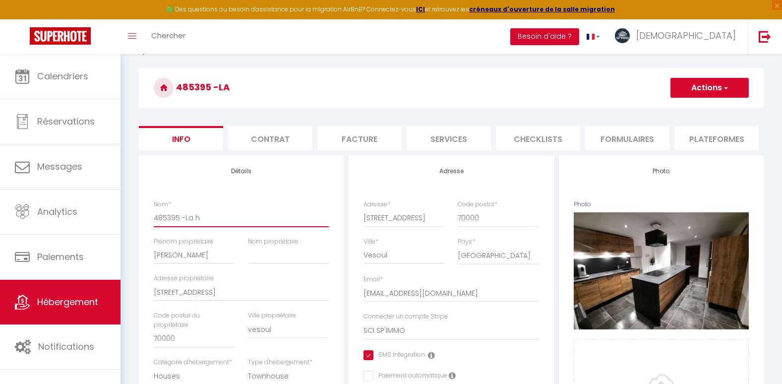
checkbox input "true"
checkbox input "false"
checkbox input "true"
type input "485395 -La"
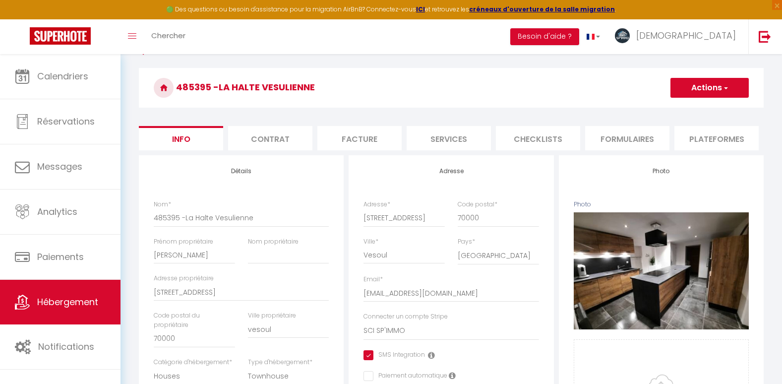
click at [722, 81] on button "Actions" at bounding box center [710, 88] width 78 height 20
click at [673, 108] on input "Enregistrer" at bounding box center [670, 110] width 37 height 10
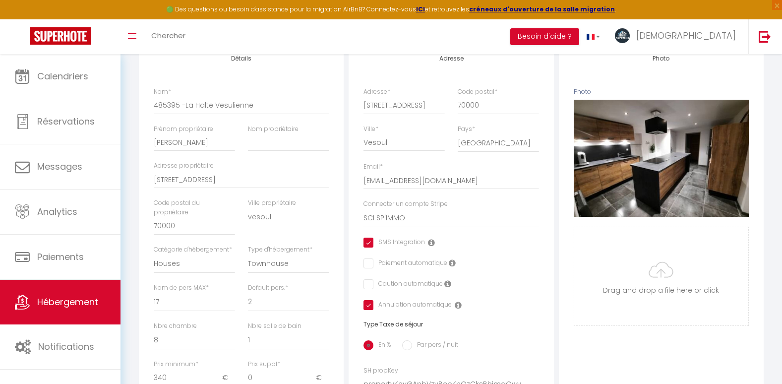
scroll to position [152, 0]
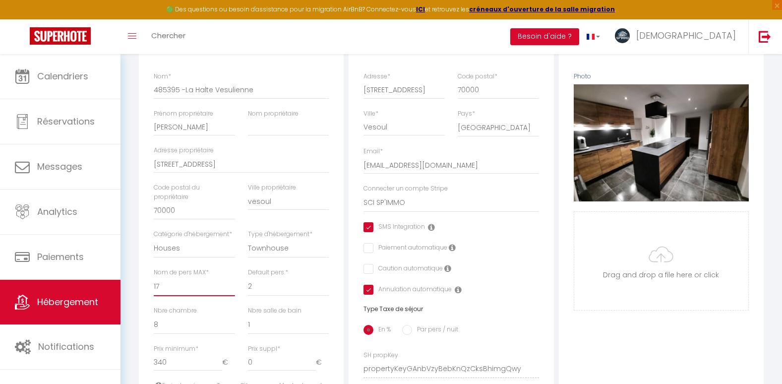
click at [192, 296] on select "1 2 3 4 5 6 7 8 9 10 11 12 13 14" at bounding box center [194, 286] width 81 height 19
click at [154, 294] on select "1 2 3 4 5 6 7 8 9 10 11 12 13 14" at bounding box center [194, 286] width 81 height 19
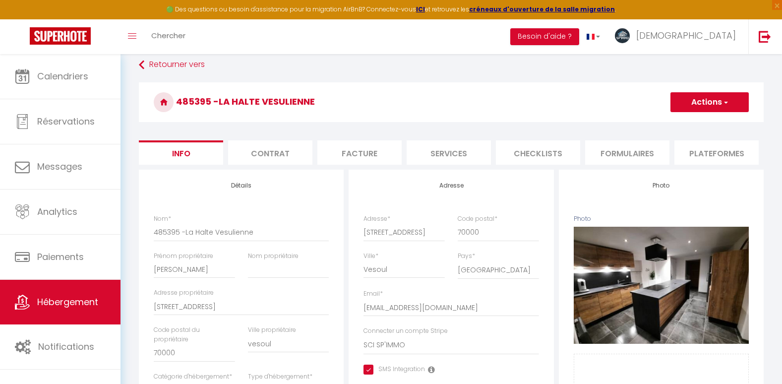
scroll to position [0, 0]
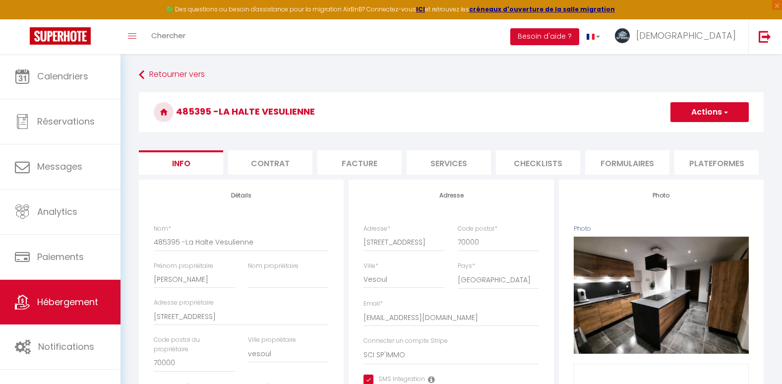
click at [697, 112] on button "Actions" at bounding box center [710, 112] width 78 height 20
click at [674, 134] on input "Enregistrer" at bounding box center [670, 134] width 37 height 10
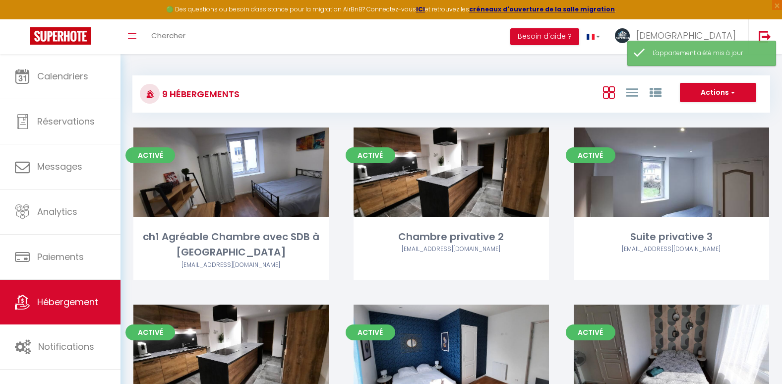
scroll to position [255, 0]
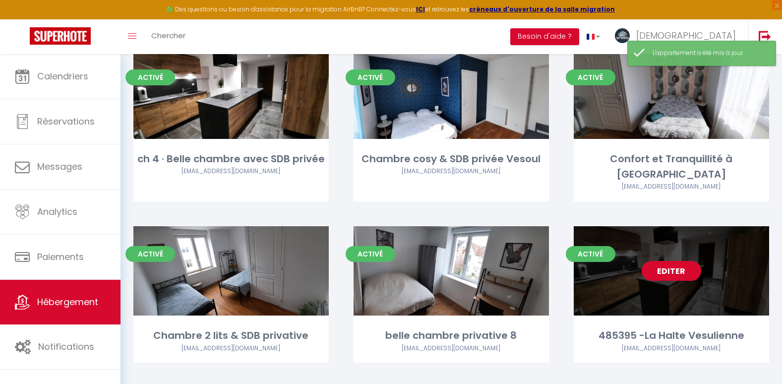
click at [658, 263] on link "Editer" at bounding box center [672, 271] width 60 height 20
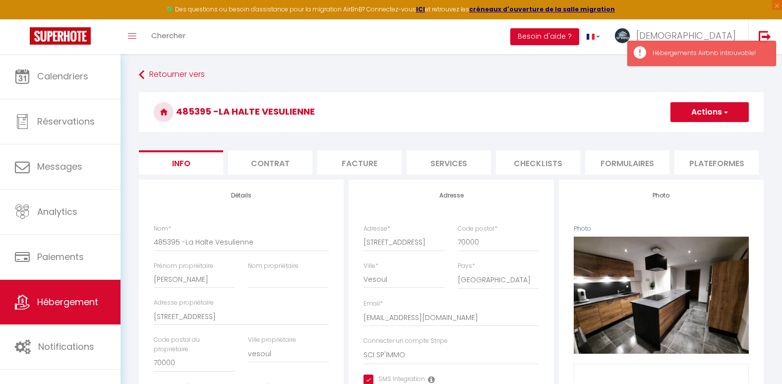
click at [362, 163] on li "Facture" at bounding box center [359, 162] width 84 height 24
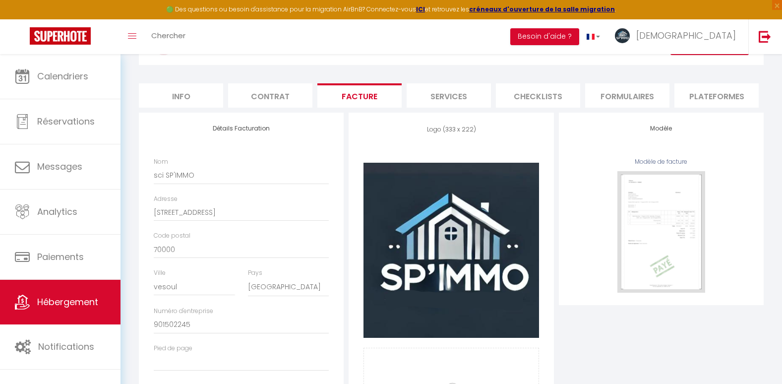
scroll to position [41, 0]
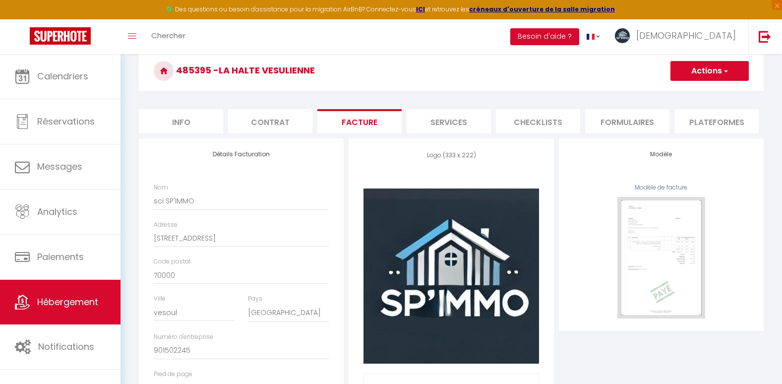
click at [428, 116] on li "Services" at bounding box center [449, 121] width 84 height 24
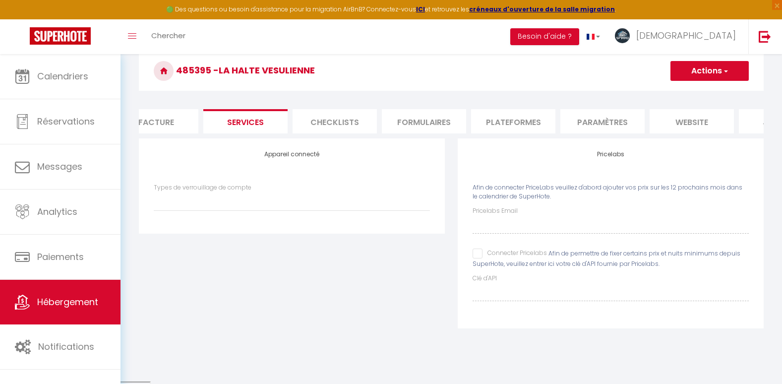
scroll to position [0, 211]
click at [596, 122] on li "Paramètres" at bounding box center [595, 121] width 84 height 24
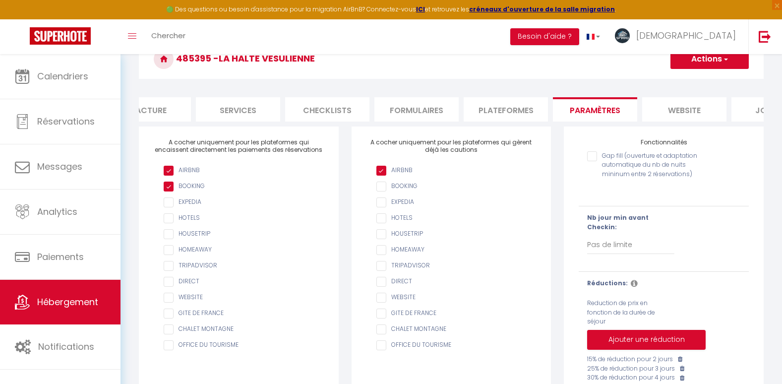
scroll to position [45, 0]
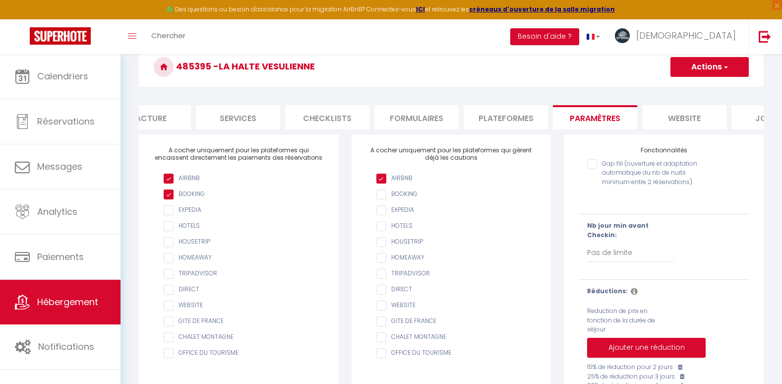
click at [671, 115] on li "website" at bounding box center [684, 117] width 84 height 24
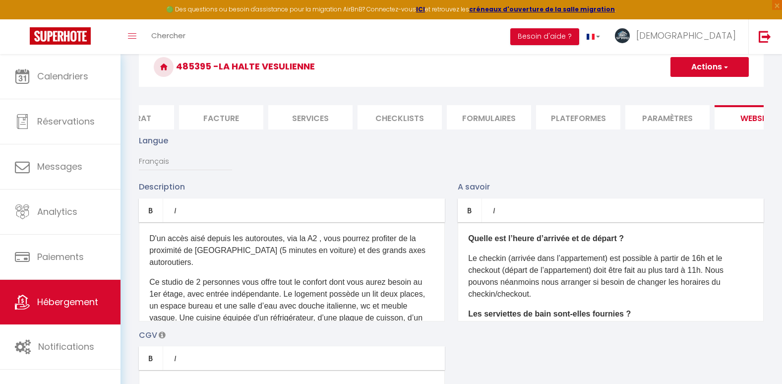
scroll to position [0, 268]
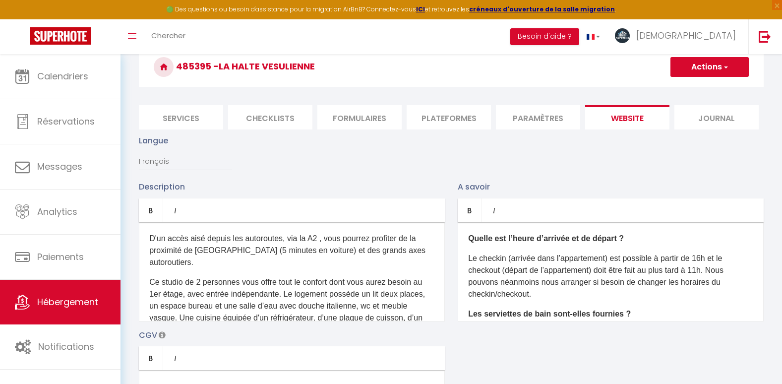
click at [714, 114] on li "Journal" at bounding box center [717, 117] width 84 height 24
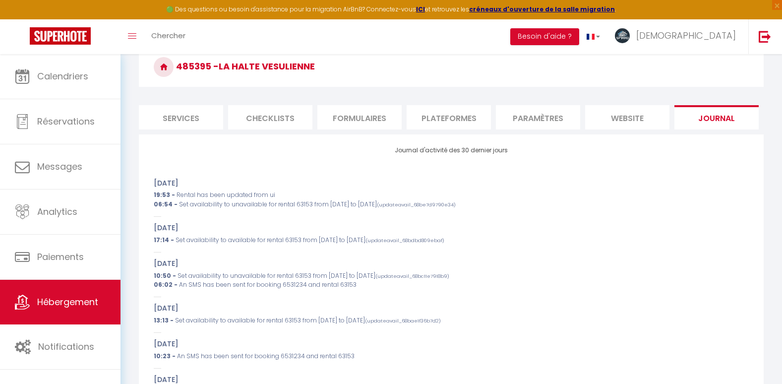
click at [428, 114] on li "Plateformes" at bounding box center [449, 117] width 84 height 24
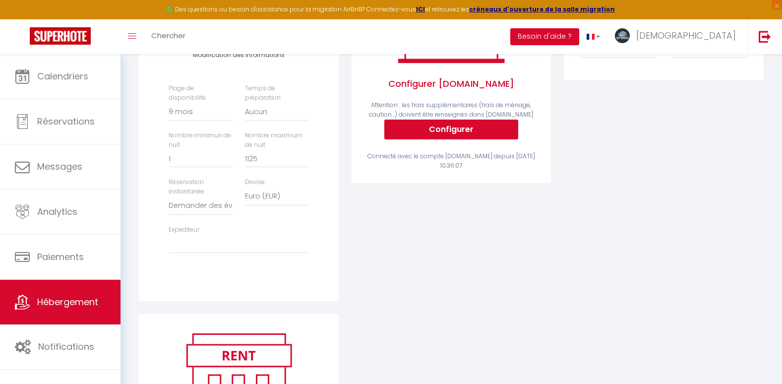
scroll to position [198, 0]
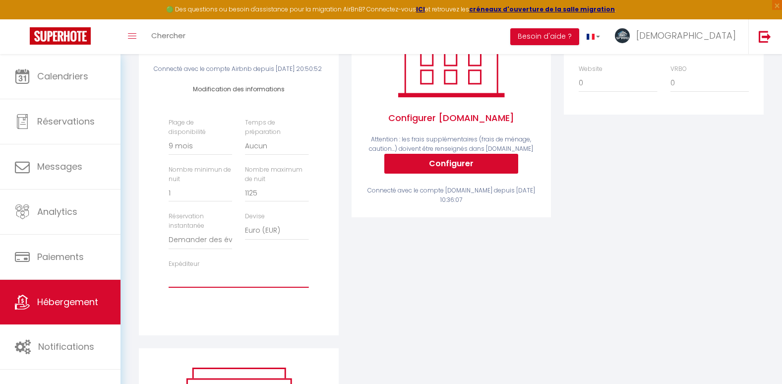
click at [204, 288] on select "[EMAIL_ADDRESS][DOMAIN_NAME]" at bounding box center [239, 278] width 140 height 19
click at [169, 285] on select "[EMAIL_ADDRESS][DOMAIN_NAME]" at bounding box center [239, 278] width 140 height 19
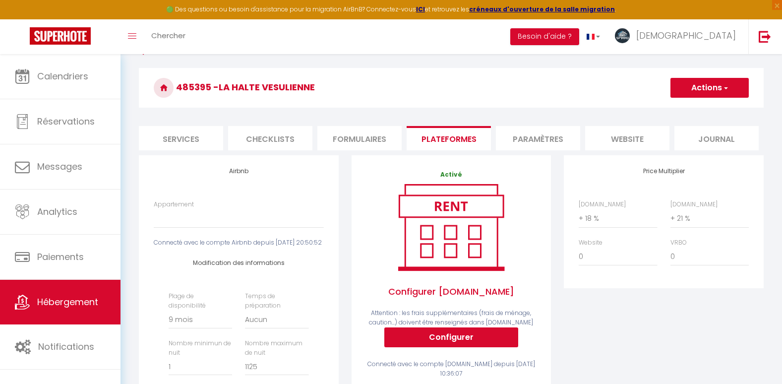
scroll to position [0, 0]
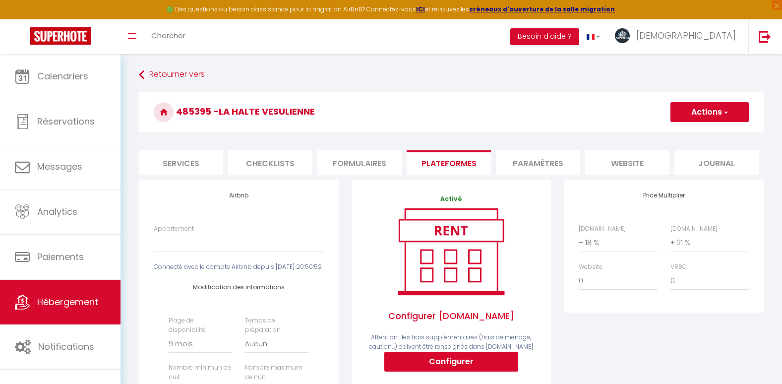
click at [700, 106] on button "Actions" at bounding box center [710, 112] width 78 height 20
click at [682, 133] on link "Enregistrer" at bounding box center [709, 133] width 78 height 13
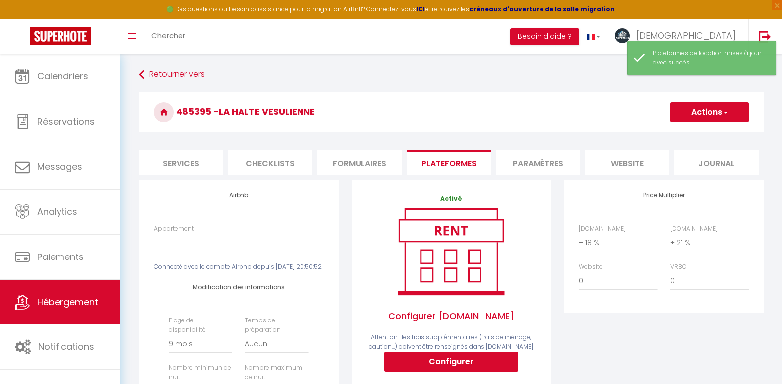
click at [369, 156] on li "Formulaires" at bounding box center [359, 162] width 84 height 24
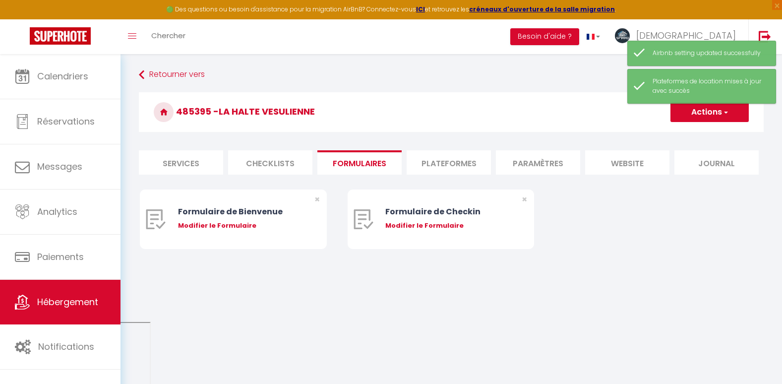
click at [539, 158] on li "Paramètres" at bounding box center [538, 162] width 84 height 24
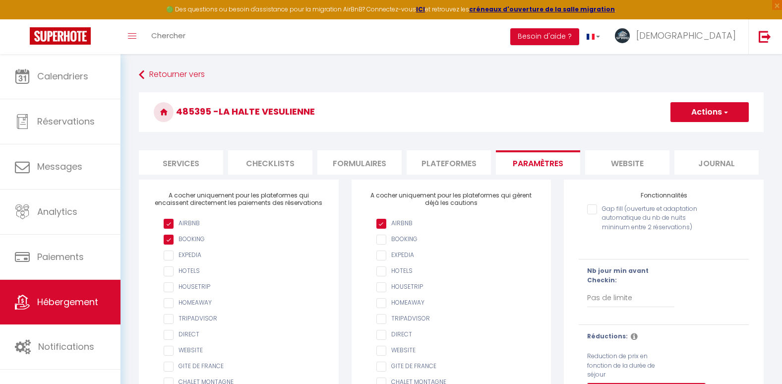
click at [285, 169] on li "Checklists" at bounding box center [270, 162] width 84 height 24
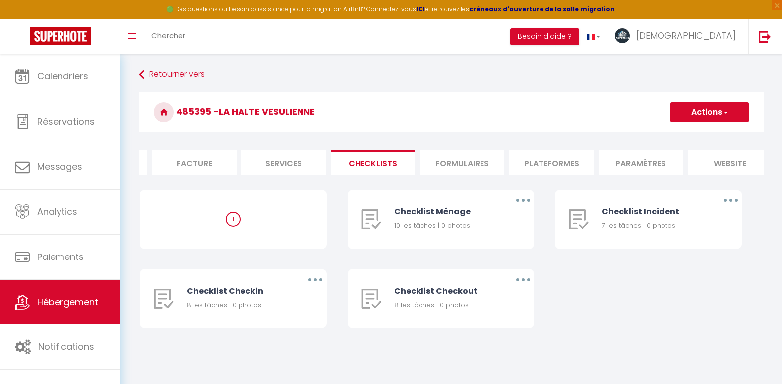
scroll to position [0, 149]
click at [285, 164] on li "Services" at bounding box center [300, 162] width 84 height 24
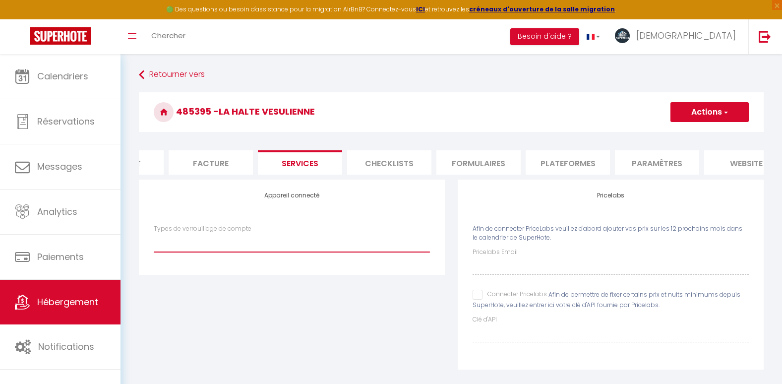
click at [216, 252] on select "Types de verrouillage de compte" at bounding box center [292, 242] width 276 height 19
click at [217, 159] on li "Facture" at bounding box center [211, 162] width 84 height 24
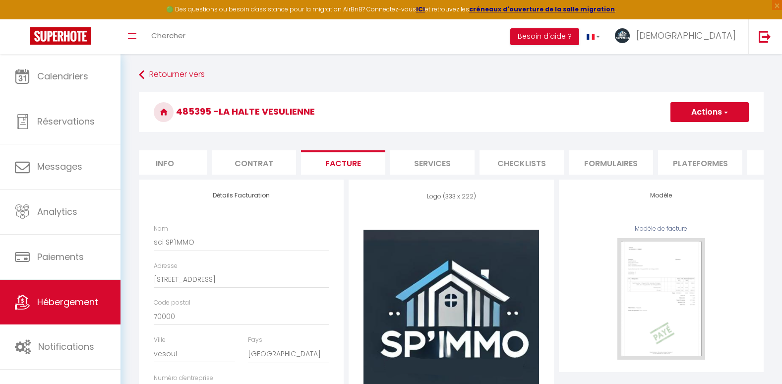
scroll to position [0, 10]
click at [252, 154] on li "Contrat" at bounding box center [260, 162] width 84 height 24
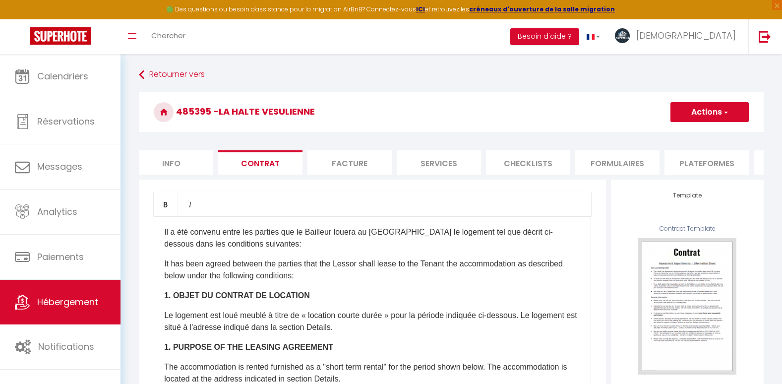
click at [171, 164] on li "Info" at bounding box center [171, 162] width 84 height 24
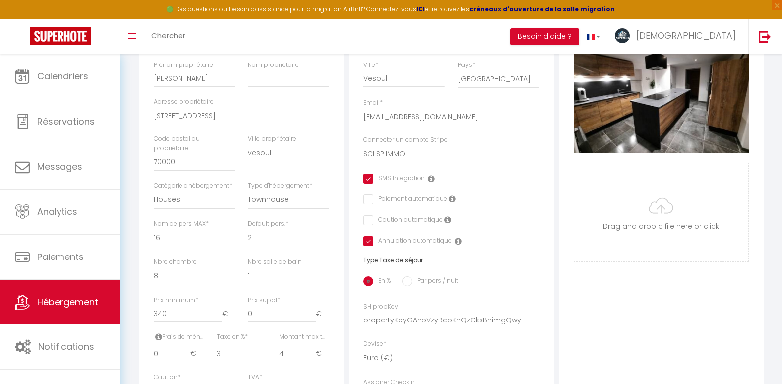
scroll to position [213, 0]
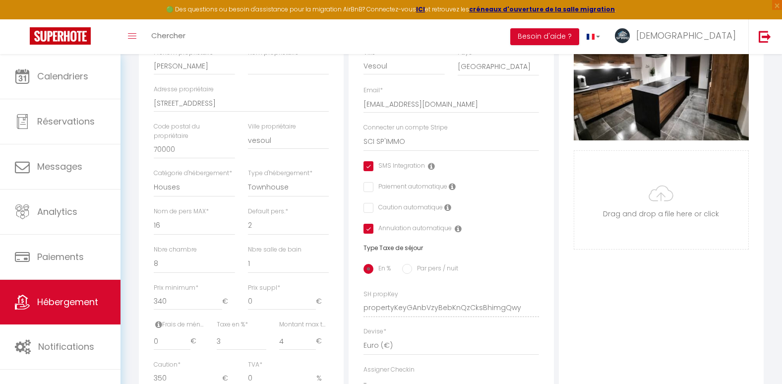
drag, startPoint x: 771, startPoint y: 201, endPoint x: 771, endPoint y: 214, distance: 12.4
click at [771, 214] on div "Retourner vers 485395 -La Halte Vesulienne Actions Enregistrer Dupliquer Suppri…" at bounding box center [452, 251] width 662 height 820
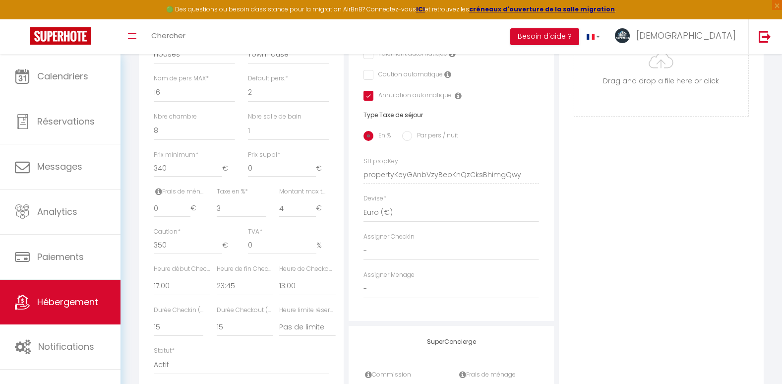
scroll to position [332, 0]
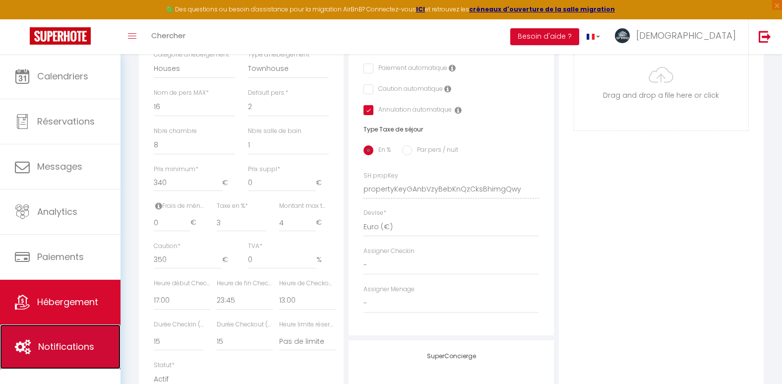
click at [57, 357] on link "Notifications" at bounding box center [60, 346] width 121 height 45
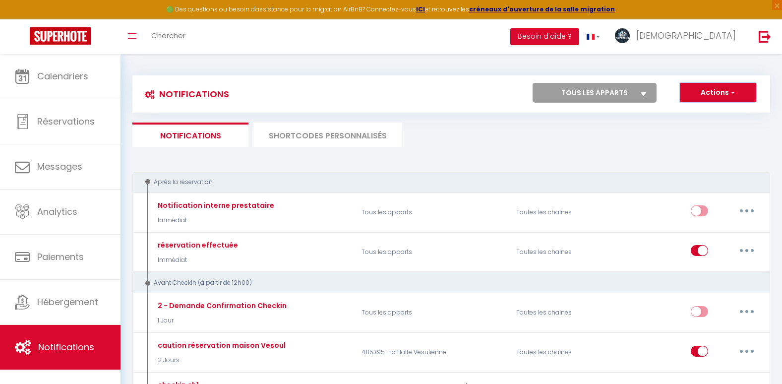
click at [736, 89] on button "Actions" at bounding box center [718, 93] width 76 height 20
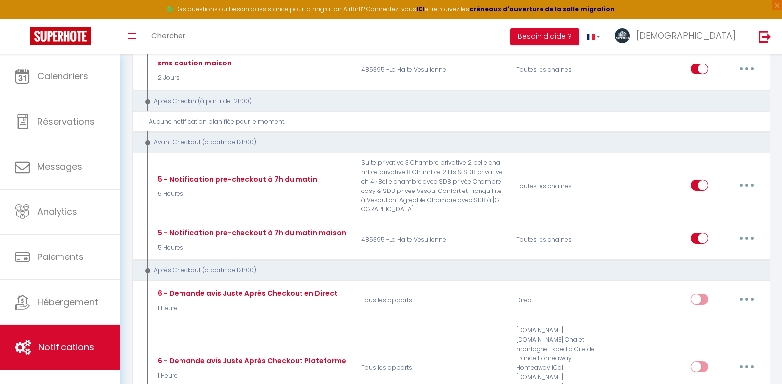
scroll to position [357, 0]
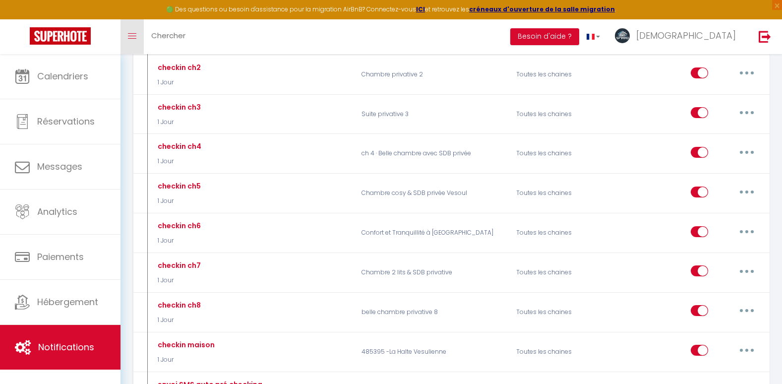
click at [132, 36] on span at bounding box center [132, 36] width 8 height 1
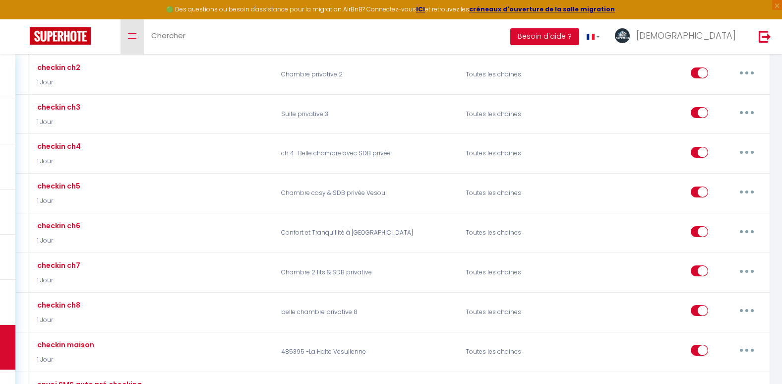
click at [132, 36] on span at bounding box center [132, 36] width 8 height 1
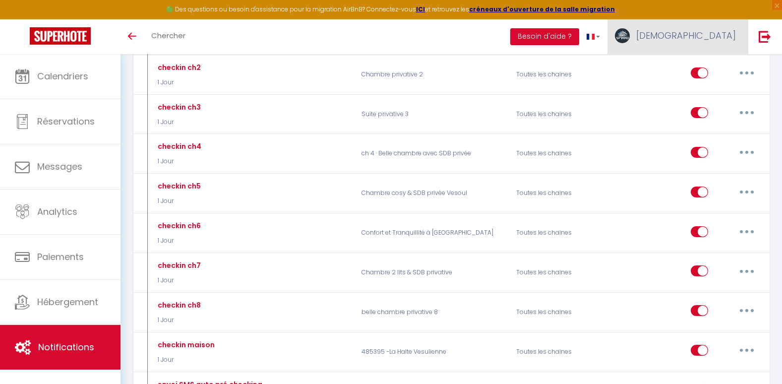
click at [718, 35] on span "[DEMOGRAPHIC_DATA]" at bounding box center [686, 35] width 100 height 12
click at [703, 61] on link "Paramètres" at bounding box center [708, 69] width 73 height 17
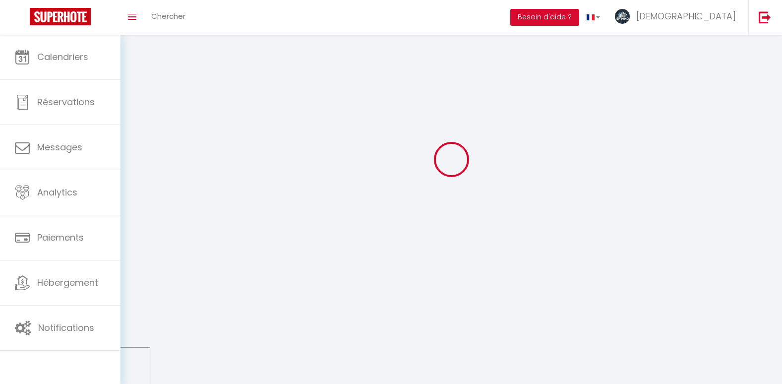
scroll to position [116, 0]
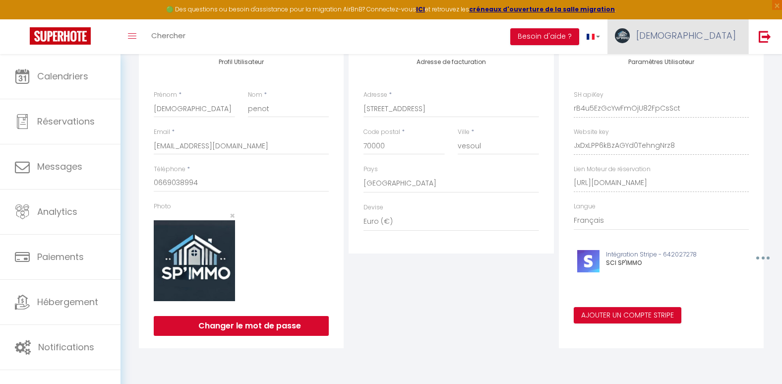
click at [695, 27] on link "[DEMOGRAPHIC_DATA]" at bounding box center [678, 36] width 141 height 35
click at [692, 81] on link "Équipe" at bounding box center [708, 86] width 73 height 17
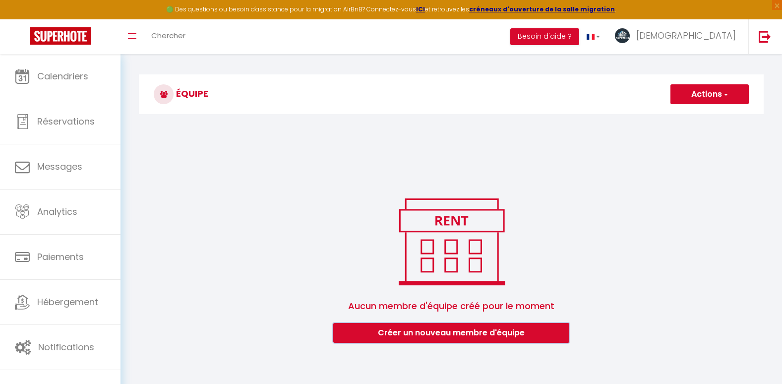
click at [440, 336] on button "Créer un nouveau membre d'équipe" at bounding box center [451, 333] width 236 height 20
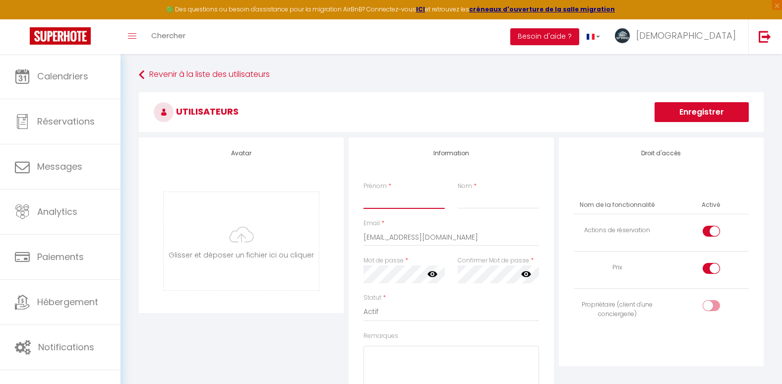
click at [374, 198] on input "Prénom" at bounding box center [404, 200] width 81 height 18
click at [712, 268] on input "checkbox" at bounding box center [719, 270] width 17 height 15
click at [710, 233] on div at bounding box center [711, 231] width 17 height 11
click at [711, 233] on input "checkbox" at bounding box center [719, 233] width 17 height 15
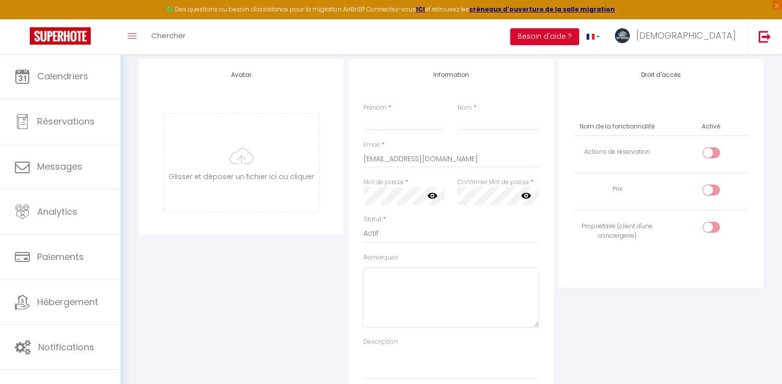
scroll to position [75, 0]
click at [435, 200] on icon at bounding box center [433, 199] width 10 height 6
click at [403, 134] on input "Prénom" at bounding box center [404, 125] width 81 height 18
click at [481, 122] on input "Nom" at bounding box center [498, 125] width 81 height 18
click at [721, 230] on input "checkbox" at bounding box center [719, 232] width 17 height 15
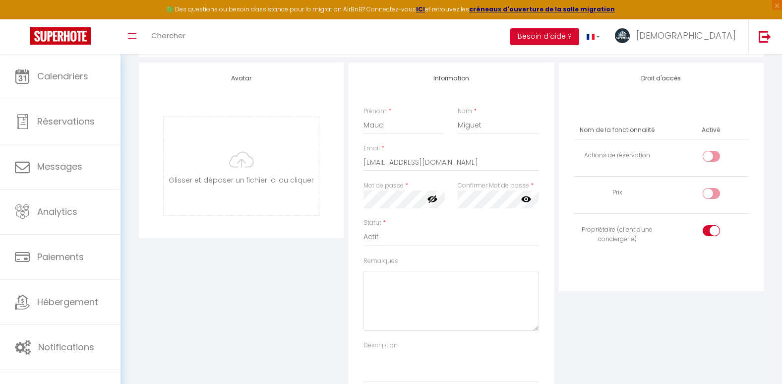
click at [707, 230] on div at bounding box center [711, 230] width 17 height 11
click at [711, 230] on input "checkbox" at bounding box center [719, 232] width 17 height 15
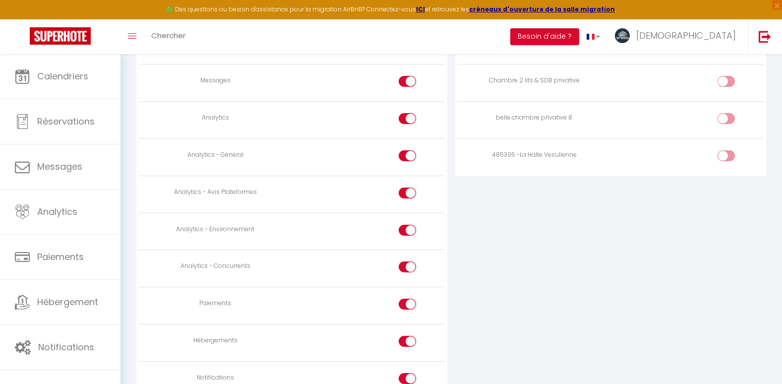
scroll to position [829, 0]
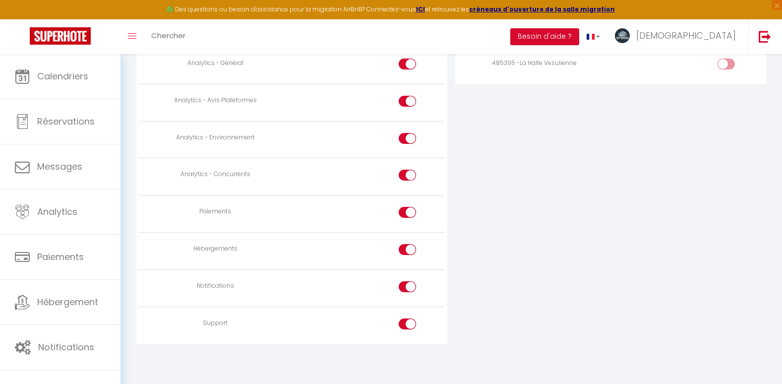
click at [415, 324] on input "checkbox" at bounding box center [415, 325] width 17 height 15
click at [404, 288] on div at bounding box center [407, 286] width 17 height 11
click at [407, 288] on input "checkbox" at bounding box center [415, 288] width 17 height 15
click at [403, 217] on div at bounding box center [407, 212] width 17 height 11
click at [407, 217] on input "checkbox" at bounding box center [415, 214] width 17 height 15
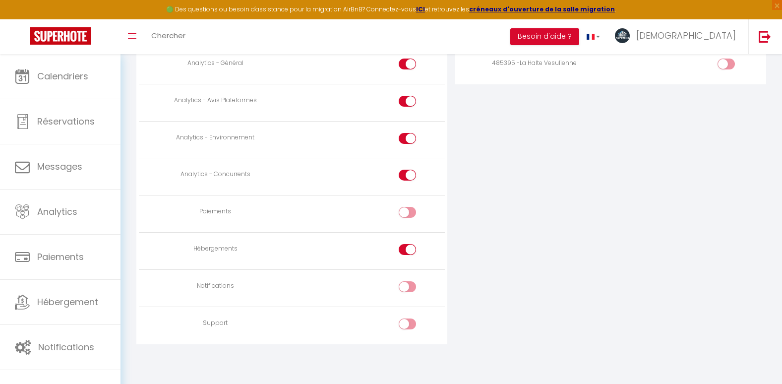
click at [405, 176] on div at bounding box center [407, 175] width 17 height 11
click at [407, 176] on input "checkbox" at bounding box center [415, 177] width 17 height 15
click at [402, 141] on div at bounding box center [407, 138] width 17 height 11
click at [407, 141] on input "checkbox" at bounding box center [415, 140] width 17 height 15
click at [403, 97] on div at bounding box center [407, 101] width 17 height 11
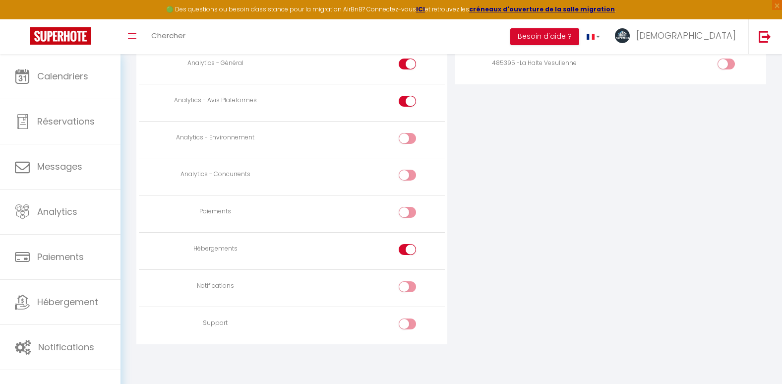
click at [407, 97] on input "checkbox" at bounding box center [415, 103] width 17 height 15
click at [404, 59] on div at bounding box center [407, 64] width 17 height 11
click at [407, 59] on input "checkbox" at bounding box center [415, 66] width 17 height 15
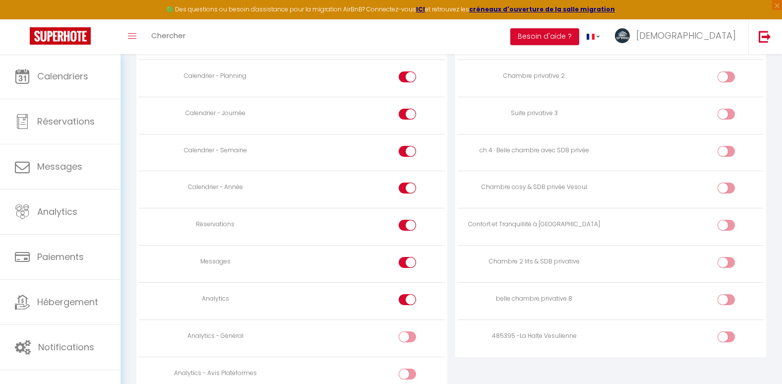
scroll to position [531, 0]
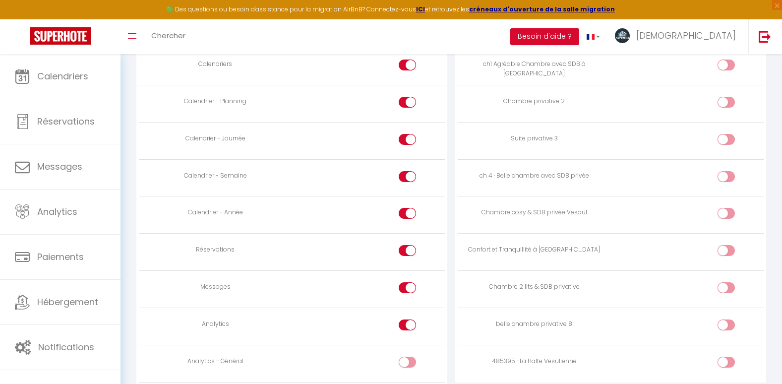
click at [402, 321] on div at bounding box center [407, 324] width 17 height 11
click at [407, 321] on input "checkbox" at bounding box center [415, 326] width 17 height 15
click at [404, 178] on div at bounding box center [407, 176] width 17 height 11
click at [407, 178] on input "checkbox" at bounding box center [415, 178] width 17 height 15
click at [403, 289] on div at bounding box center [407, 287] width 17 height 11
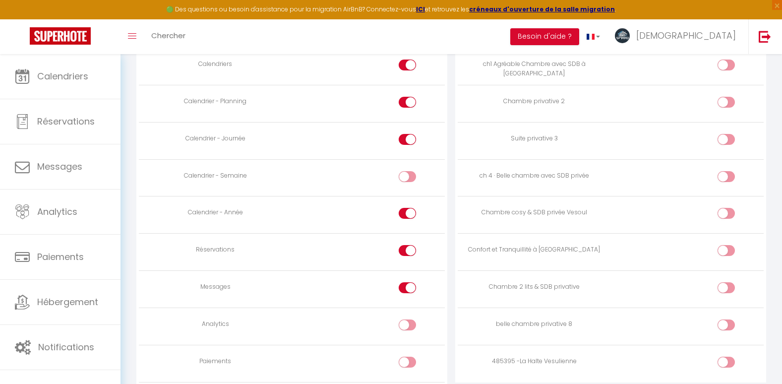
click at [407, 289] on input "checkbox" at bounding box center [415, 289] width 17 height 15
click at [403, 250] on div at bounding box center [407, 250] width 17 height 11
click at [407, 250] on input "checkbox" at bounding box center [415, 252] width 17 height 15
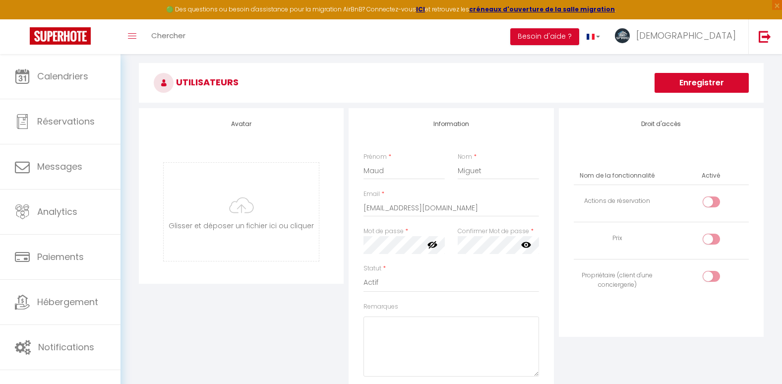
scroll to position [0, 0]
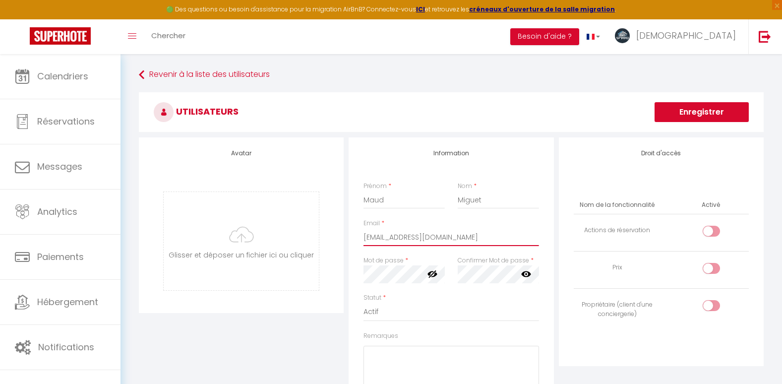
drag, startPoint x: 461, startPoint y: 237, endPoint x: 141, endPoint y: 249, distance: 320.2
click at [141, 249] on div "Avatar Glisser et déposer un fichier ici ou cliquer Ooops, something wrong happ…" at bounding box center [451, 308] width 630 height 342
click at [702, 116] on button "Enregistrer" at bounding box center [702, 112] width 94 height 20
click at [579, 179] on div "Droit d'accès Nom de la fonctionnalité Activé Actions de réservation Prix Propr…" at bounding box center [661, 251] width 205 height 229
click at [682, 109] on button "Enregistrer" at bounding box center [702, 112] width 94 height 20
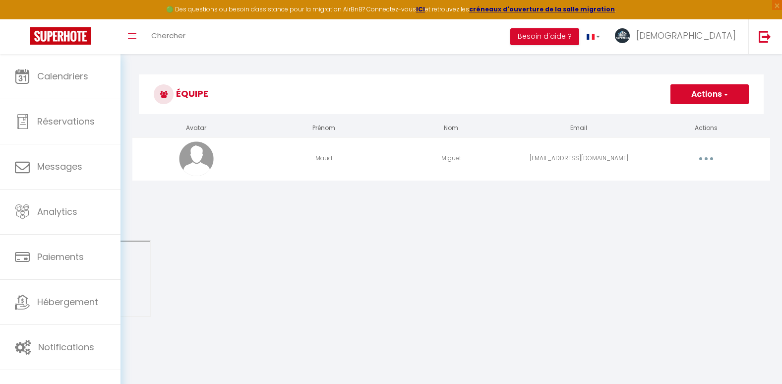
click at [706, 153] on button "button" at bounding box center [707, 159] width 28 height 16
click at [540, 220] on body "🟢 Des questions ou besoin d'assistance pour la migration AirBnB? Connectez-vous…" at bounding box center [391, 246] width 782 height 384
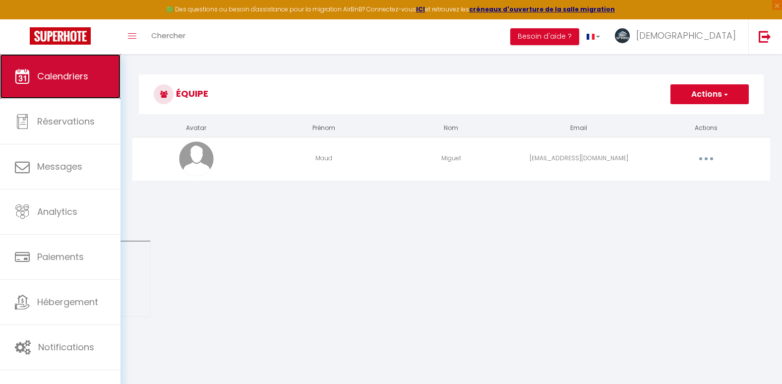
click at [27, 66] on link "Calendriers" at bounding box center [60, 76] width 121 height 45
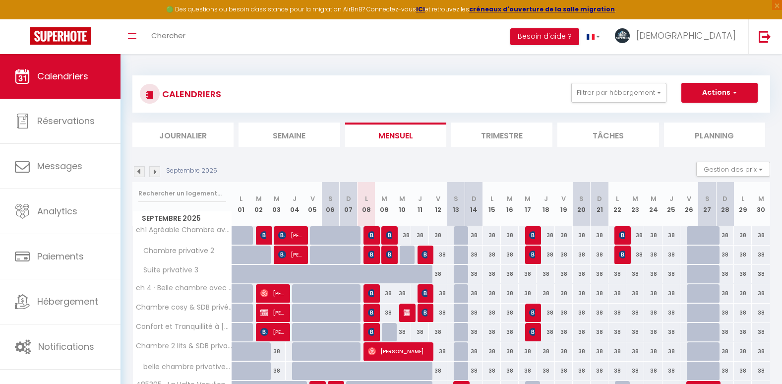
click at [393, 239] on div "38" at bounding box center [402, 235] width 18 height 18
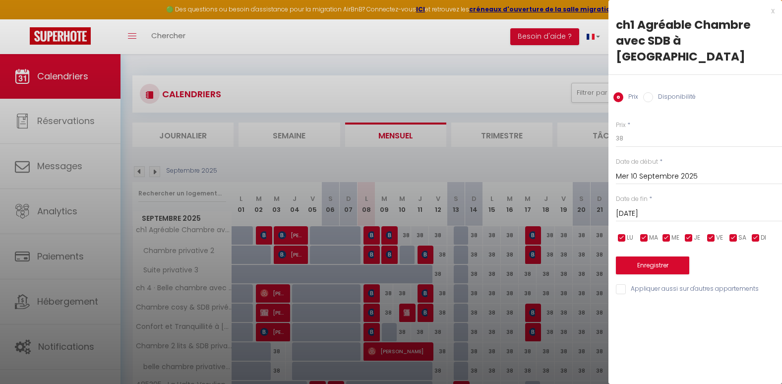
click at [395, 281] on div at bounding box center [391, 192] width 782 height 384
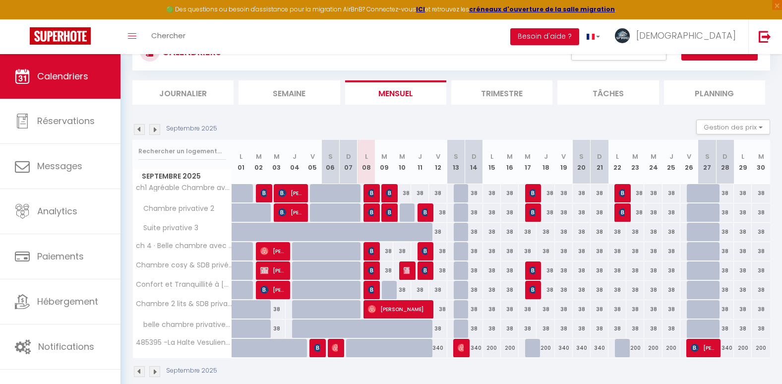
scroll to position [31, 0]
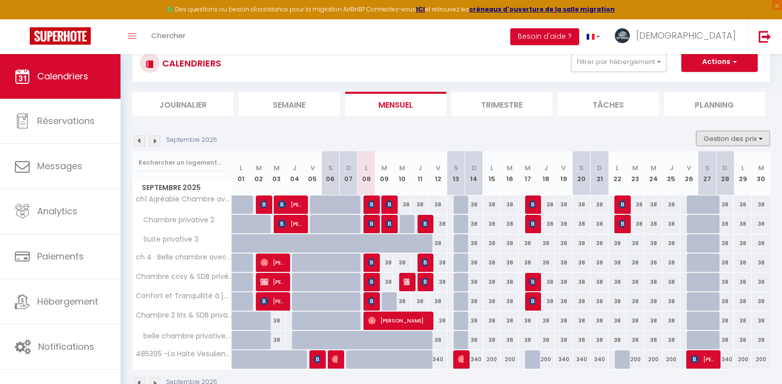
click at [723, 131] on button "Gestion des prix" at bounding box center [733, 138] width 74 height 15
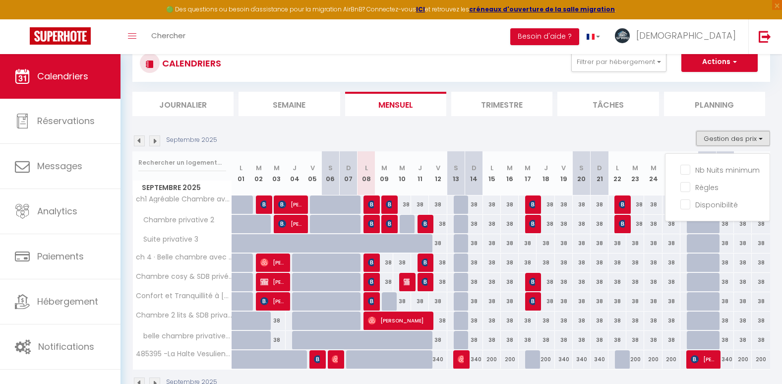
click at [723, 131] on button "Gestion des prix" at bounding box center [733, 138] width 74 height 15
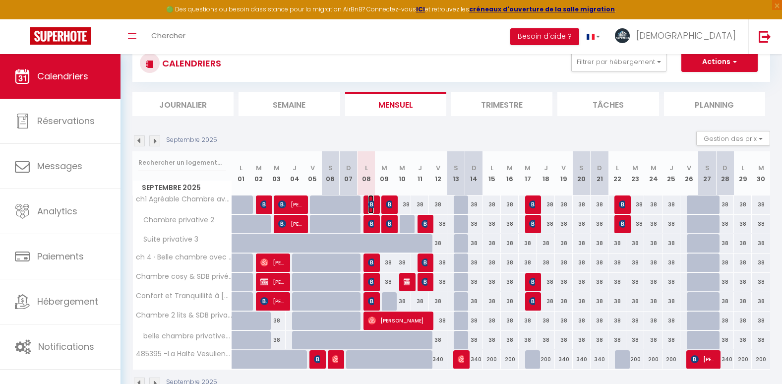
click at [370, 201] on img at bounding box center [372, 204] width 8 height 8
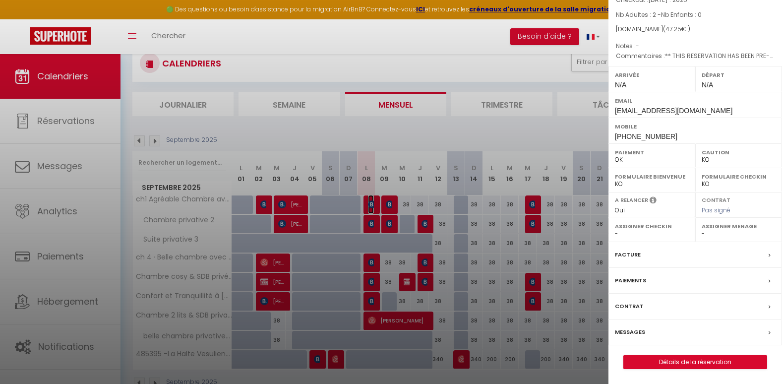
scroll to position [0, 0]
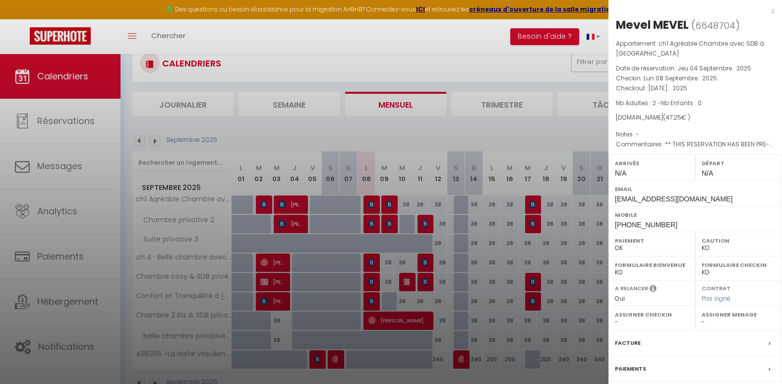
click at [370, 223] on div at bounding box center [391, 192] width 782 height 384
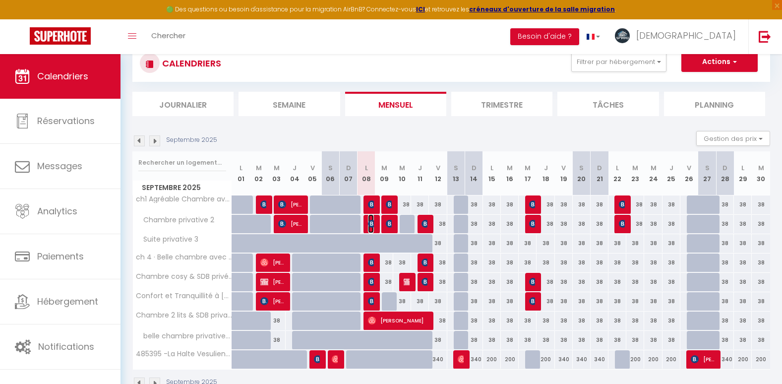
click at [370, 223] on img at bounding box center [372, 224] width 8 height 8
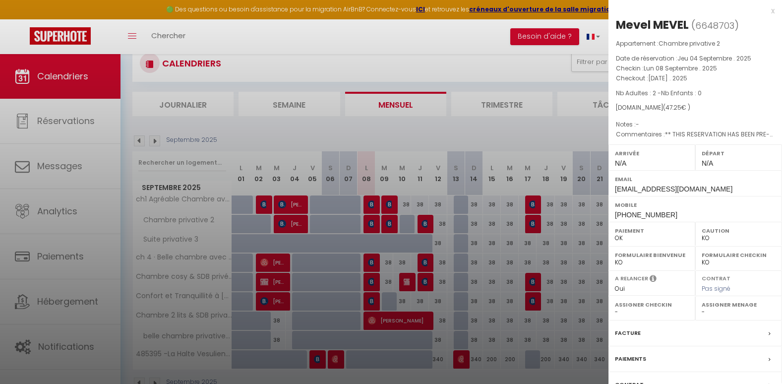
click at [368, 262] on div at bounding box center [391, 192] width 782 height 384
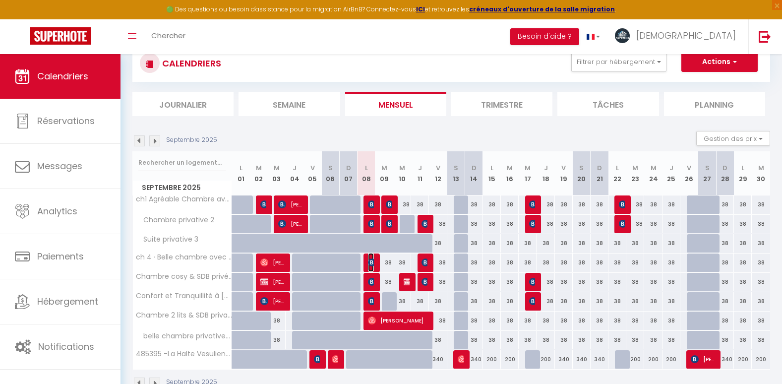
click at [368, 262] on img at bounding box center [372, 262] width 8 height 8
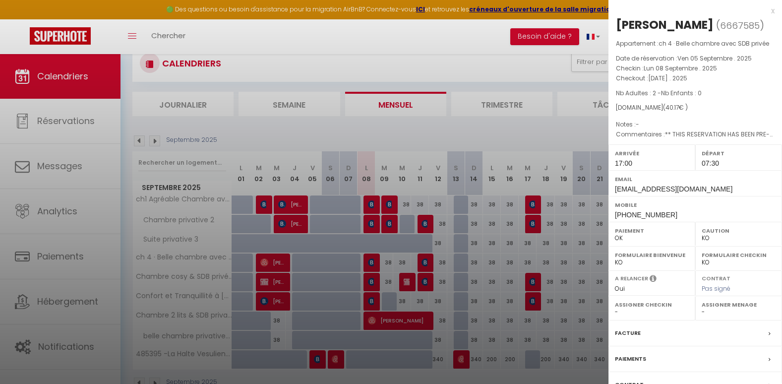
click at [372, 278] on div at bounding box center [391, 192] width 782 height 384
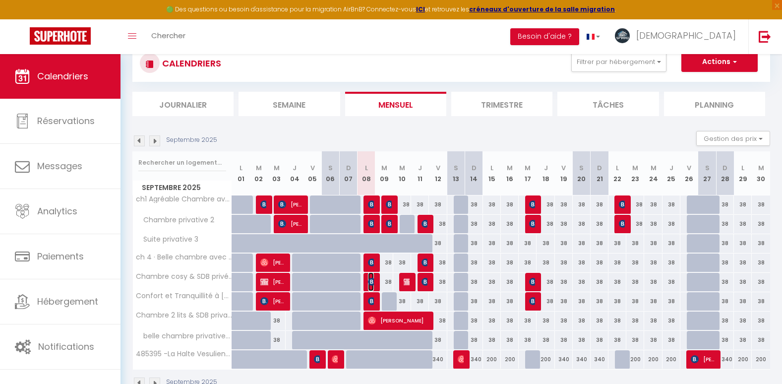
click at [372, 278] on img at bounding box center [372, 282] width 8 height 8
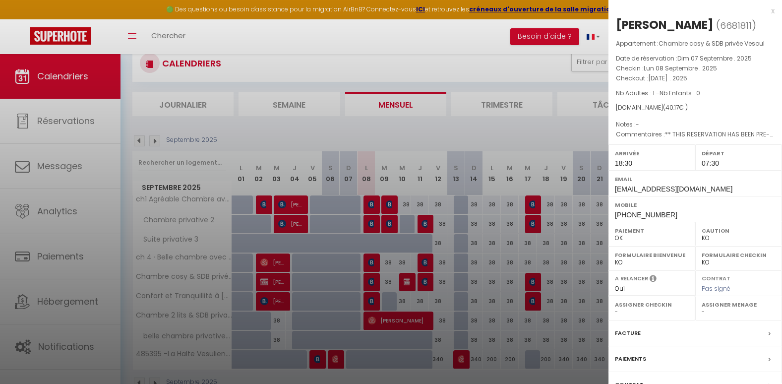
click at [376, 296] on div at bounding box center [391, 192] width 782 height 384
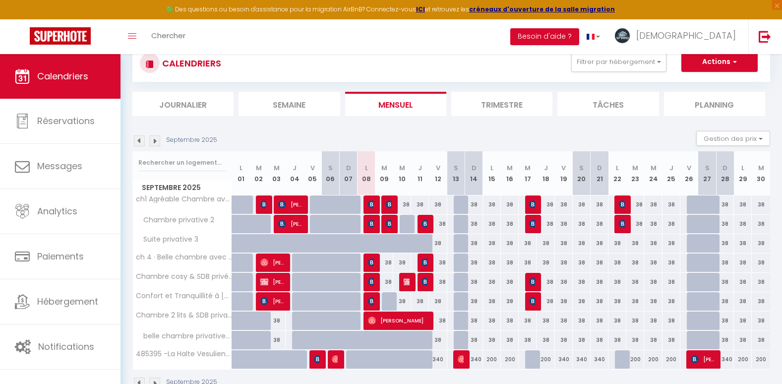
click at [376, 296] on div at bounding box center [371, 301] width 18 height 19
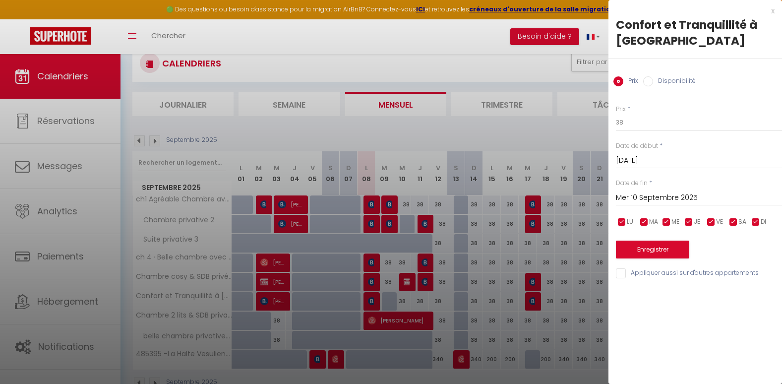
click at [369, 301] on div at bounding box center [391, 192] width 782 height 384
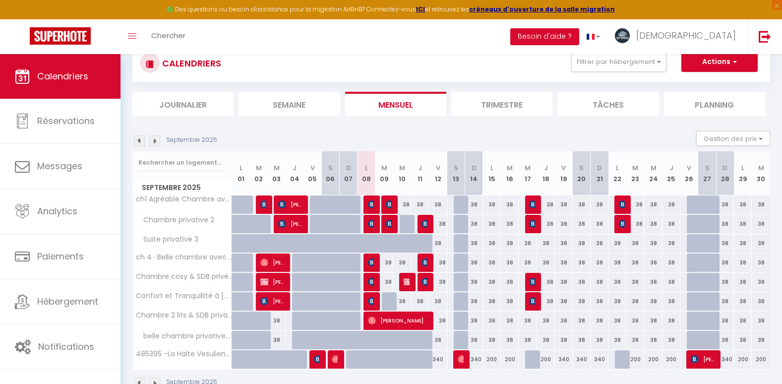
click at [369, 301] on body "🟢 Des questions ou besoin d'assistance pour la migration AirBnB? Connectez-vous…" at bounding box center [391, 303] width 782 height 561
click at [369, 301] on img at bounding box center [372, 301] width 8 height 8
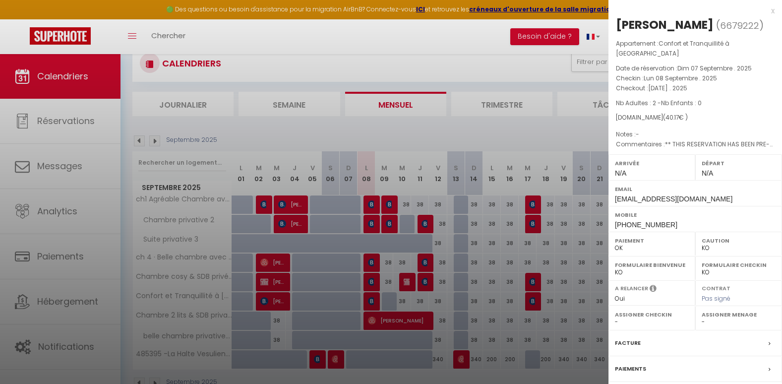
click at [372, 317] on div at bounding box center [391, 192] width 782 height 384
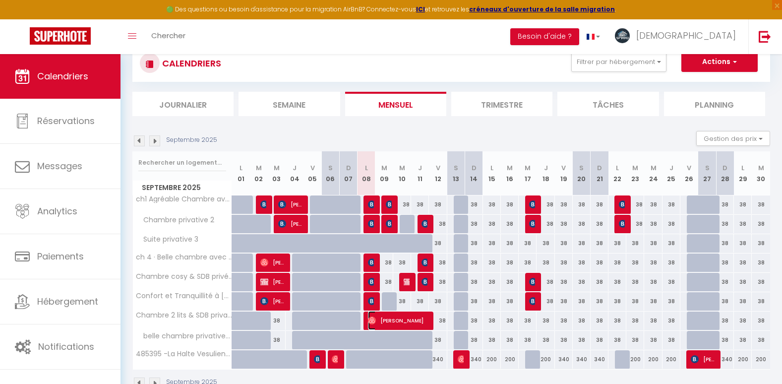
click at [372, 317] on img at bounding box center [372, 320] width 8 height 8
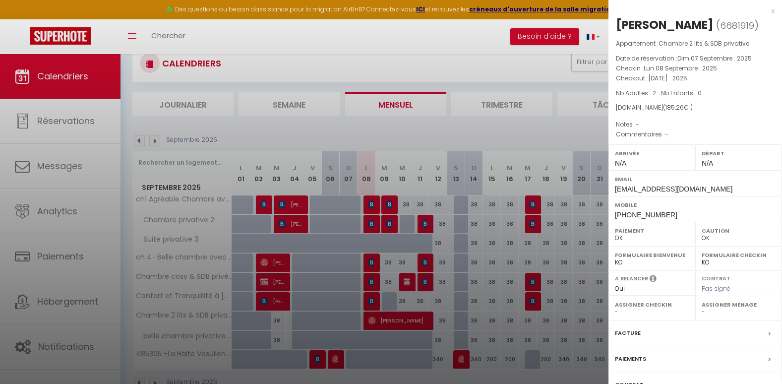
click at [364, 299] on div at bounding box center [391, 192] width 782 height 384
